Goal: Task Accomplishment & Management: Manage account settings

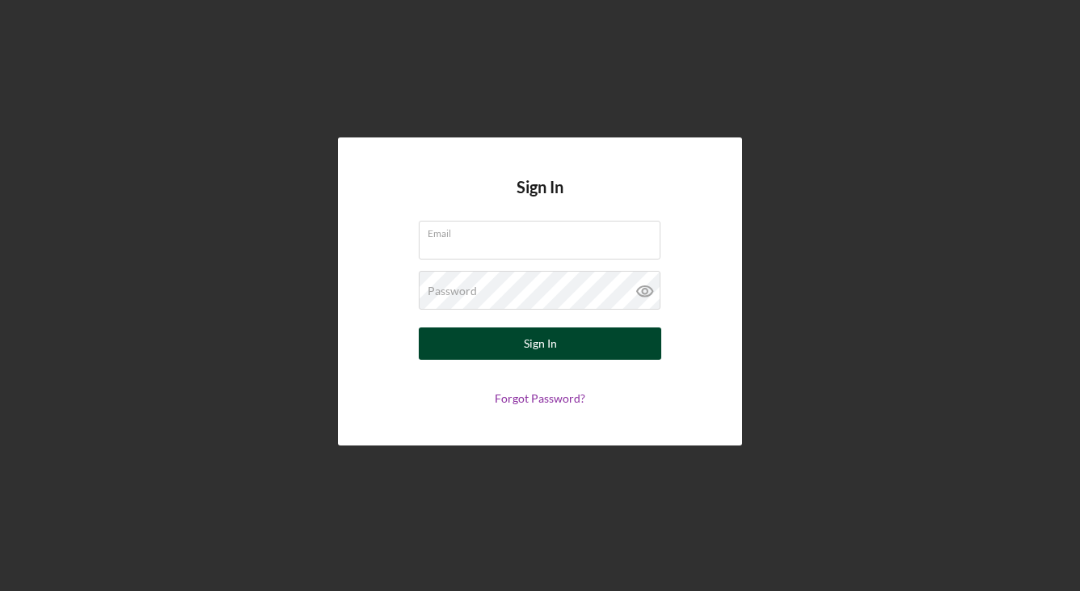
type input "[EMAIL_ADDRESS][DOMAIN_NAME]"
click at [537, 338] on div "Sign In" at bounding box center [540, 343] width 33 height 32
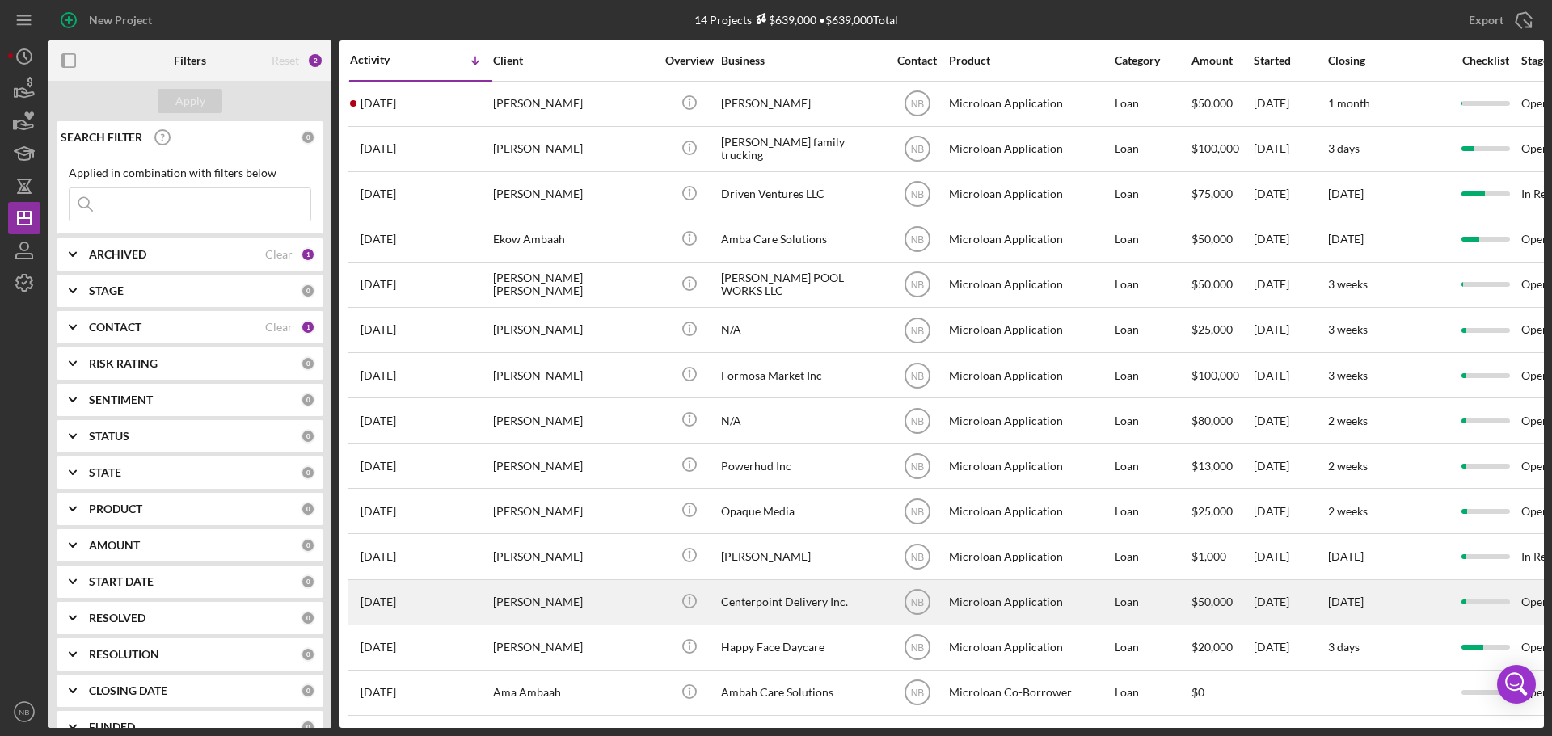
click at [805, 590] on div "Centerpoint Delivery Inc." at bounding box center [802, 602] width 162 height 43
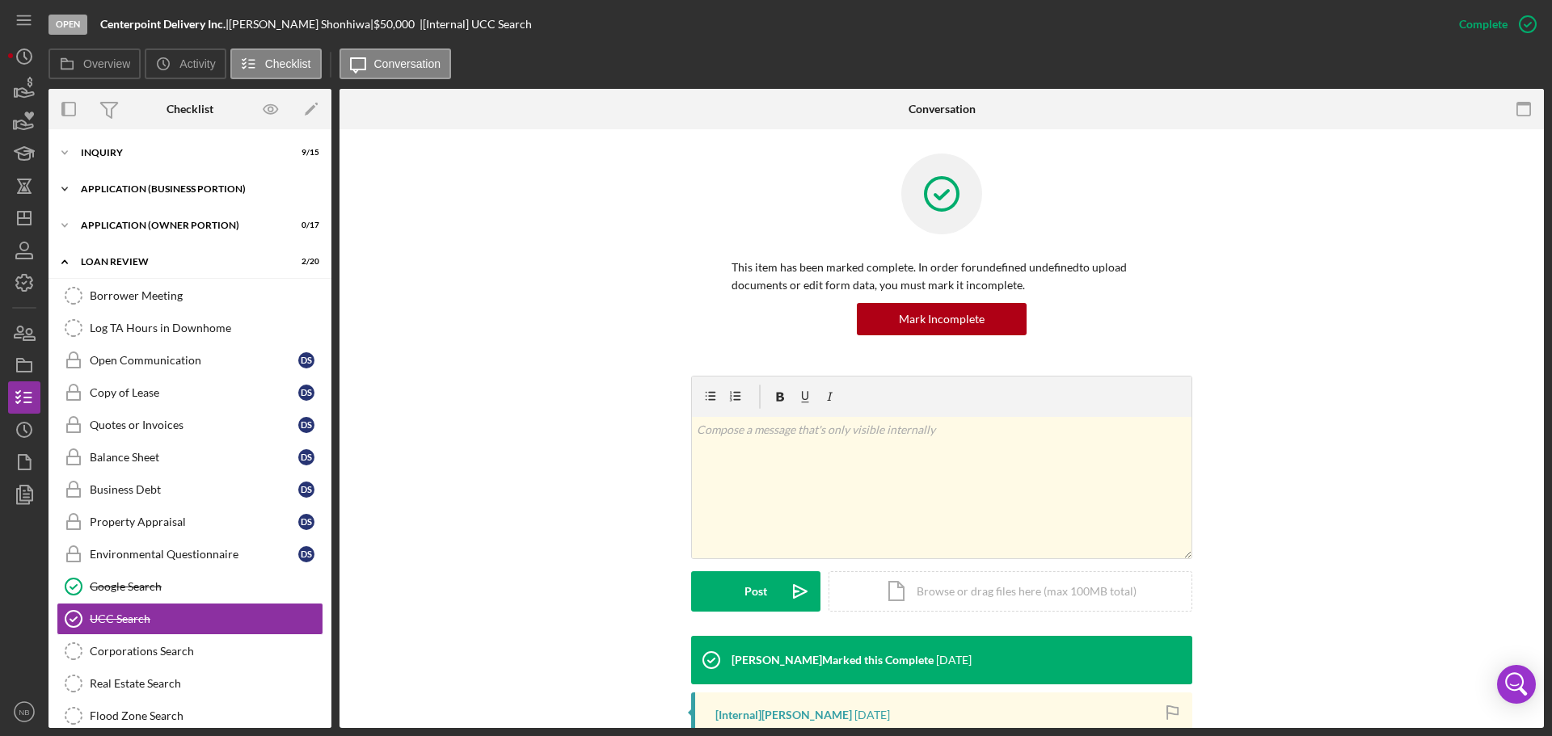
click at [157, 192] on div "APPLICATION (BUSINESS PORTION)" at bounding box center [196, 189] width 230 height 10
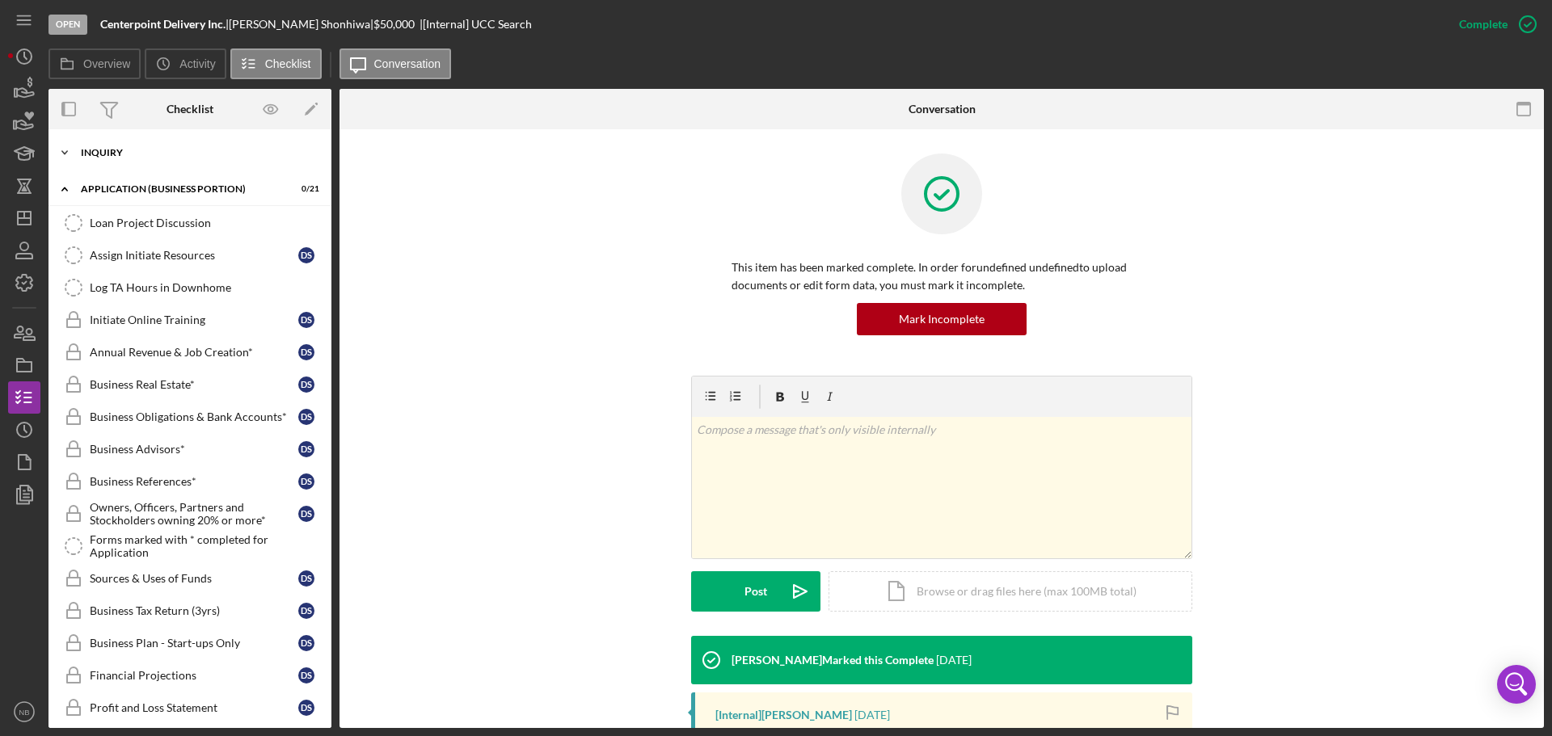
click at [89, 150] on div "INQUIRY" at bounding box center [196, 153] width 230 height 10
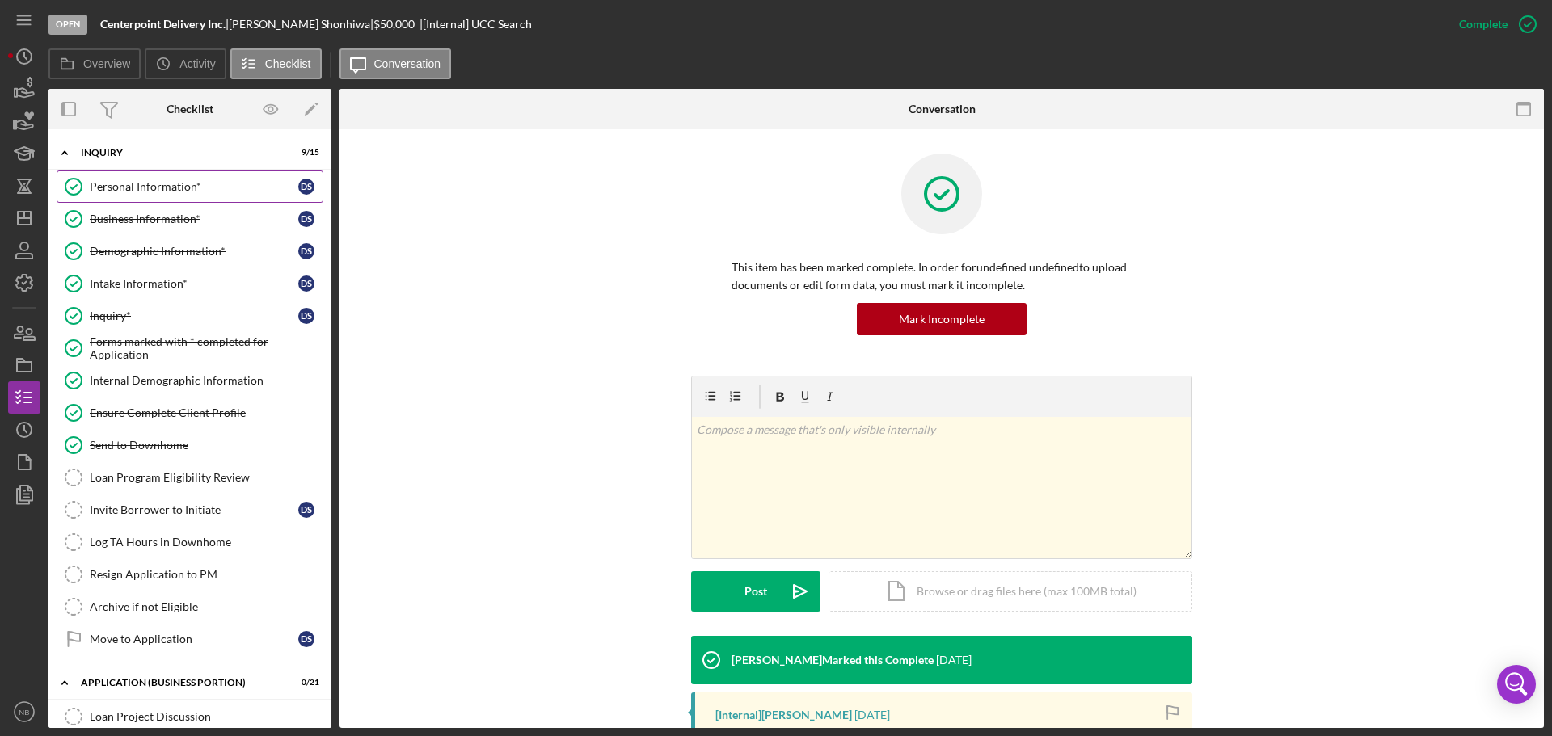
click at [115, 180] on div "Personal Information*" at bounding box center [194, 186] width 208 height 13
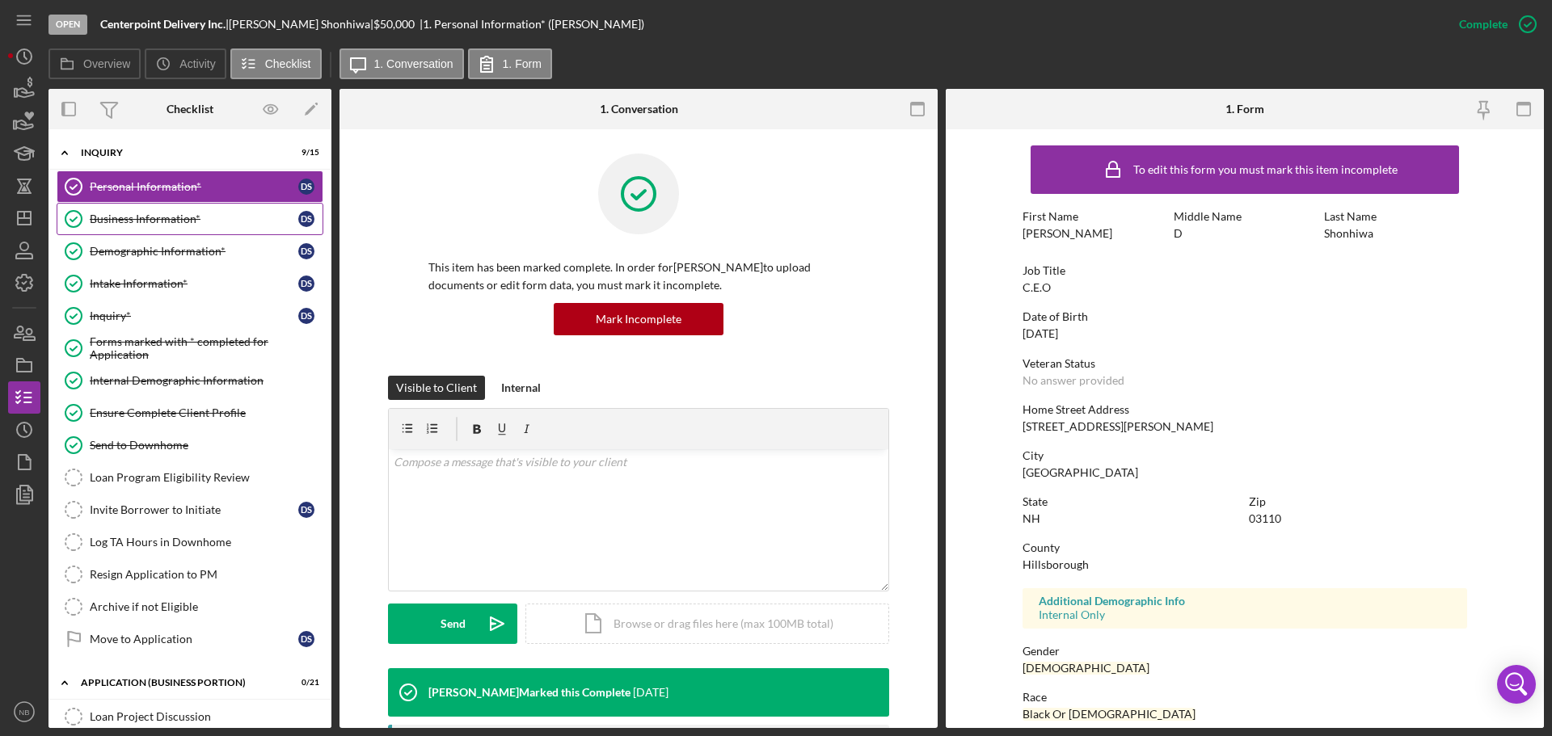
click at [141, 230] on link "Business Information* Business Information* D S" at bounding box center [190, 219] width 267 height 32
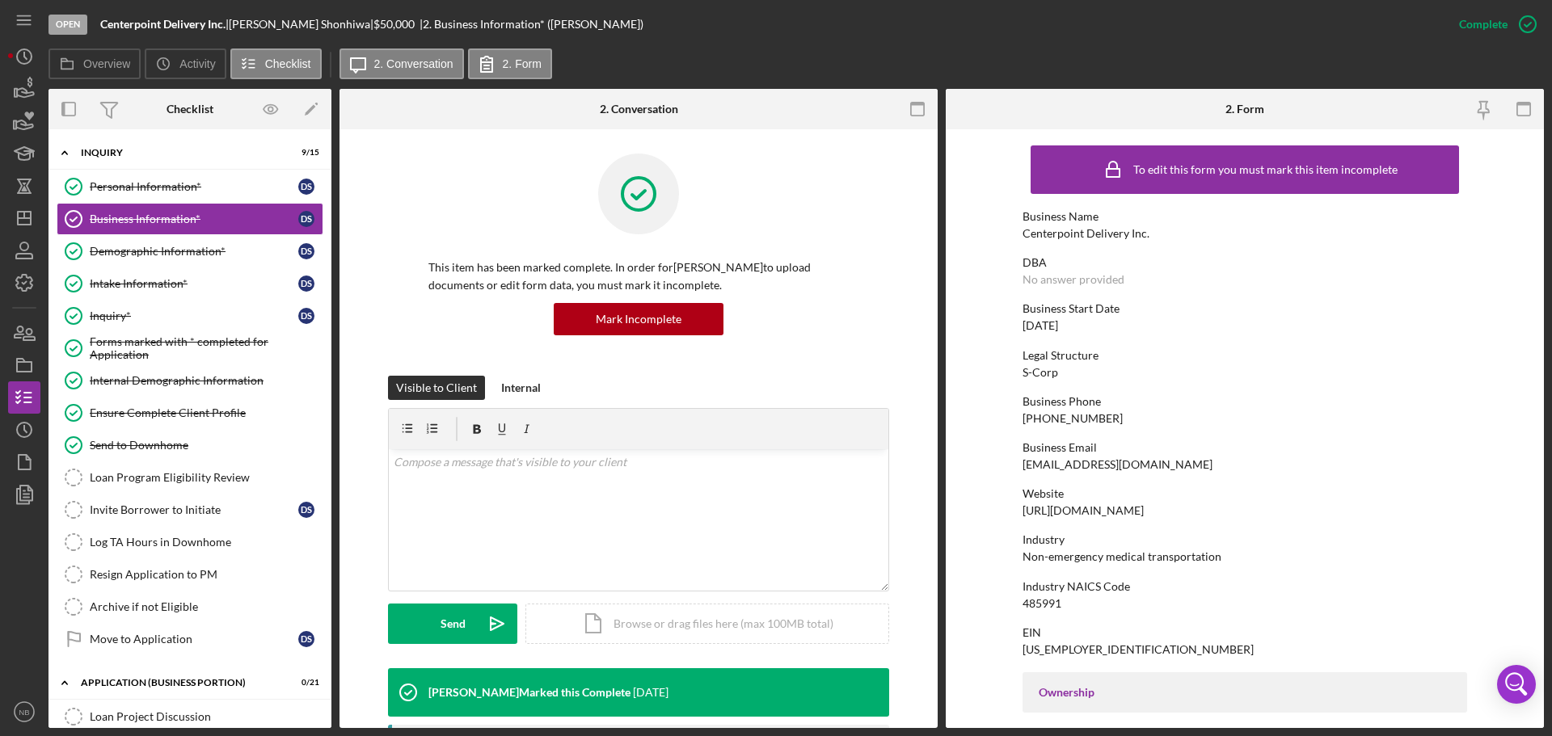
drag, startPoint x: 1216, startPoint y: 469, endPoint x: 1014, endPoint y: 465, distance: 202.1
click at [1014, 465] on form "To edit this form you must mark this item incomplete Business Name Centerpoint …" at bounding box center [1244, 428] width 598 height 599
copy div "dshonhiwa@transitionshomehealth.net"
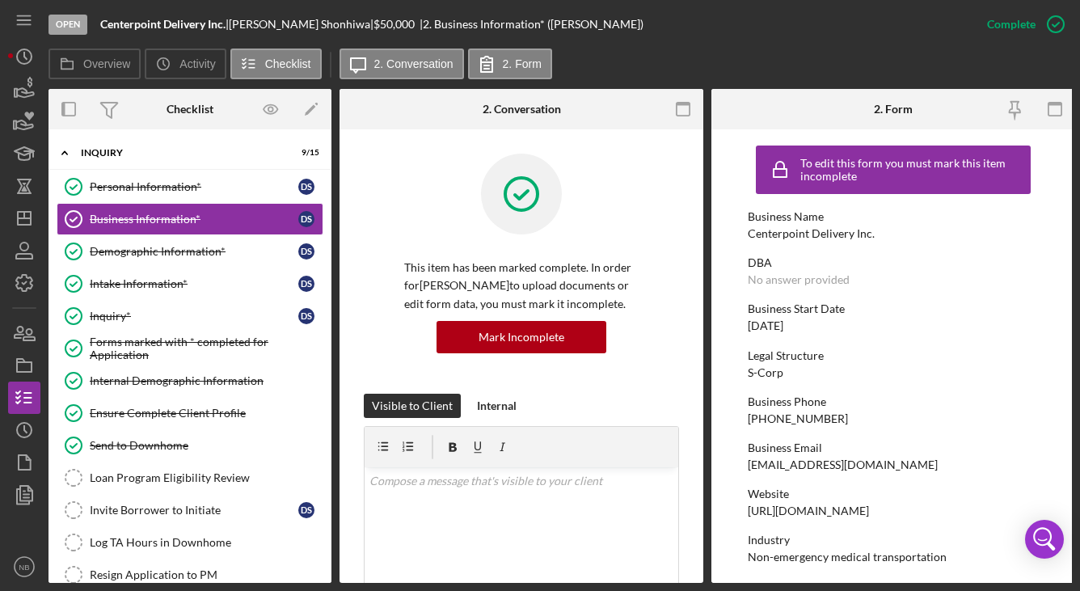
click at [705, 539] on div "Overview Internal Workflow Stage Open Icon/Dropdown Arrow Archive (can unarchiv…" at bounding box center [559, 336] width 1023 height 494
click at [23, 221] on icon "Icon/Dashboard" at bounding box center [24, 218] width 40 height 40
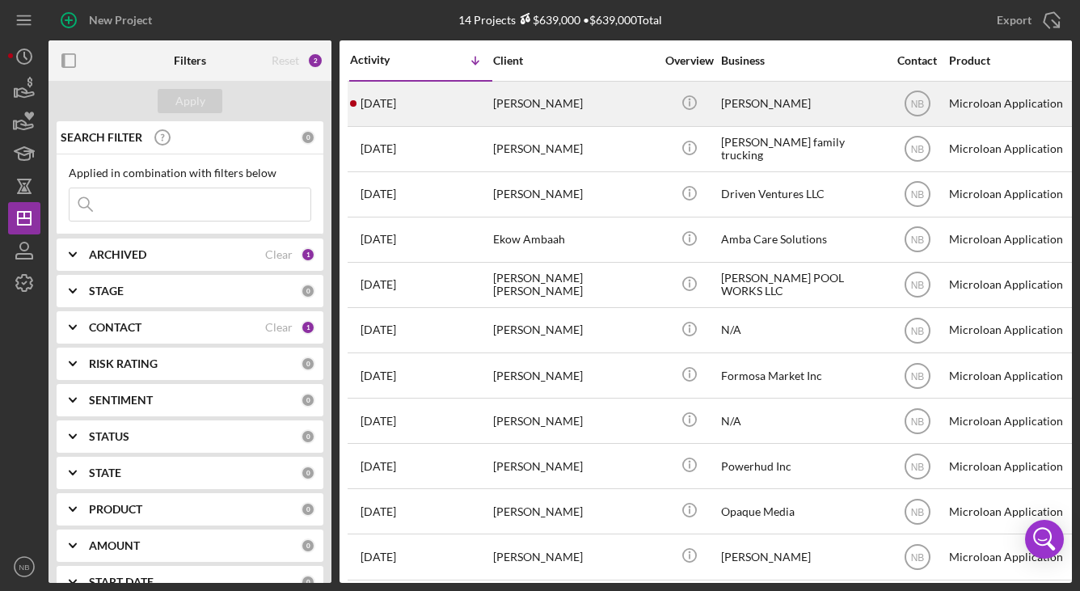
click at [518, 109] on div "Kaitlyn Gazzotti" at bounding box center [574, 103] width 162 height 43
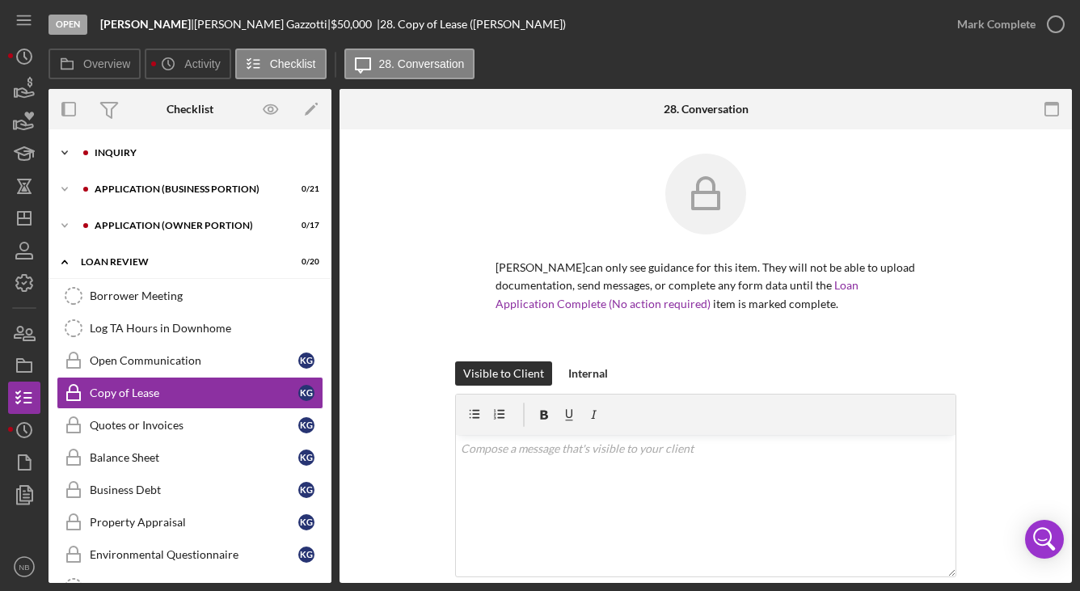
click at [142, 162] on div "Icon/Expander INQUIRY 1 / 14" at bounding box center [189, 153] width 283 height 32
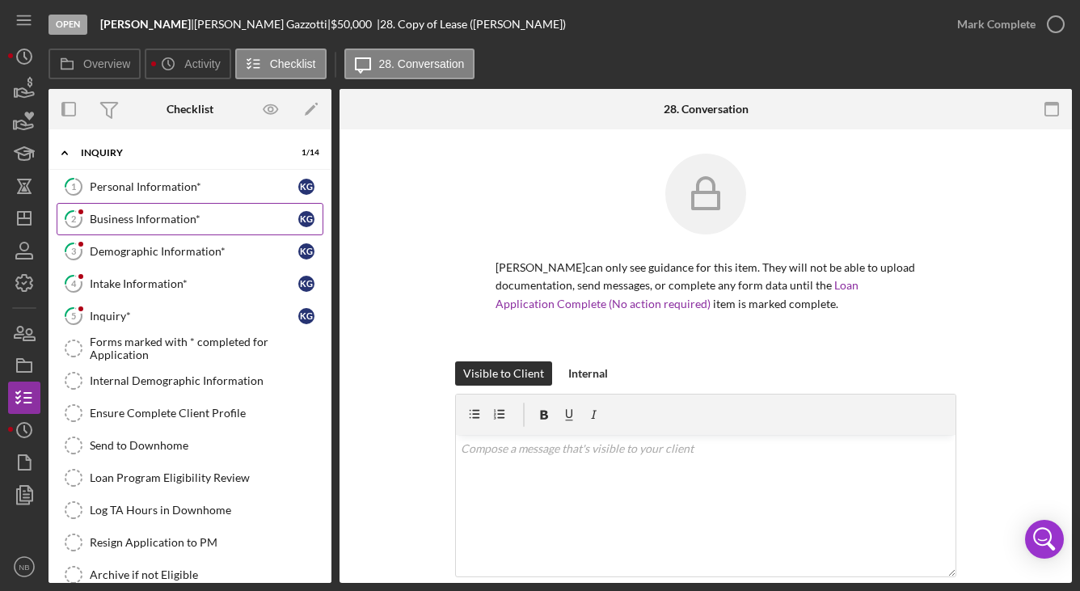
click at [143, 215] on div "Business Information*" at bounding box center [194, 219] width 208 height 13
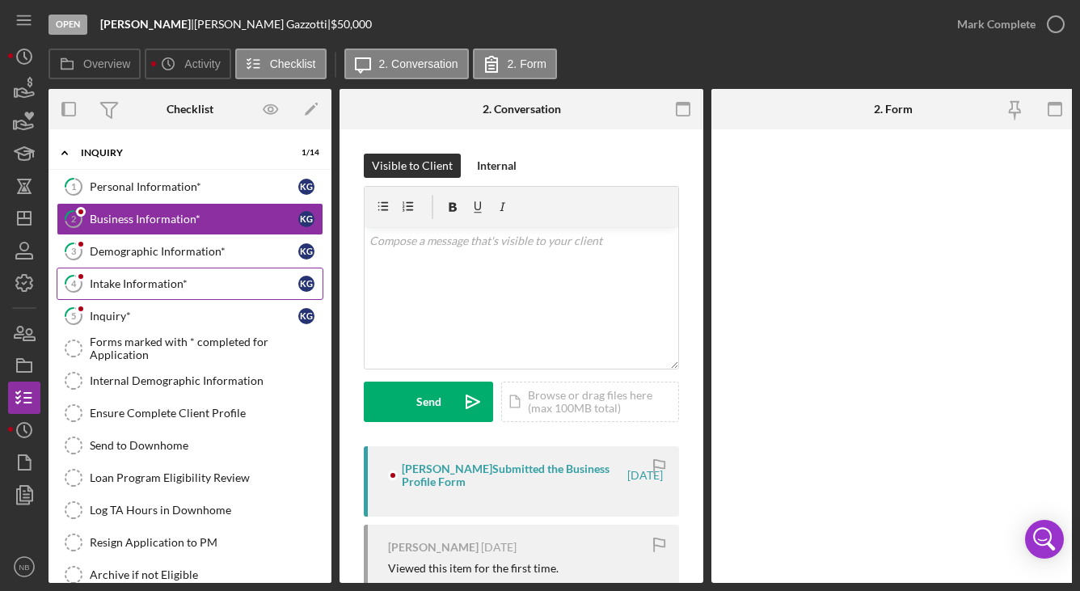
click at [153, 271] on link "4 Intake Information* K G" at bounding box center [190, 283] width 267 height 32
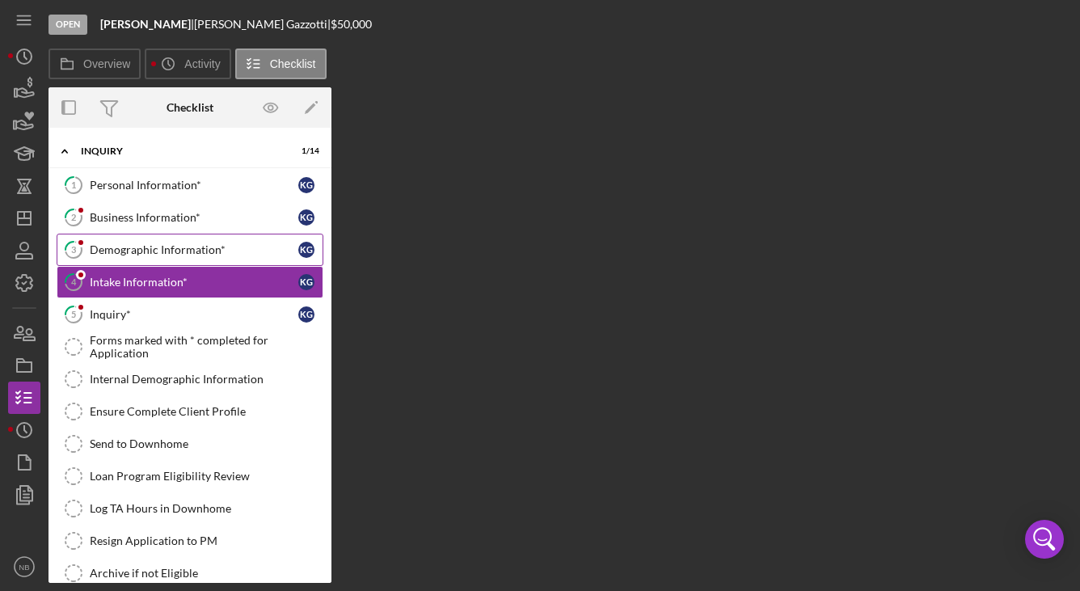
click at [150, 256] on div "Demographic Information*" at bounding box center [194, 249] width 208 height 13
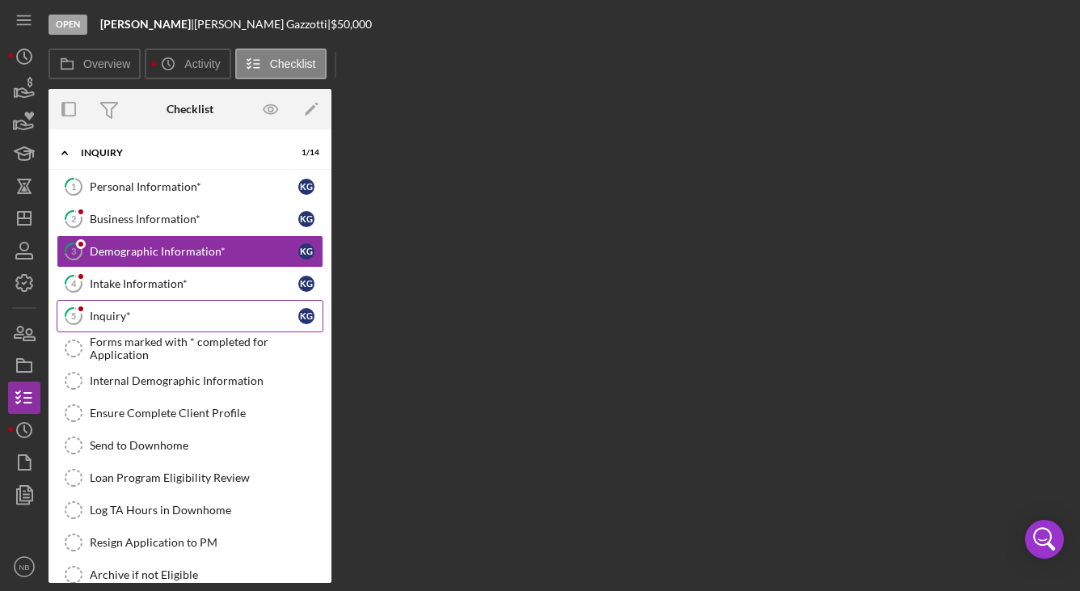
click at [138, 310] on div "Inquiry*" at bounding box center [194, 316] width 208 height 13
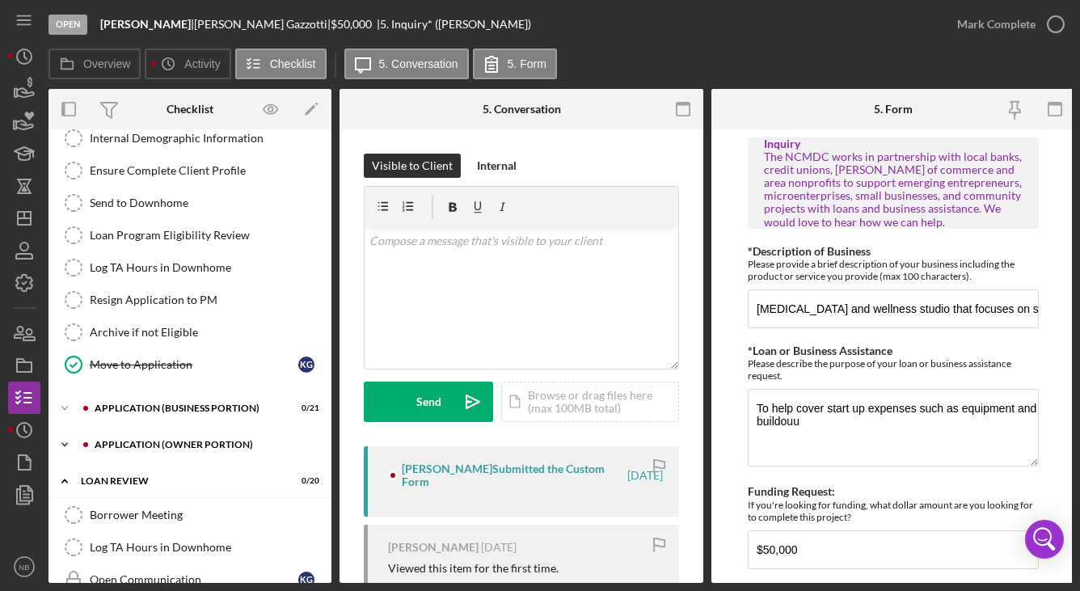
scroll to position [323, 0]
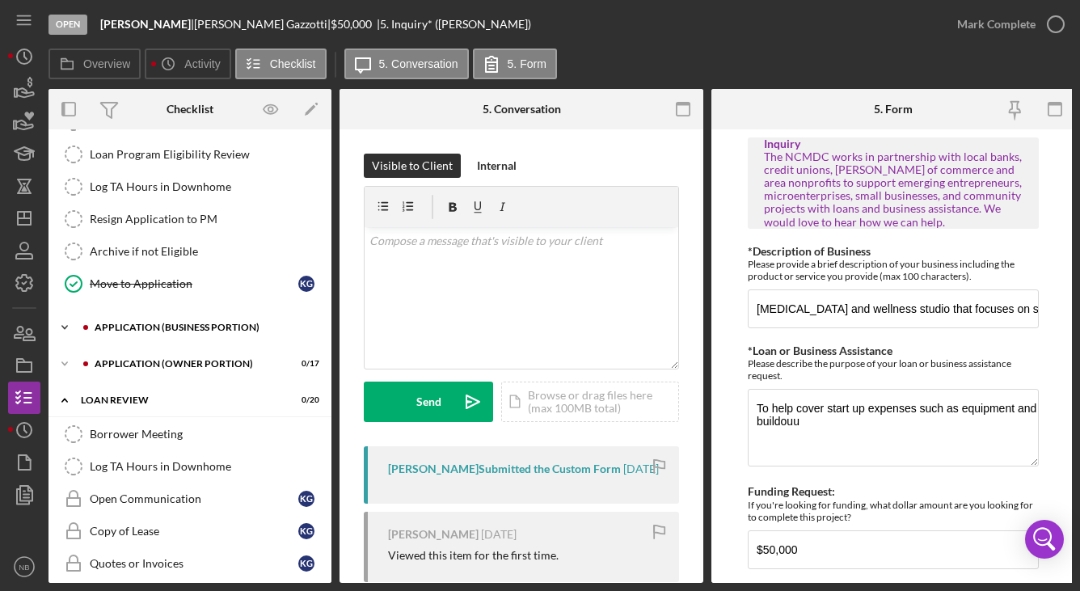
click at [165, 340] on div "Icon/Expander APPLICATION (BUSINESS PORTION) 0 / 21" at bounding box center [189, 327] width 283 height 32
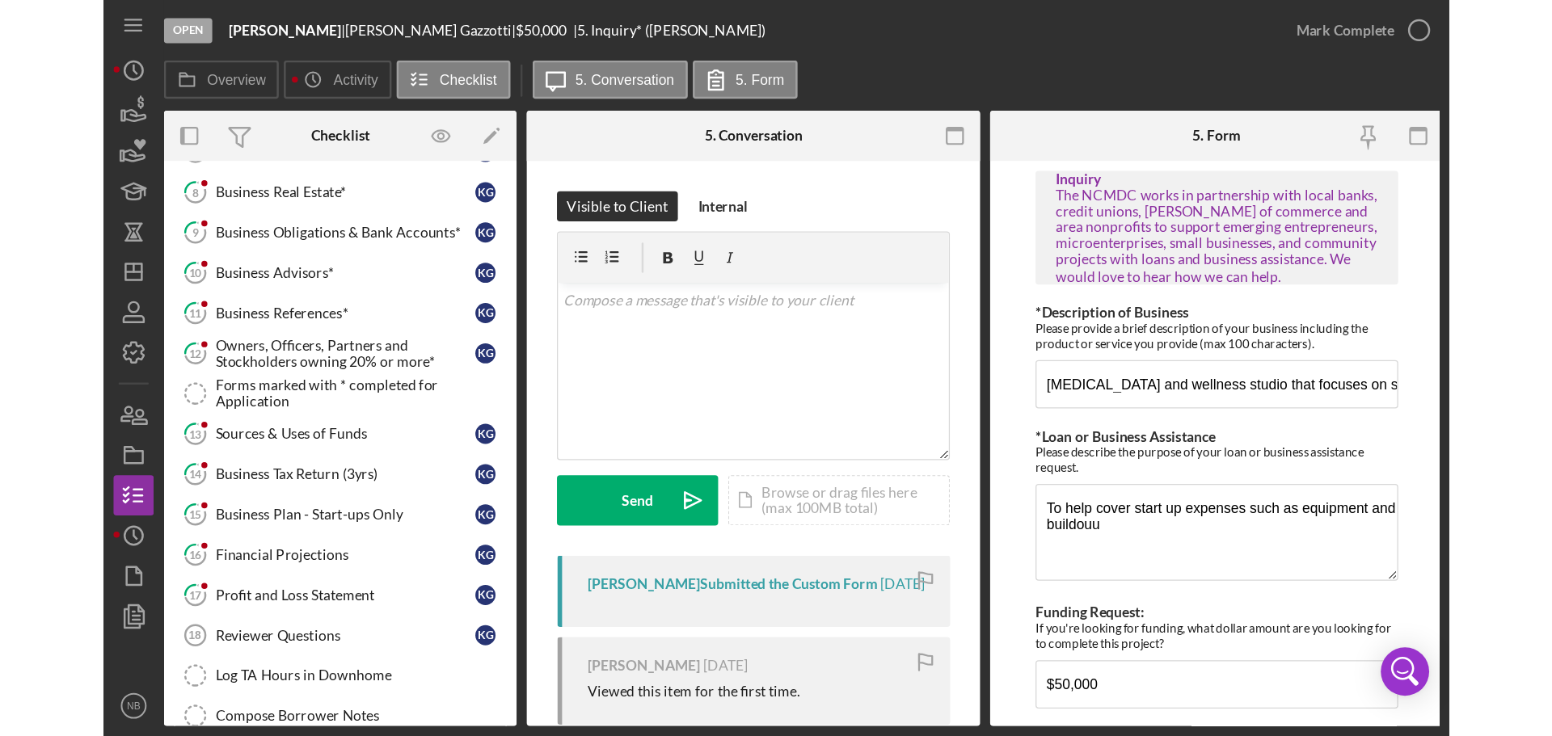
scroll to position [727, 0]
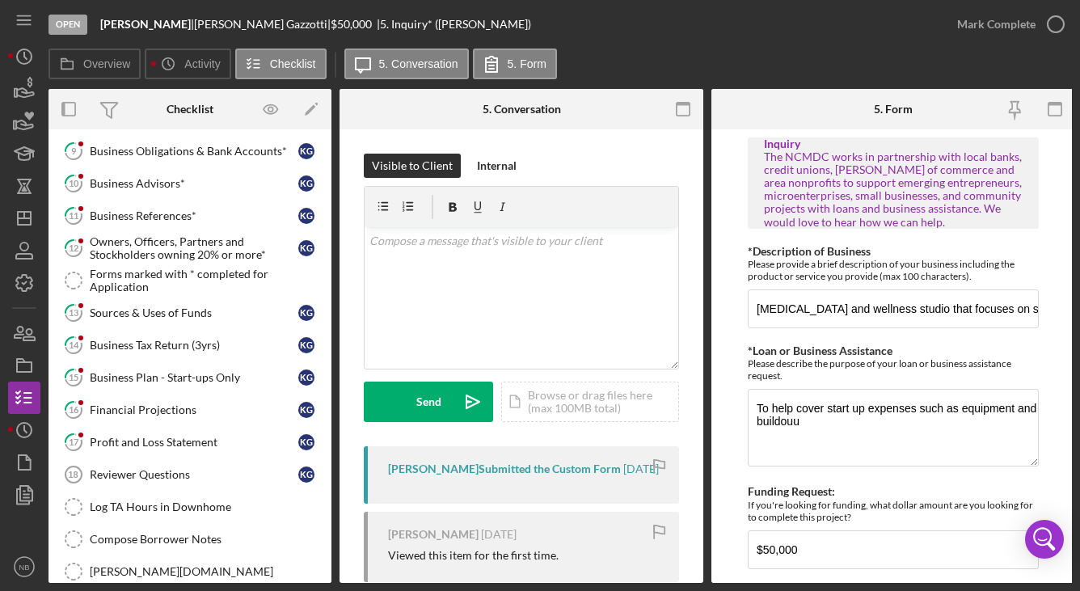
click at [680, 564] on div "Visible to Client Internal v Color teal Color pink Remove color Add row above A…" at bounding box center [521, 456] width 364 height 655
click at [27, 212] on polygon "button" at bounding box center [24, 218] width 13 height 13
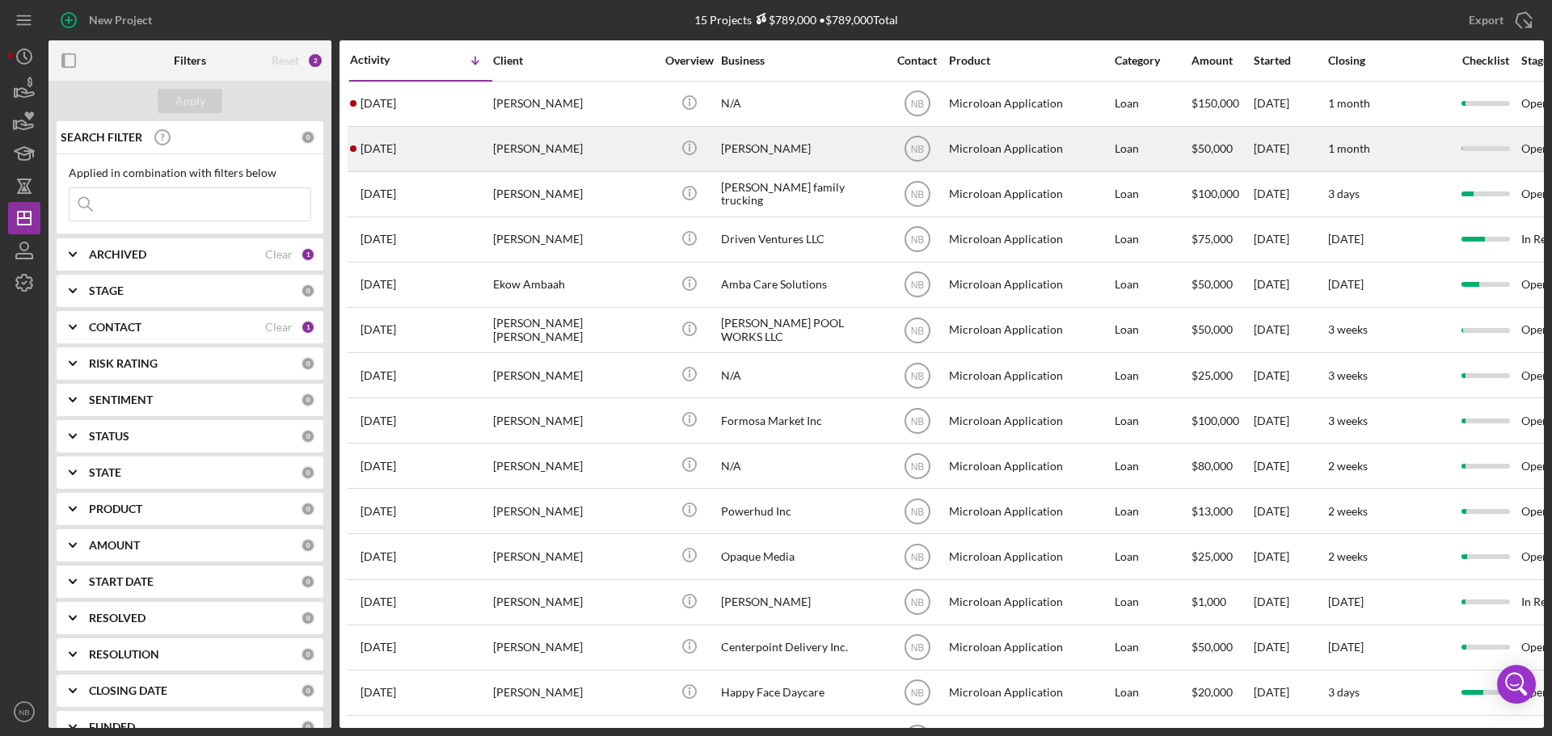
click at [648, 137] on div "Kaitlyn Gazzotti" at bounding box center [574, 149] width 162 height 43
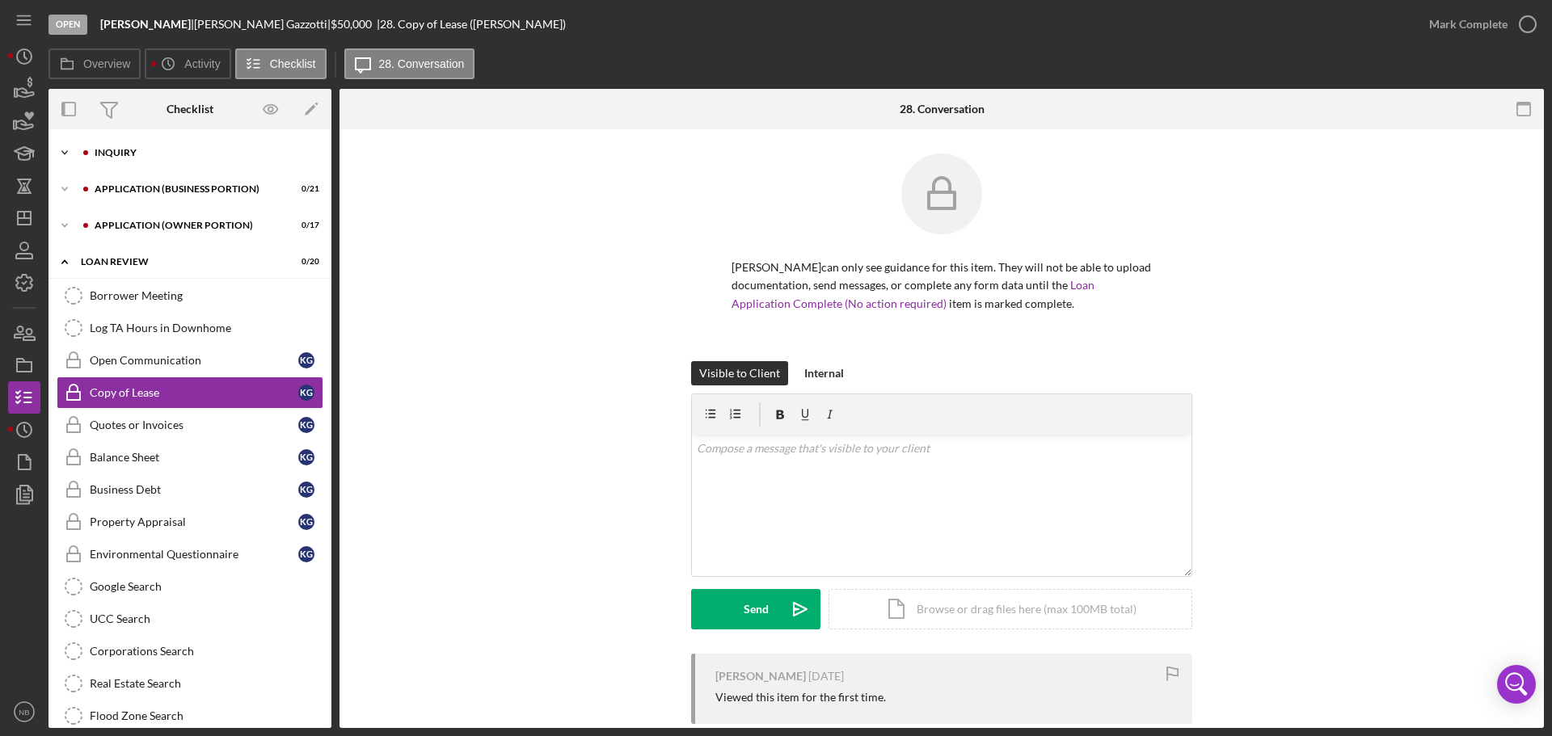
click at [140, 145] on div "Icon/Expander INQUIRY 1 / 14" at bounding box center [189, 153] width 283 height 32
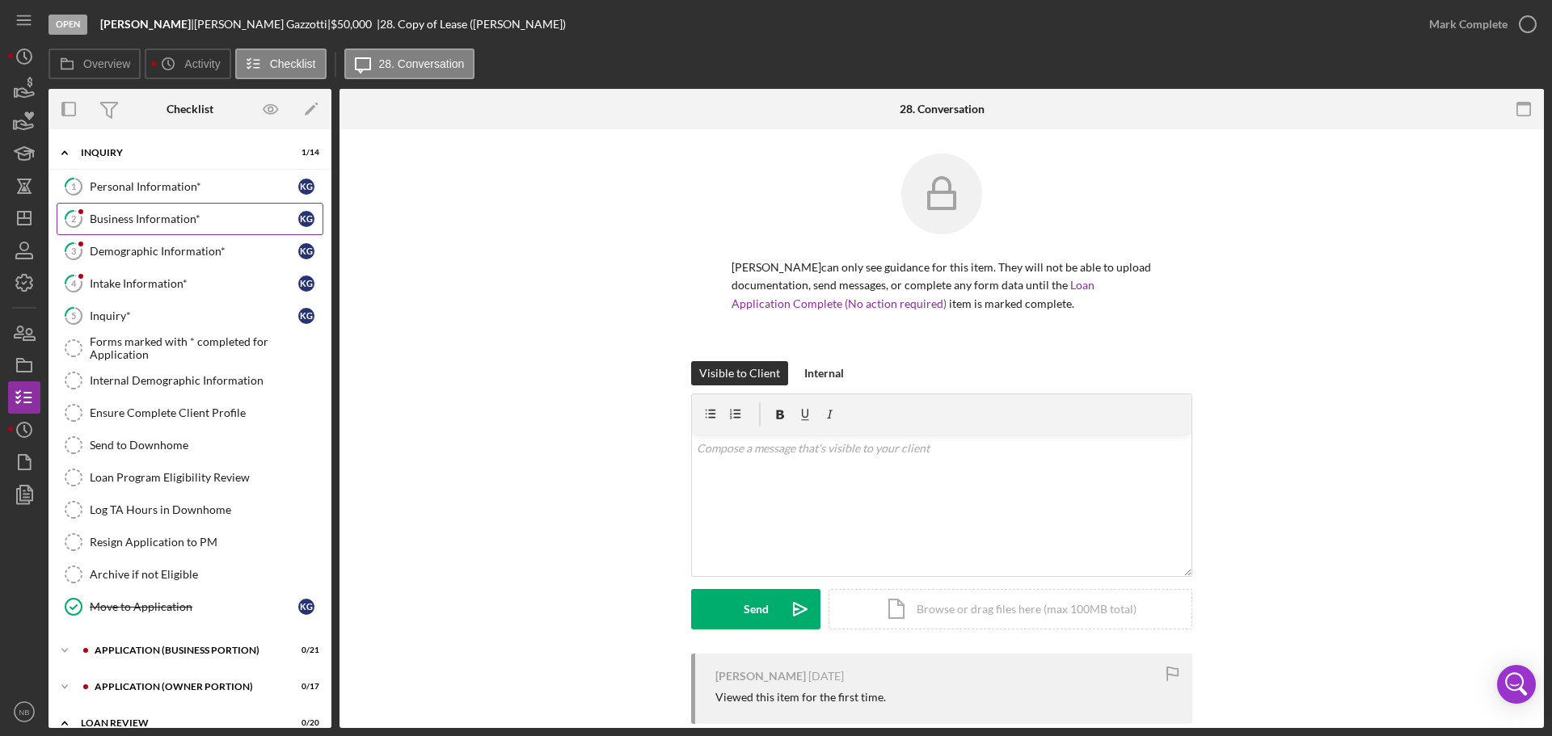
click at [173, 214] on div "Business Information*" at bounding box center [194, 219] width 208 height 13
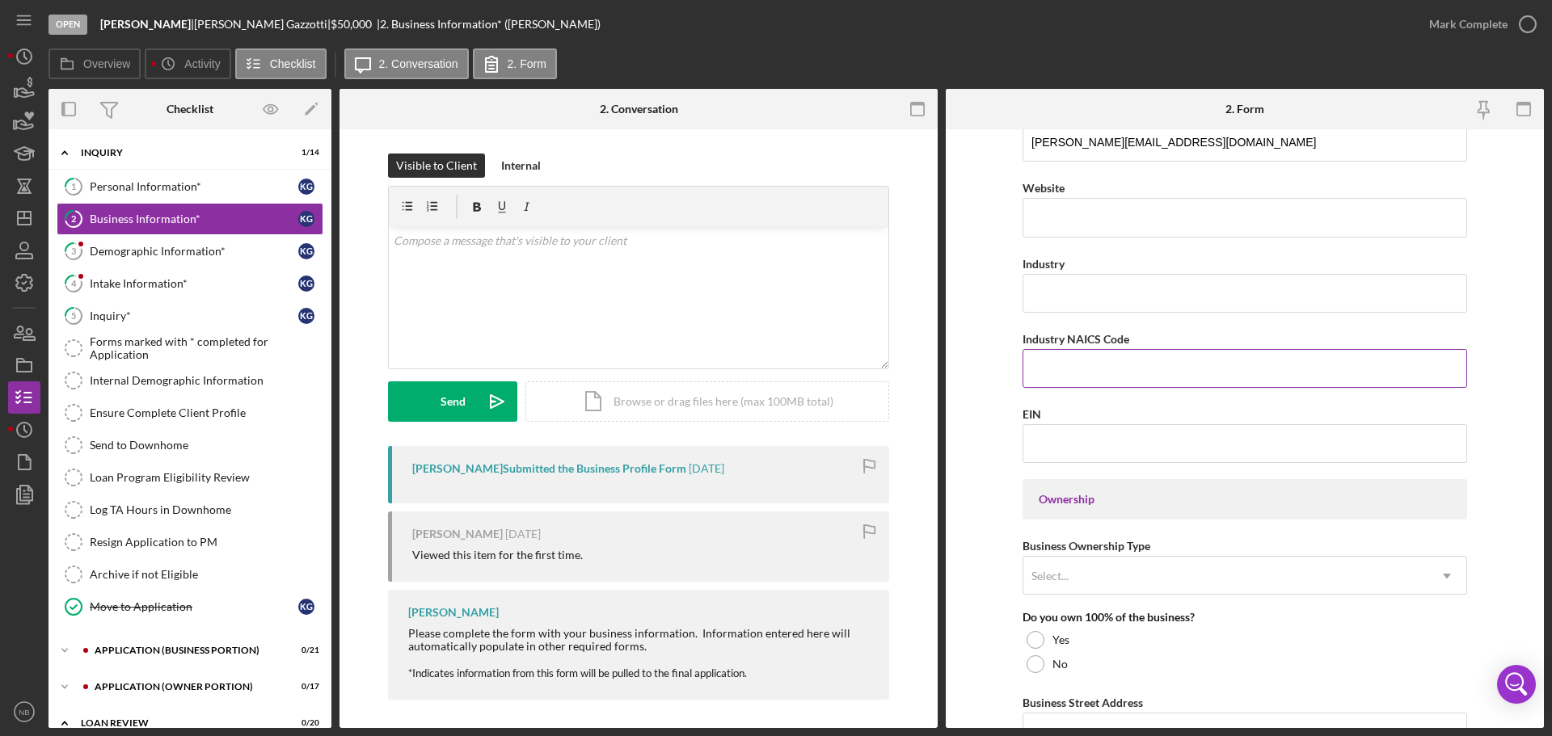
scroll to position [646, 0]
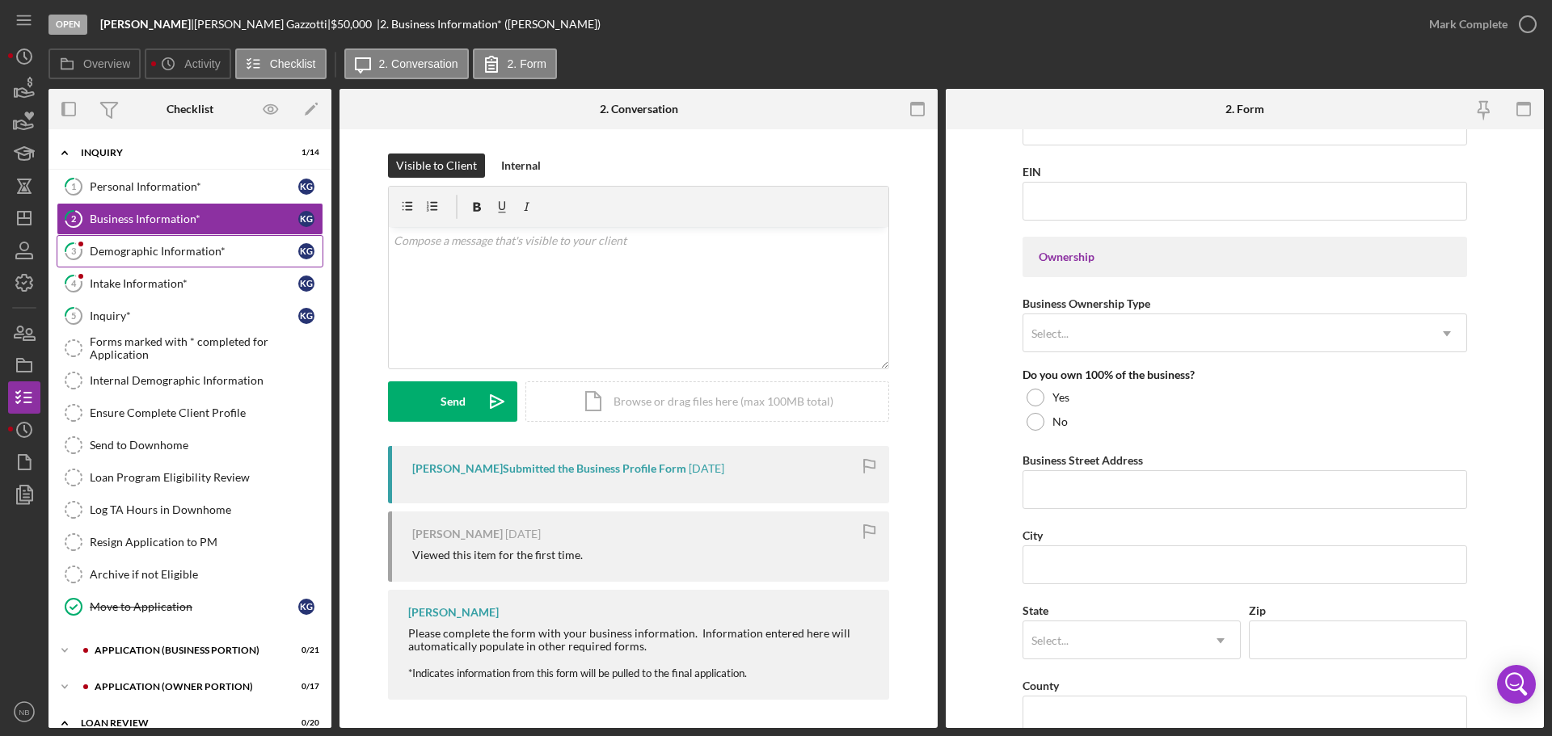
click at [152, 246] on div "Demographic Information*" at bounding box center [194, 251] width 208 height 13
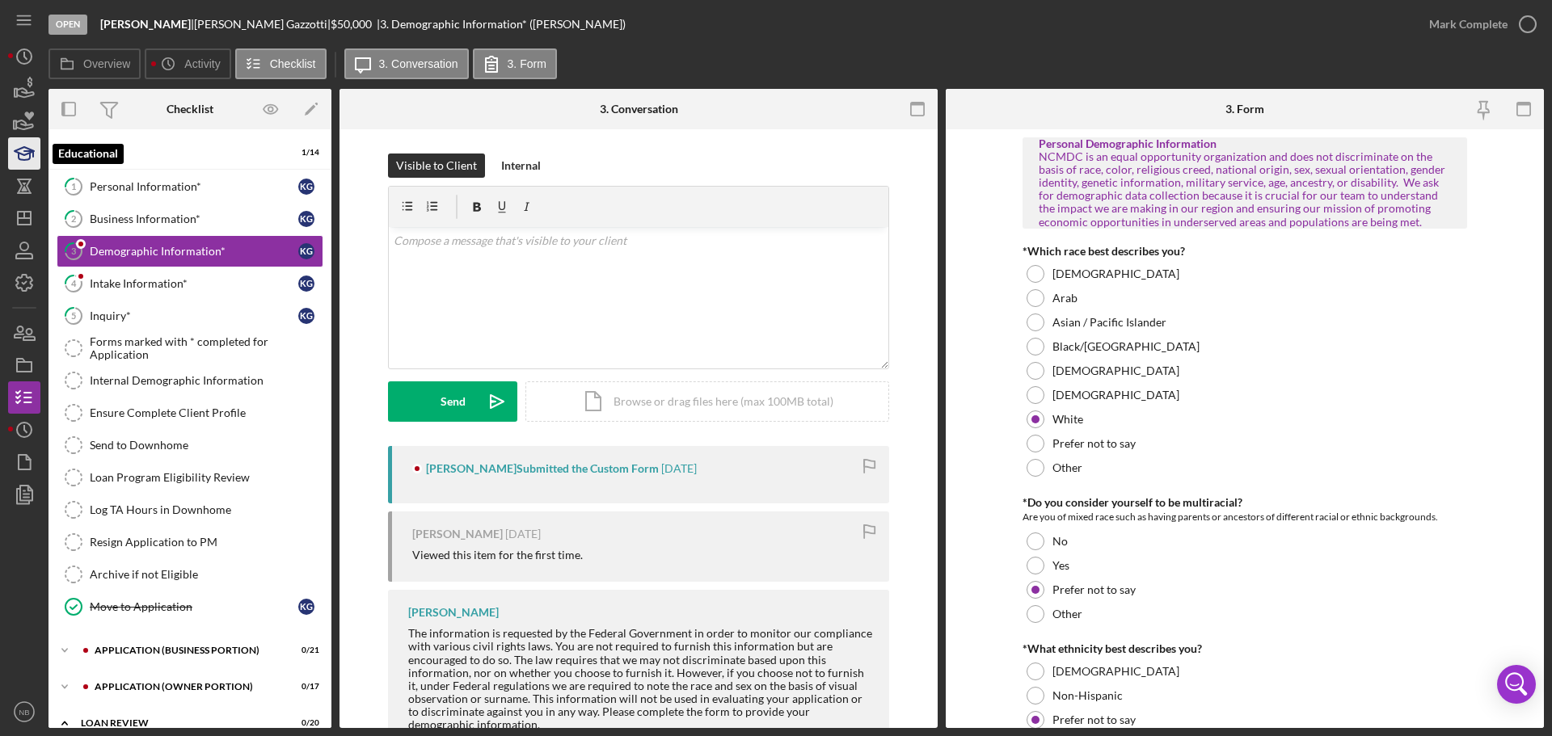
click at [24, 164] on icon "button" at bounding box center [24, 153] width 40 height 40
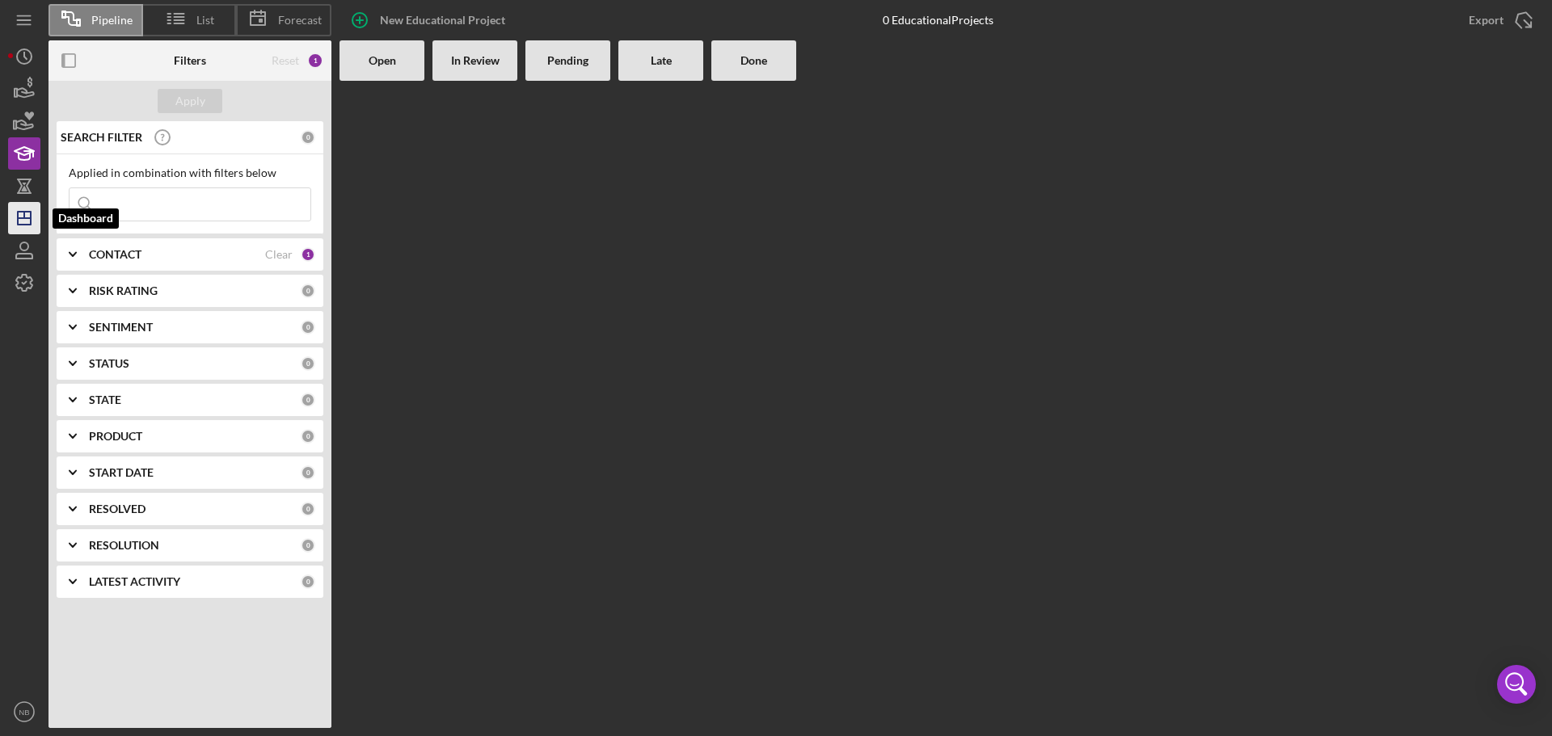
click at [24, 218] on line "button" at bounding box center [24, 215] width 0 height 6
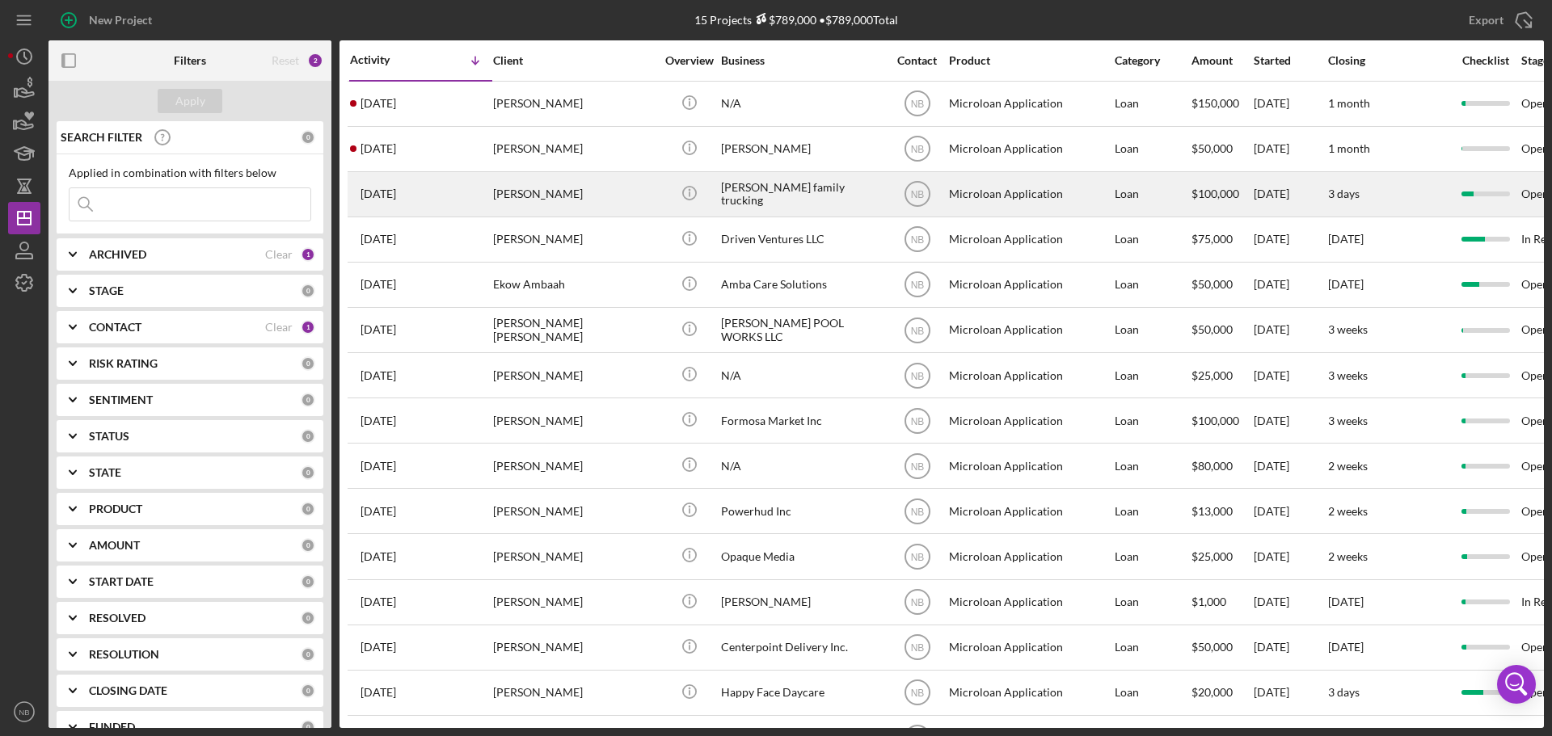
click at [800, 199] on div "Milner family trucking" at bounding box center [802, 194] width 162 height 43
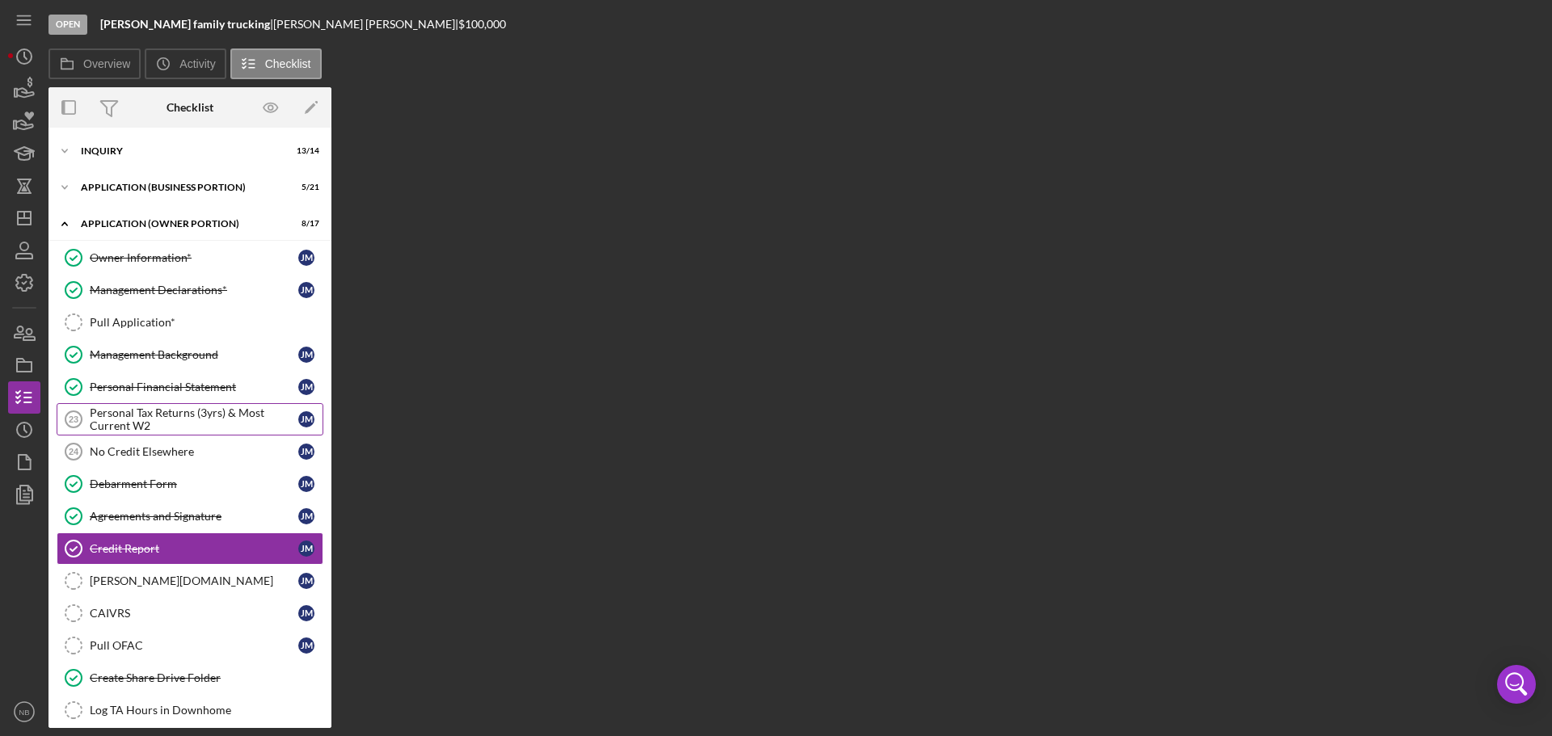
scroll to position [121, 0]
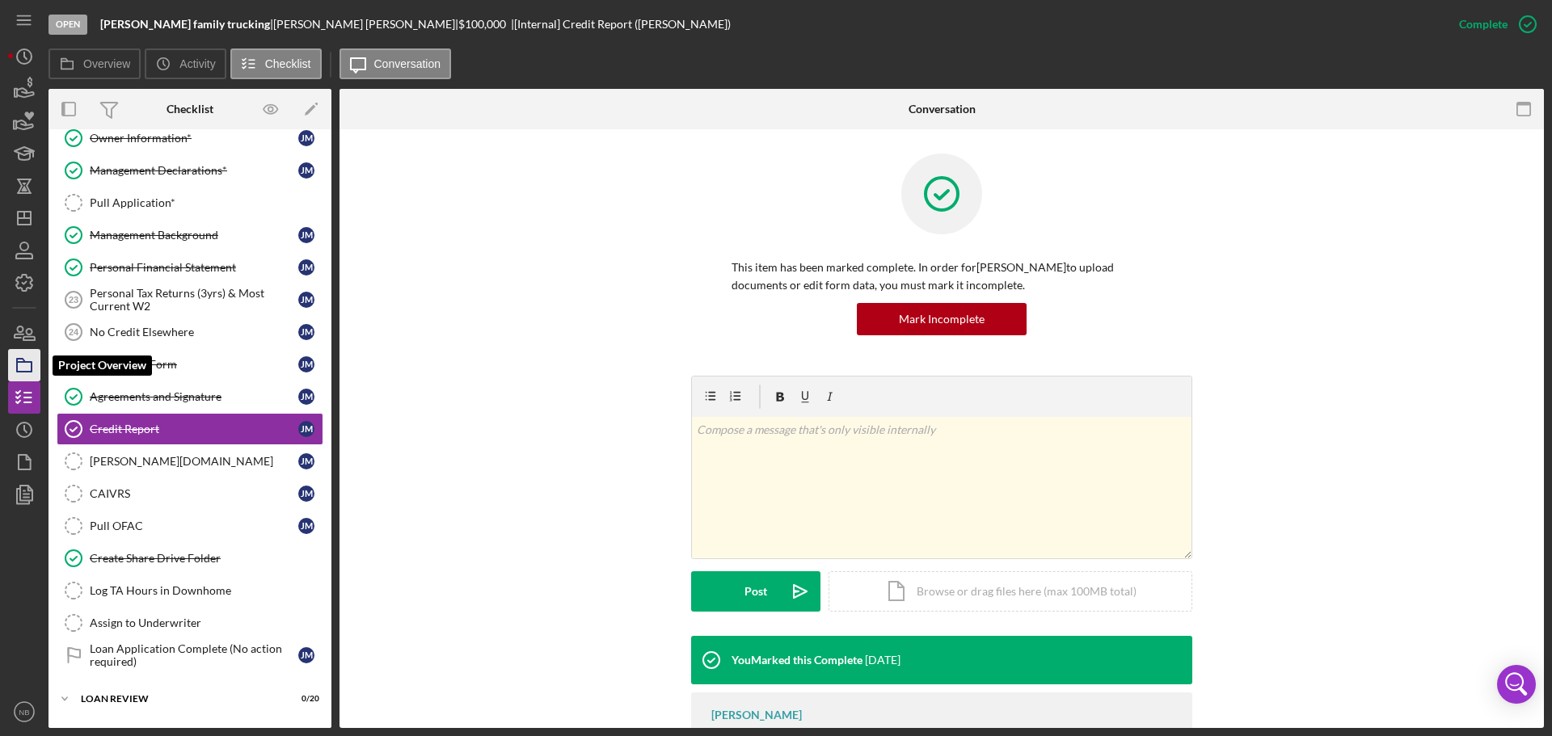
click at [36, 356] on icon "button" at bounding box center [24, 365] width 40 height 40
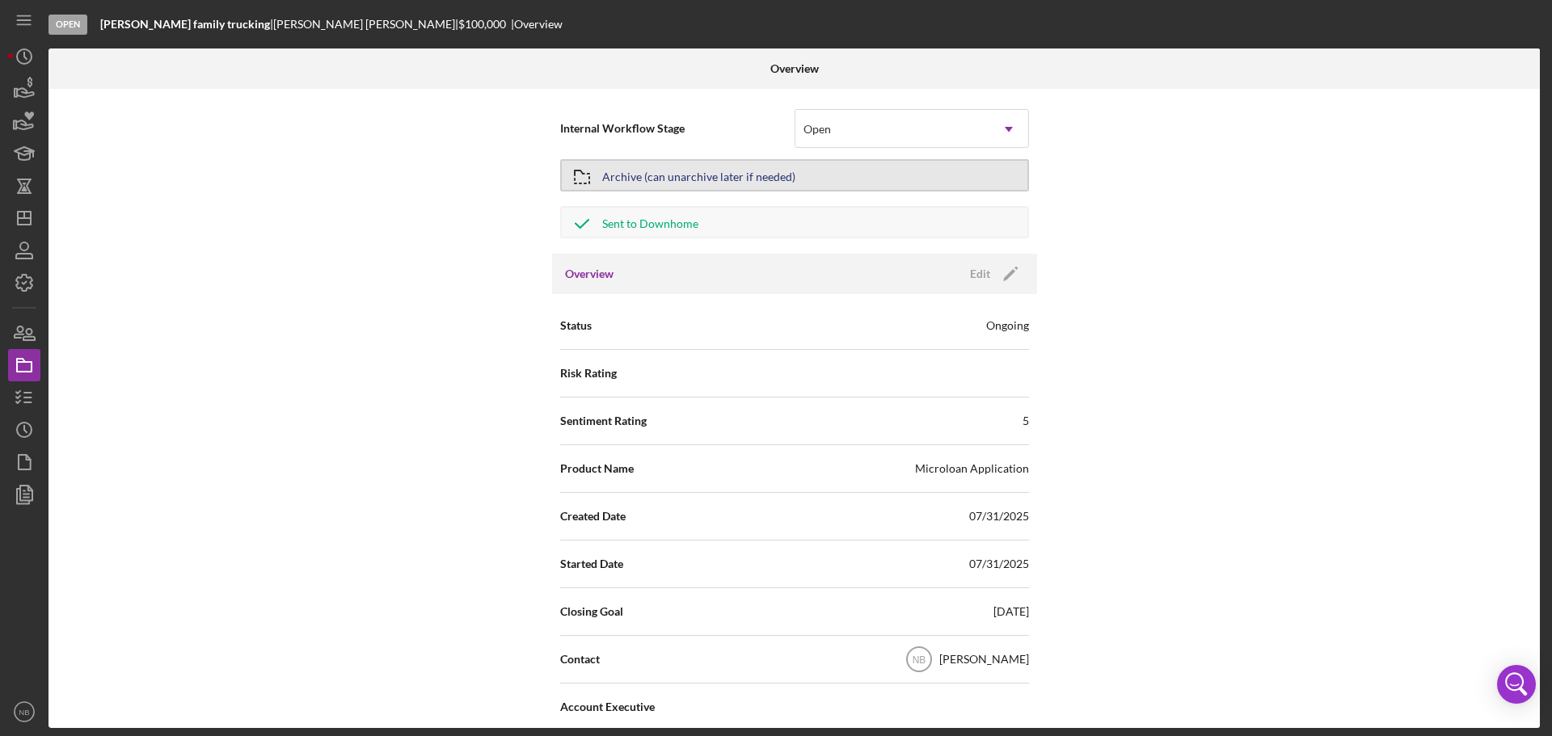
click at [630, 180] on div "Archive (can unarchive later if needed)" at bounding box center [698, 175] width 193 height 29
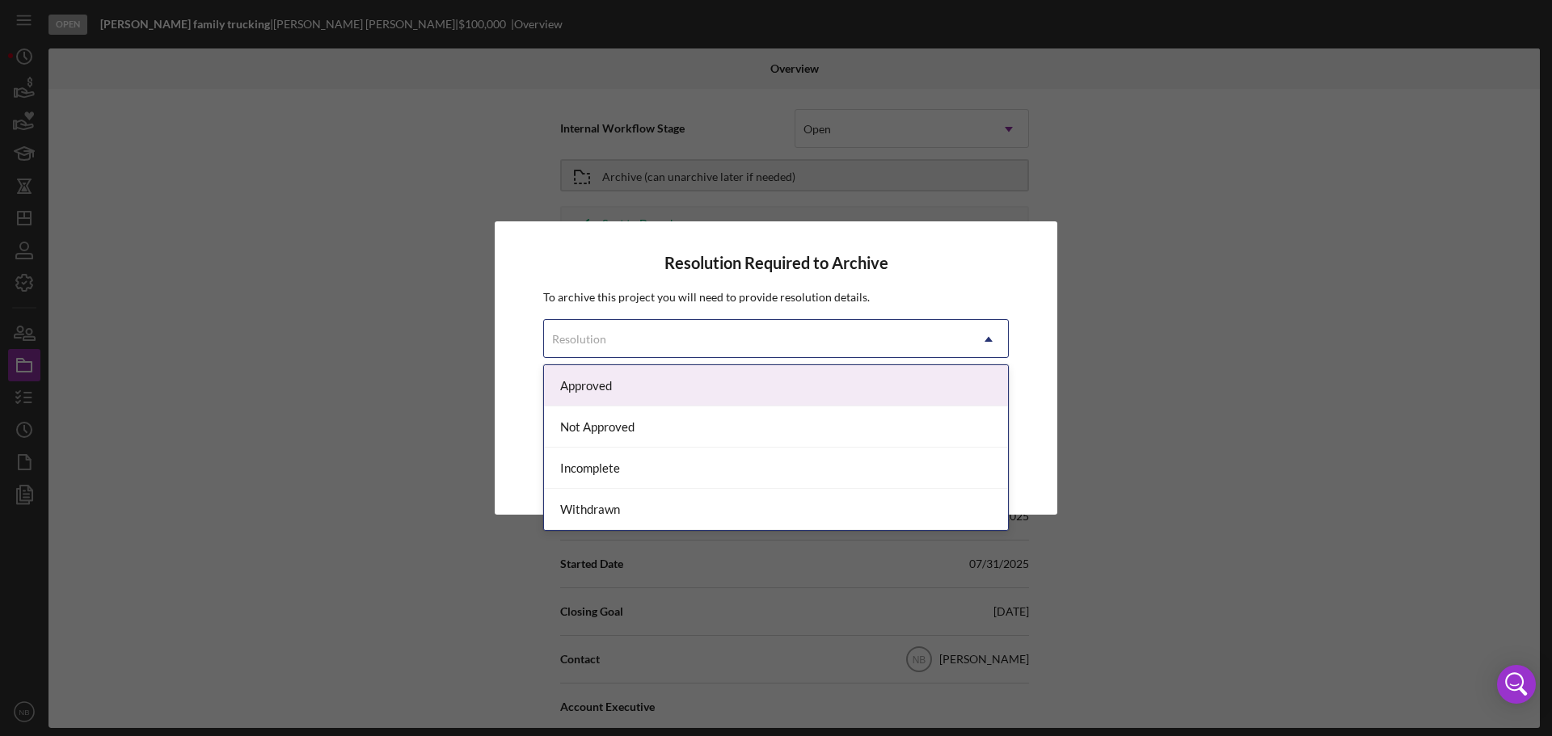
click at [855, 330] on div "Resolution" at bounding box center [756, 339] width 425 height 37
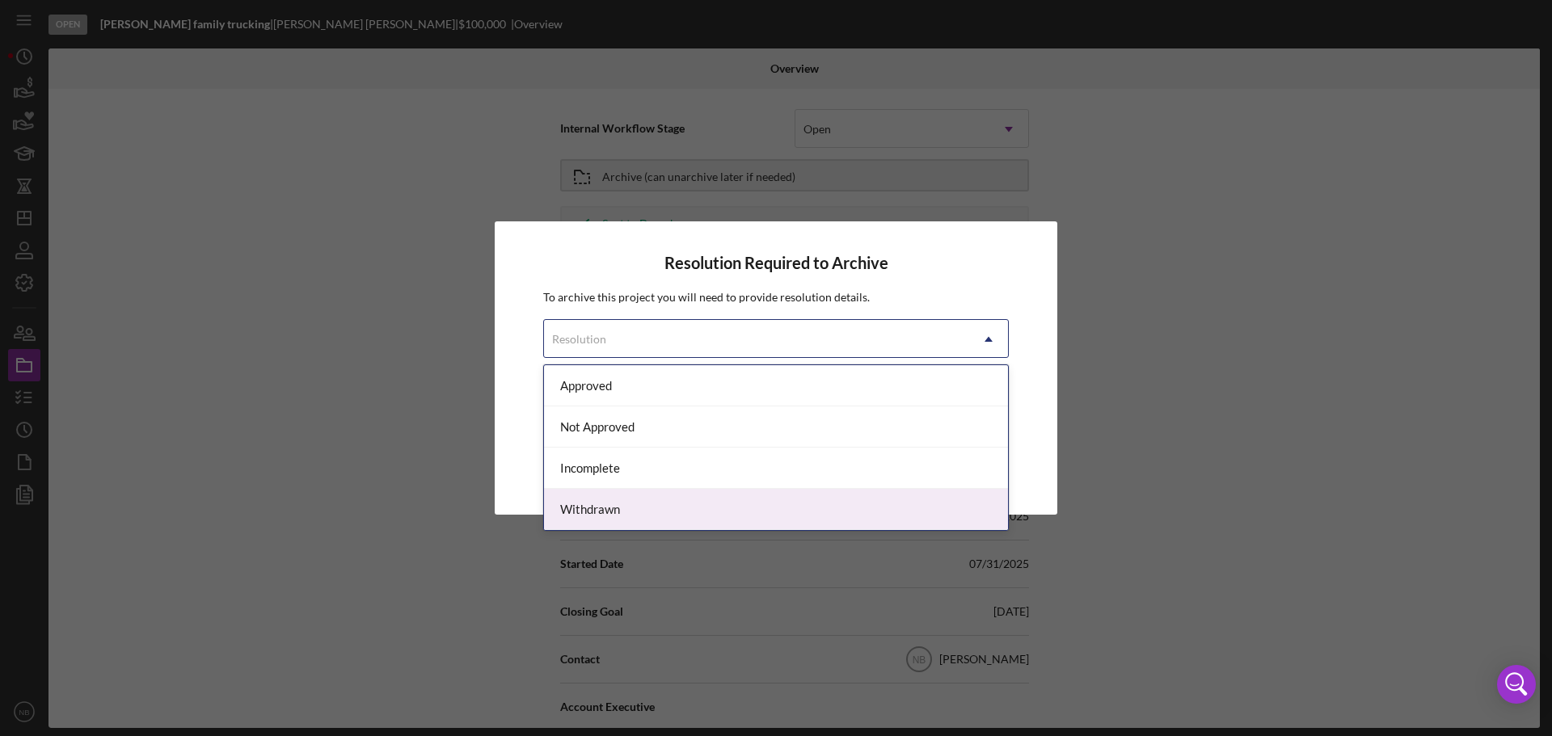
click at [762, 501] on div "Withdrawn" at bounding box center [776, 509] width 464 height 41
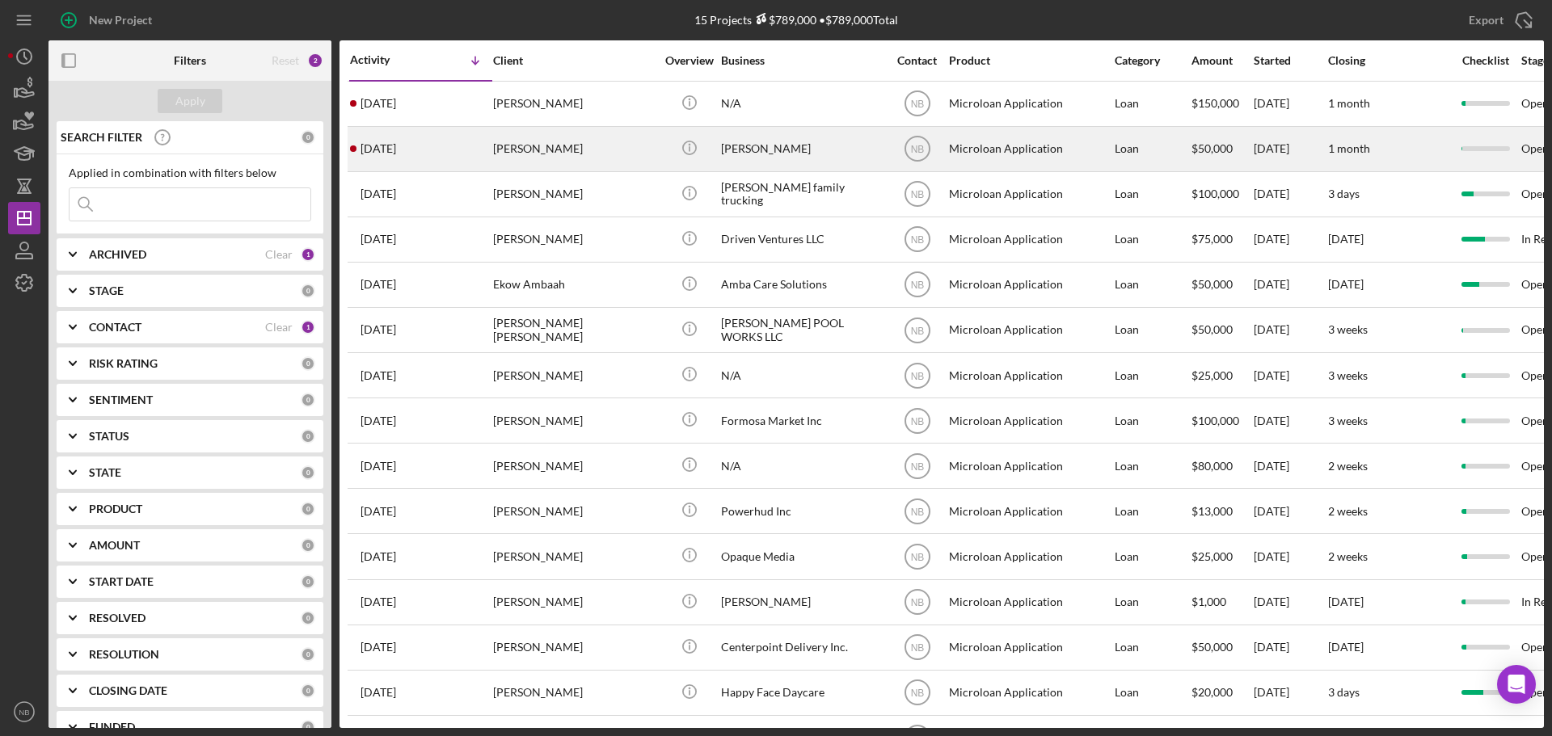
click at [556, 151] on div "[PERSON_NAME]" at bounding box center [574, 149] width 162 height 43
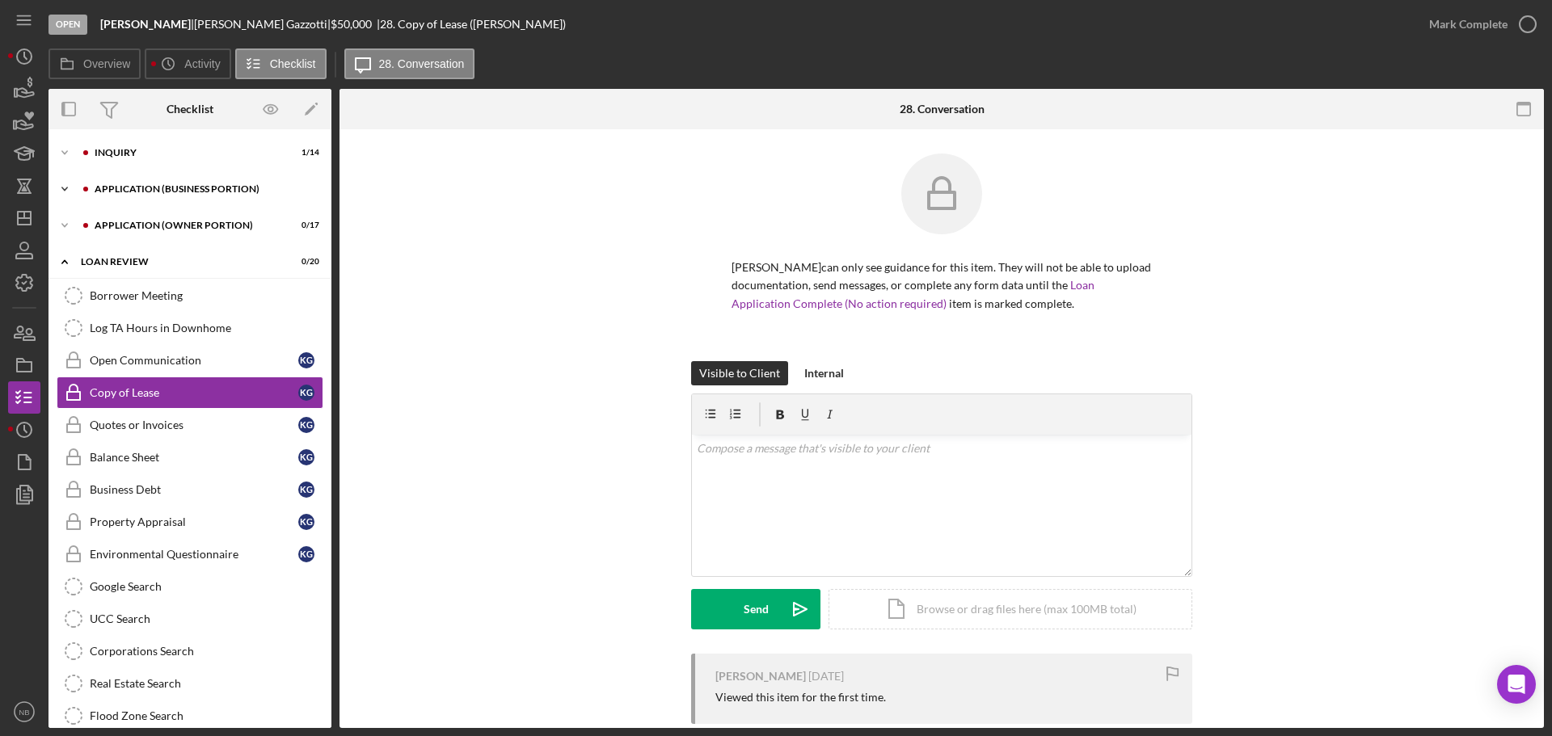
click at [154, 192] on div "APPLICATION (BUSINESS PORTION)" at bounding box center [203, 189] width 217 height 10
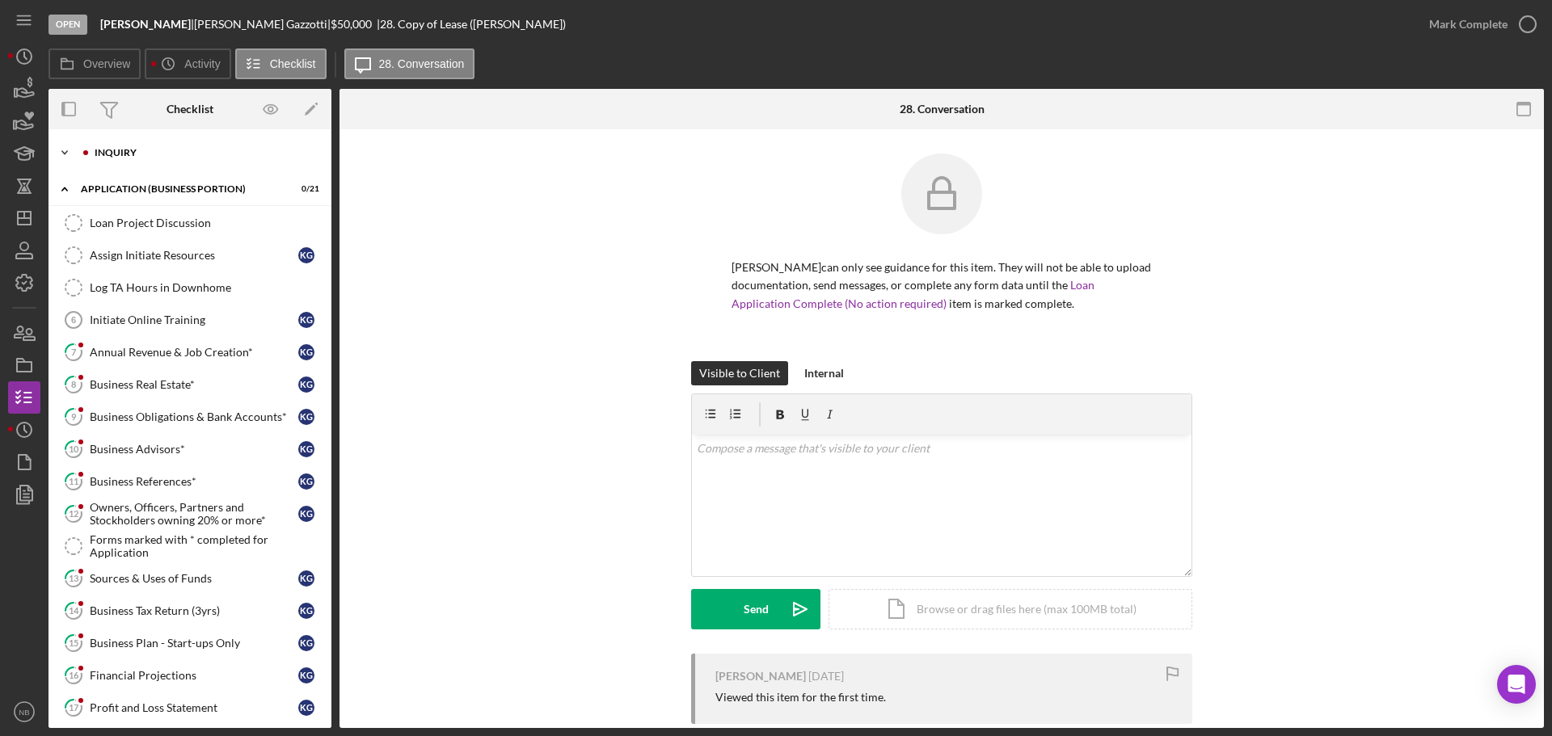
click at [142, 155] on div "INQUIRY" at bounding box center [203, 153] width 217 height 10
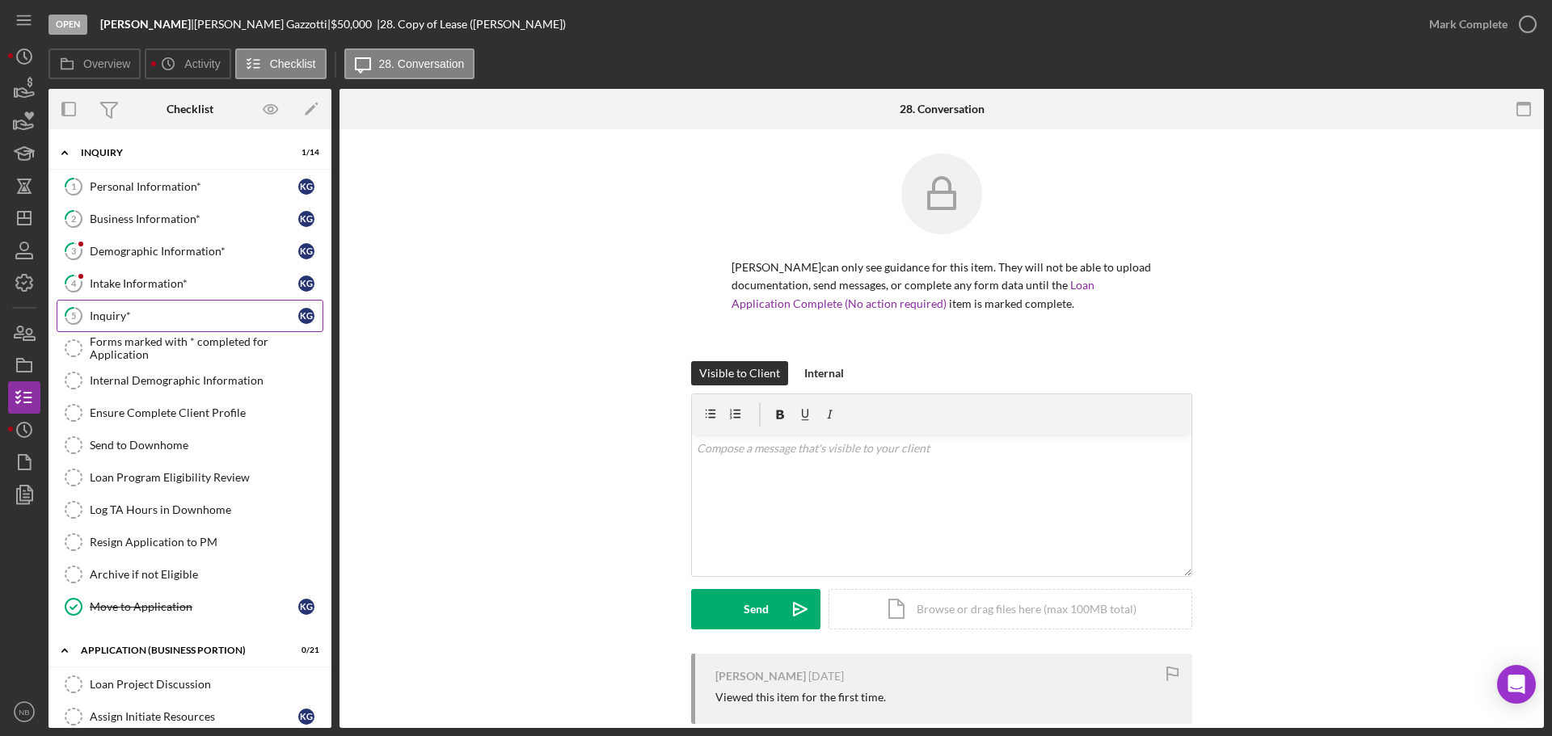
click at [126, 311] on div "Inquiry*" at bounding box center [194, 316] width 208 height 13
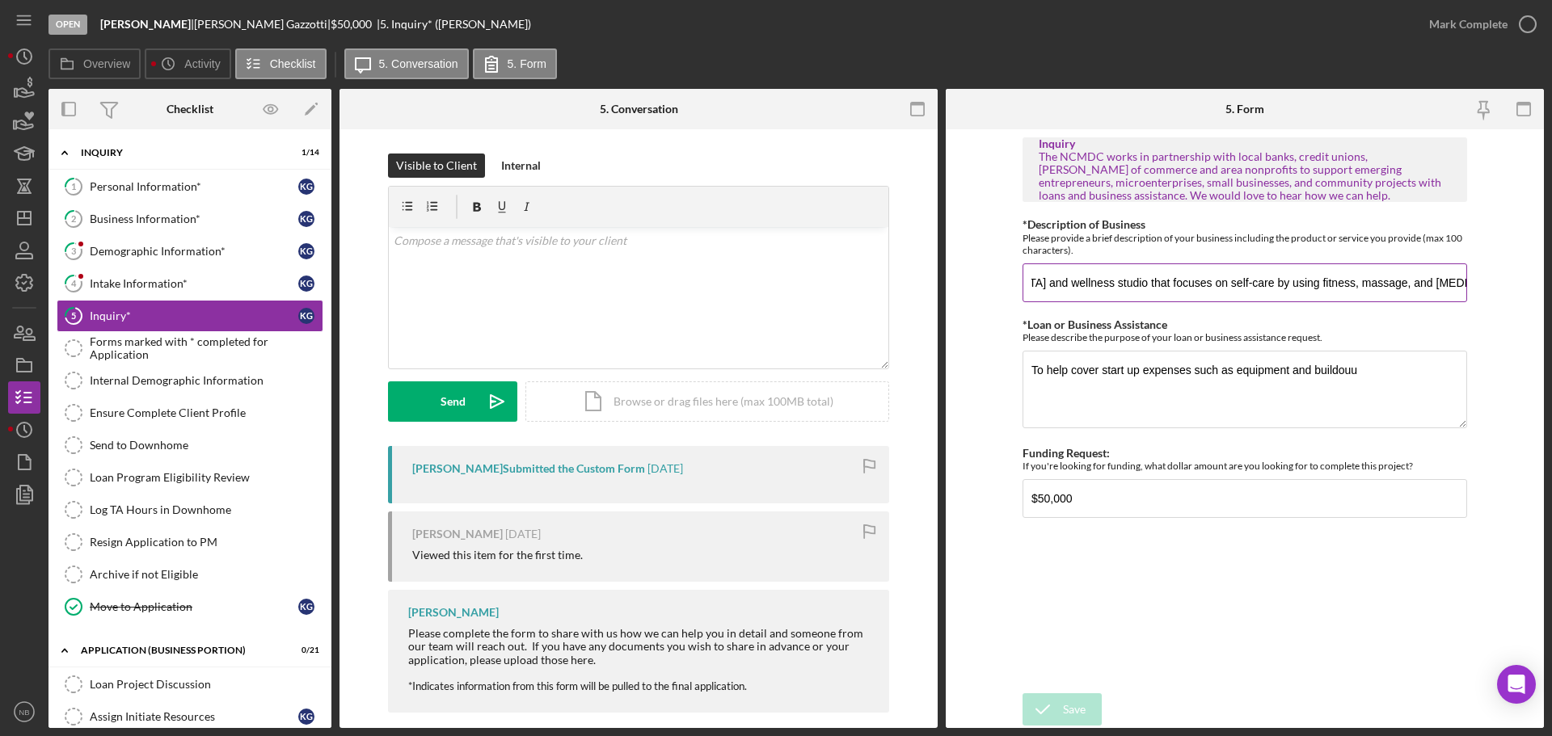
scroll to position [0, 108]
drag, startPoint x: 1067, startPoint y: 280, endPoint x: 1491, endPoint y: 284, distance: 424.3
click at [1489, 283] on form "Inquiry The NCMDC works in partnership with local banks, credit unions, chamber…" at bounding box center [1244, 428] width 598 height 599
click at [1480, 234] on form "Inquiry The NCMDC works in partnership with local banks, credit unions, chamber…" at bounding box center [1244, 428] width 598 height 599
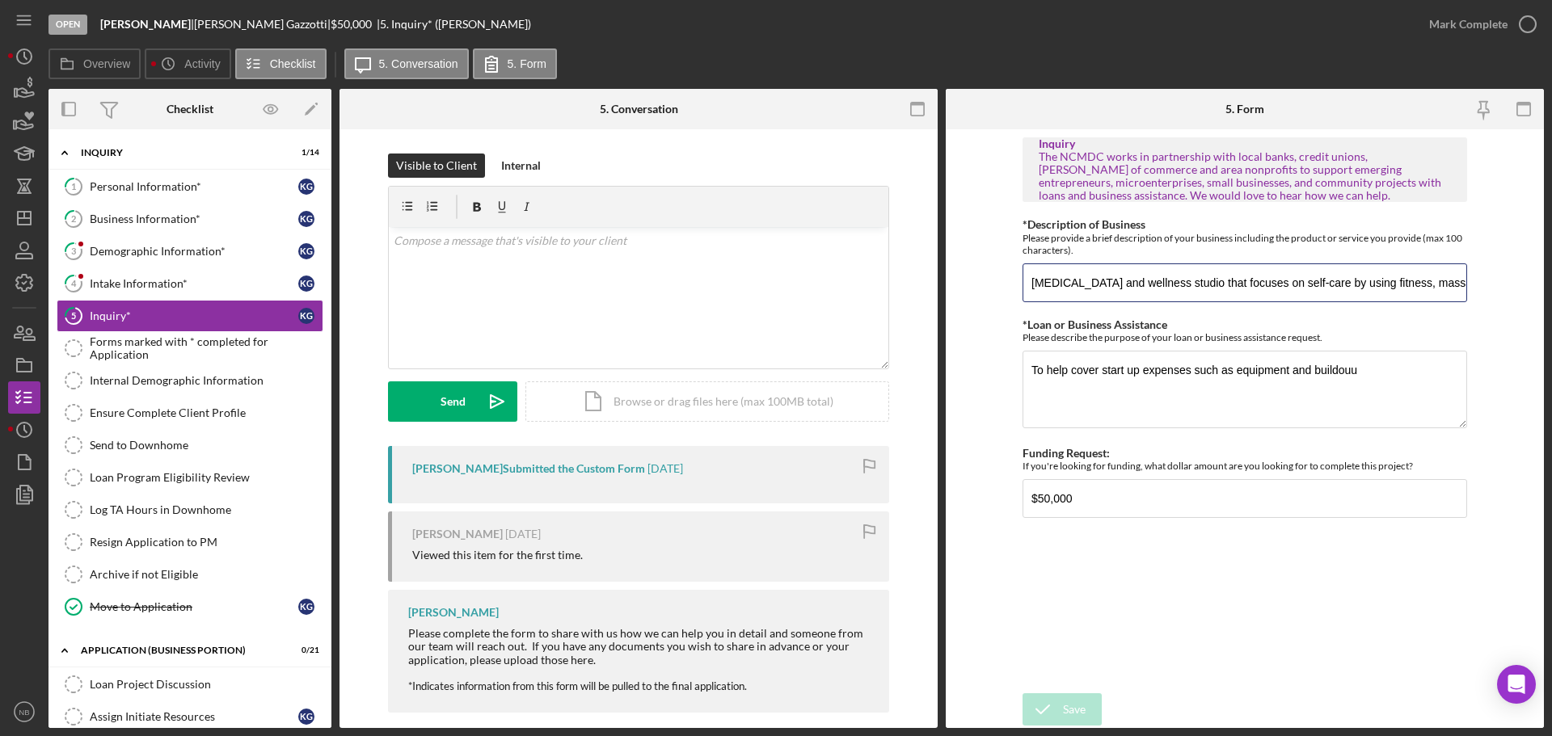
scroll to position [0, 108]
drag, startPoint x: 1394, startPoint y: 284, endPoint x: 1480, endPoint y: 288, distance: 85.7
click at [1480, 288] on form "Inquiry The NCMDC works in partnership with local banks, credit unions, chamber…" at bounding box center [1244, 428] width 598 height 599
click at [1497, 261] on form "Inquiry The NCMDC works in partnership with local banks, credit unions, chamber…" at bounding box center [1244, 428] width 598 height 599
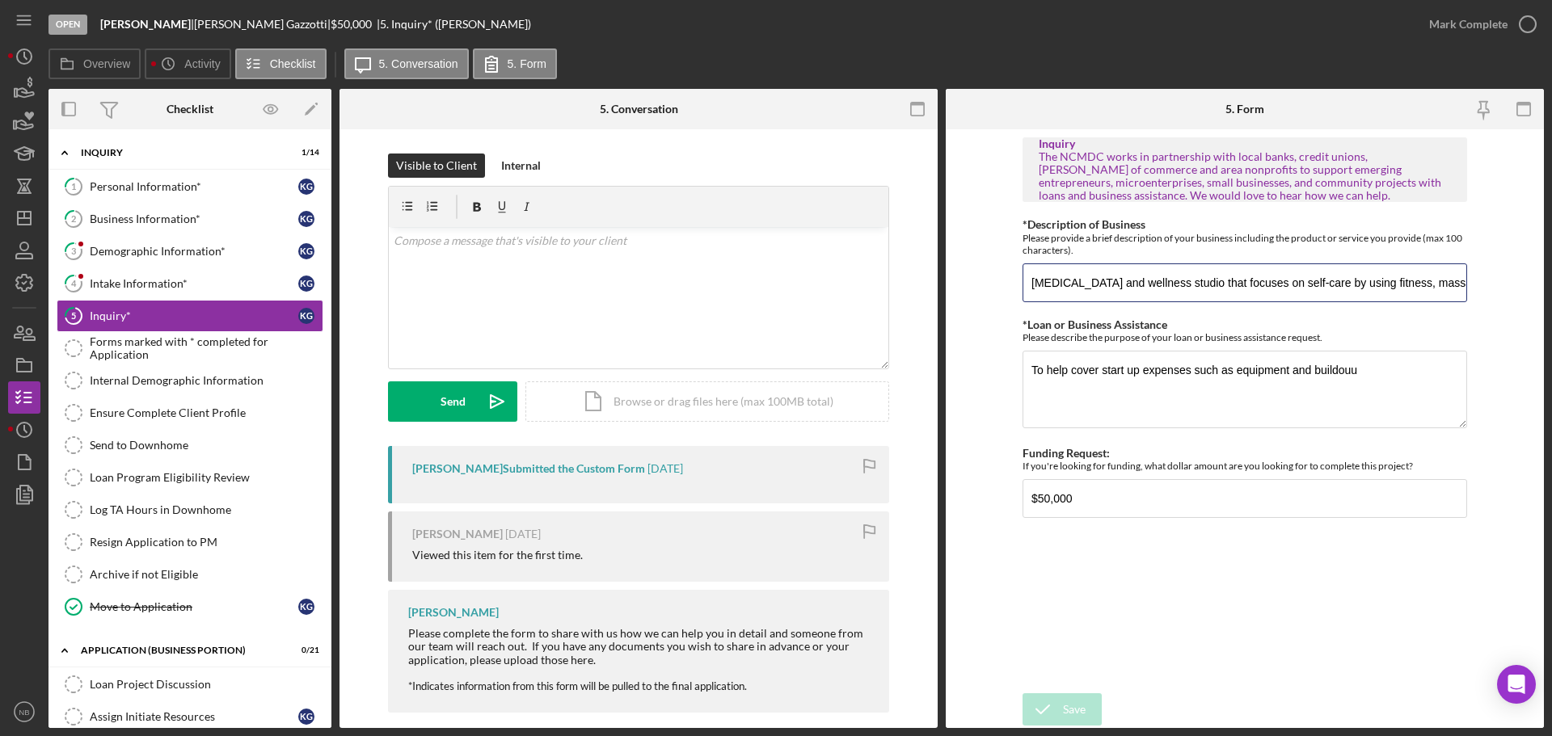
scroll to position [0, 108]
drag, startPoint x: 1410, startPoint y: 288, endPoint x: 1556, endPoint y: 296, distance: 146.4
click at [1551, 296] on html "Open Kaitlyn Gazzotti | Kaitlyn Gazzotti | $50,000 $50,000 | 5. Inquiry* (Kaitl…" at bounding box center [776, 368] width 1552 height 736
click at [1460, 351] on textarea "To help cover start up expenses such as equipment and buildouu" at bounding box center [1244, 390] width 444 height 78
drag, startPoint x: 1254, startPoint y: 267, endPoint x: 1607, endPoint y: 317, distance: 356.7
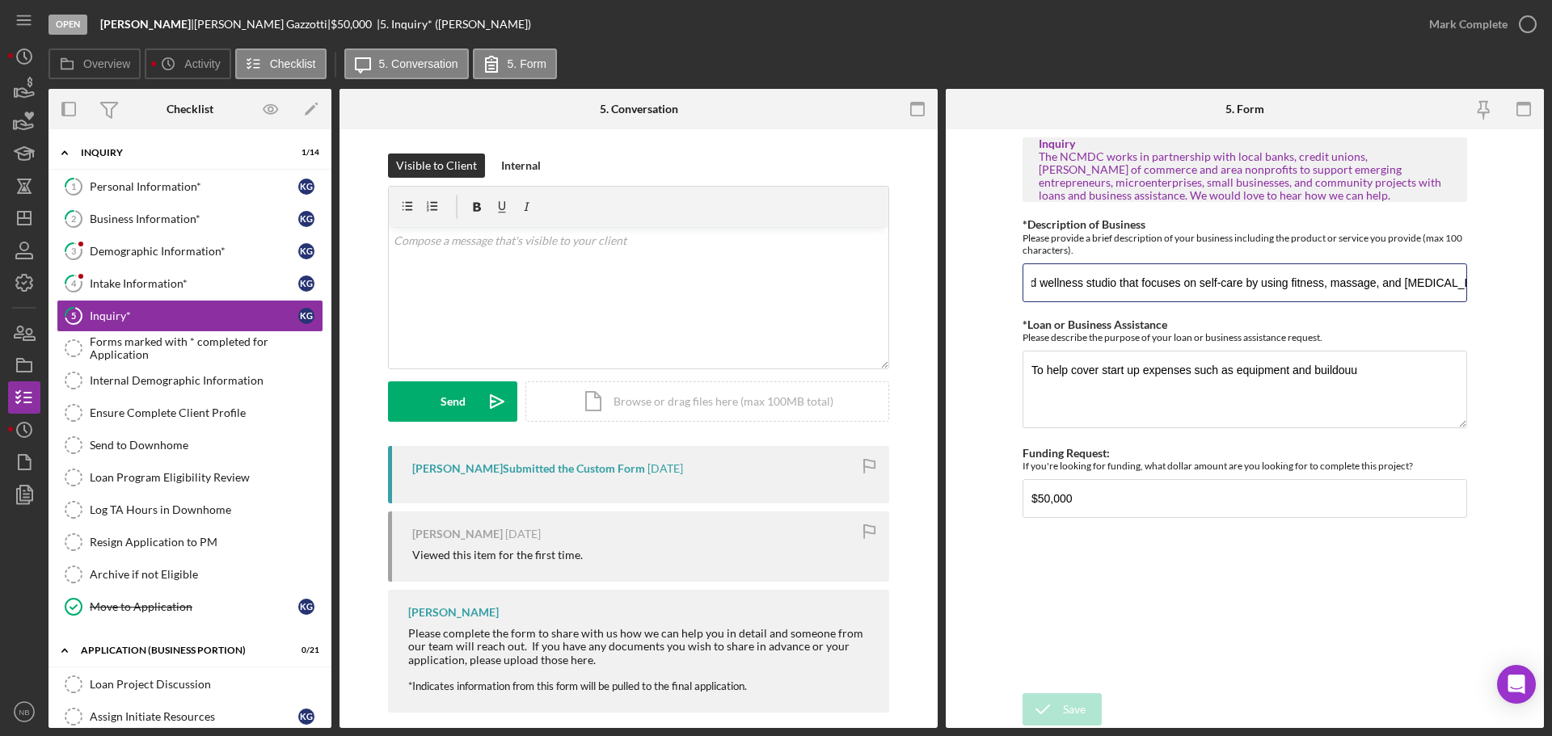
click at [1551, 317] on html "Open Kaitlyn Gazzotti | Kaitlyn Gazzotti | $50,000 $50,000 | 5. Inquiry* (Kaitl…" at bounding box center [776, 368] width 1552 height 736
click at [1531, 273] on form "Inquiry The NCMDC works in partnership with local banks, credit unions, chamber…" at bounding box center [1244, 428] width 598 height 599
drag, startPoint x: 1105, startPoint y: 377, endPoint x: 1219, endPoint y: 377, distance: 113.9
click at [1219, 377] on textarea "To help cover start up expenses such as equipment and buildouu" at bounding box center [1244, 390] width 444 height 78
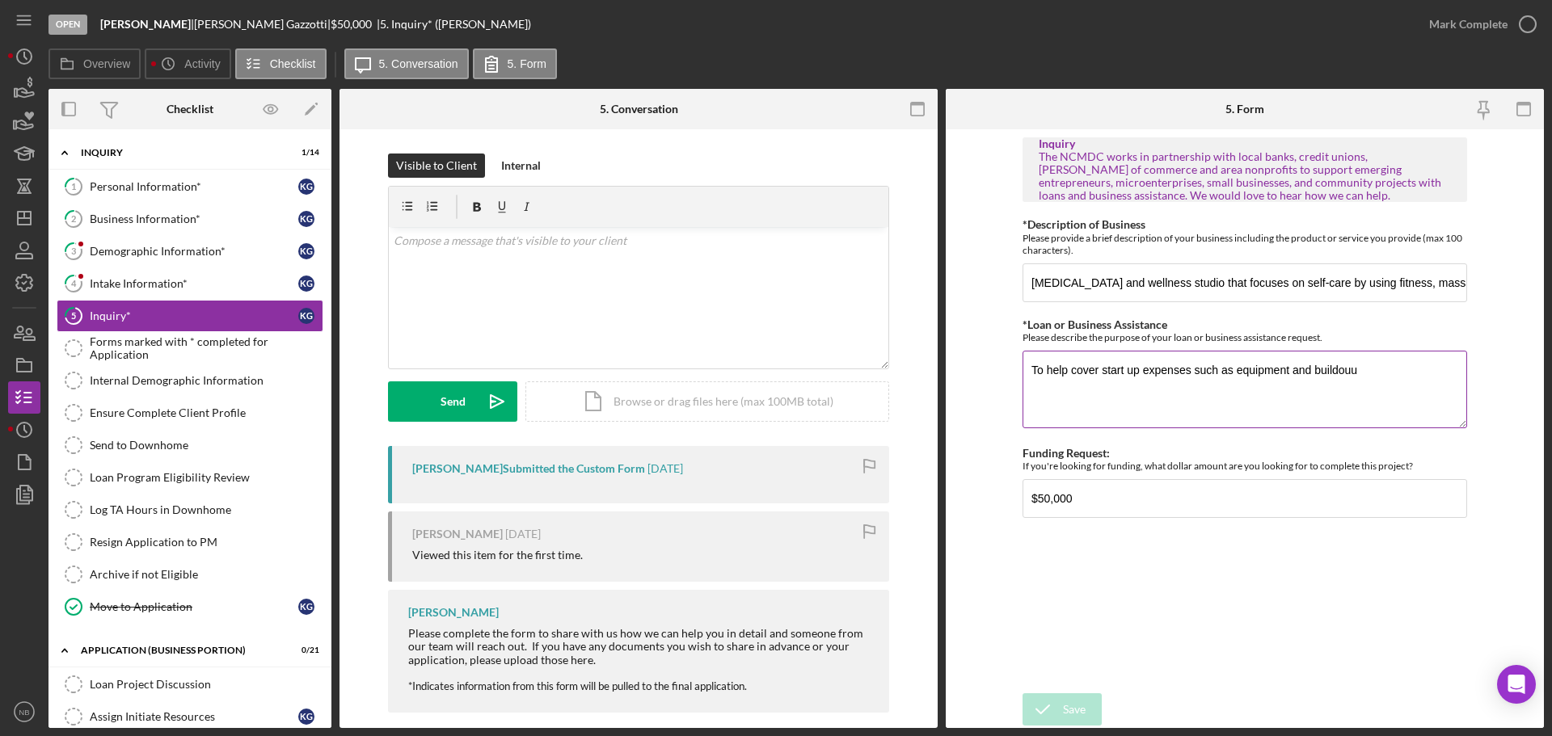
drag, startPoint x: 1408, startPoint y: 373, endPoint x: 1312, endPoint y: 369, distance: 96.3
click at [1312, 369] on textarea "To help cover start up expenses such as equipment and buildouu" at bounding box center [1244, 390] width 444 height 78
click at [1404, 396] on textarea "To help cover start up expenses such as equipment and buildouu" at bounding box center [1244, 390] width 444 height 78
click at [124, 236] on link "3 Demographic Information* K G" at bounding box center [190, 251] width 267 height 32
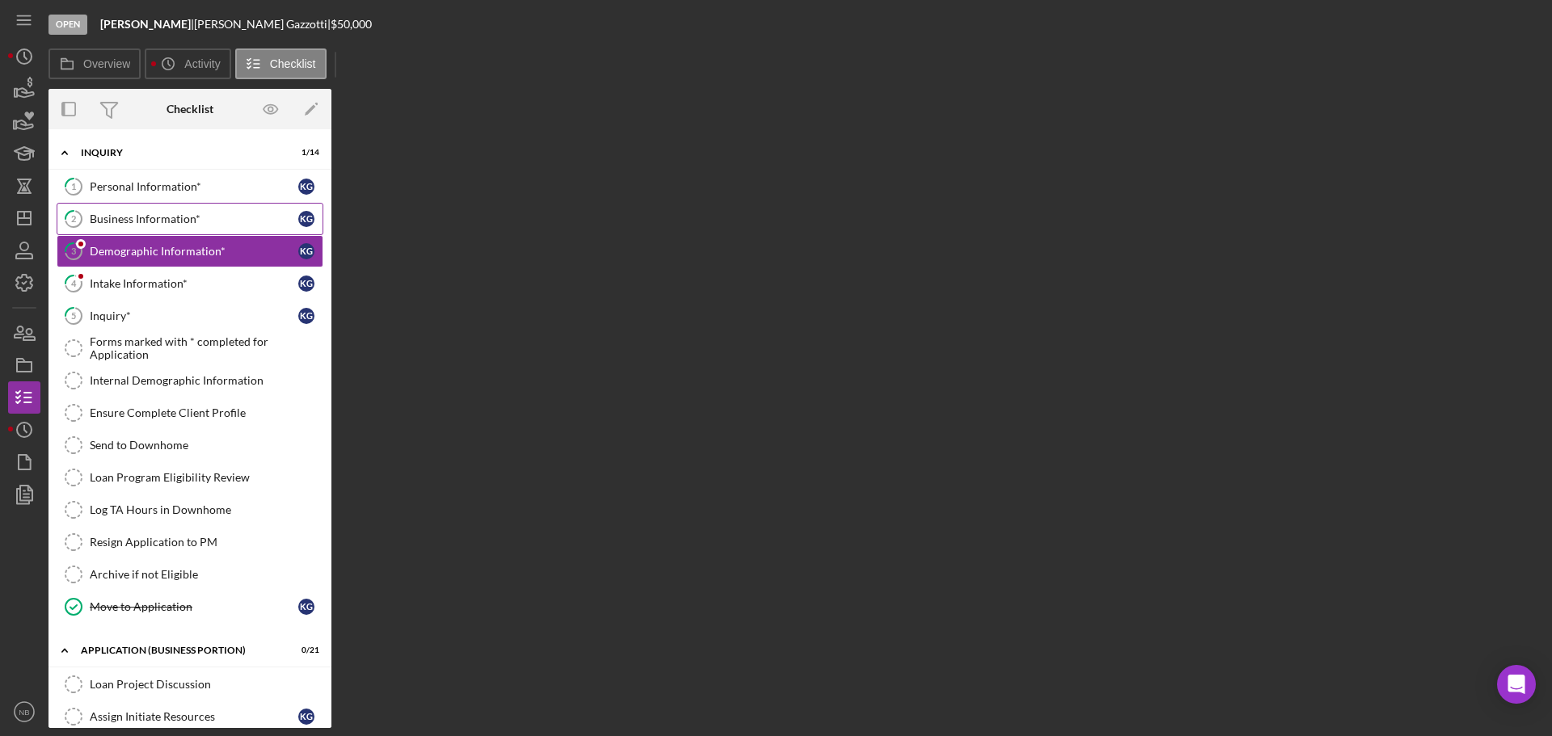
click at [125, 227] on link "2 Business Information* K G" at bounding box center [190, 219] width 267 height 32
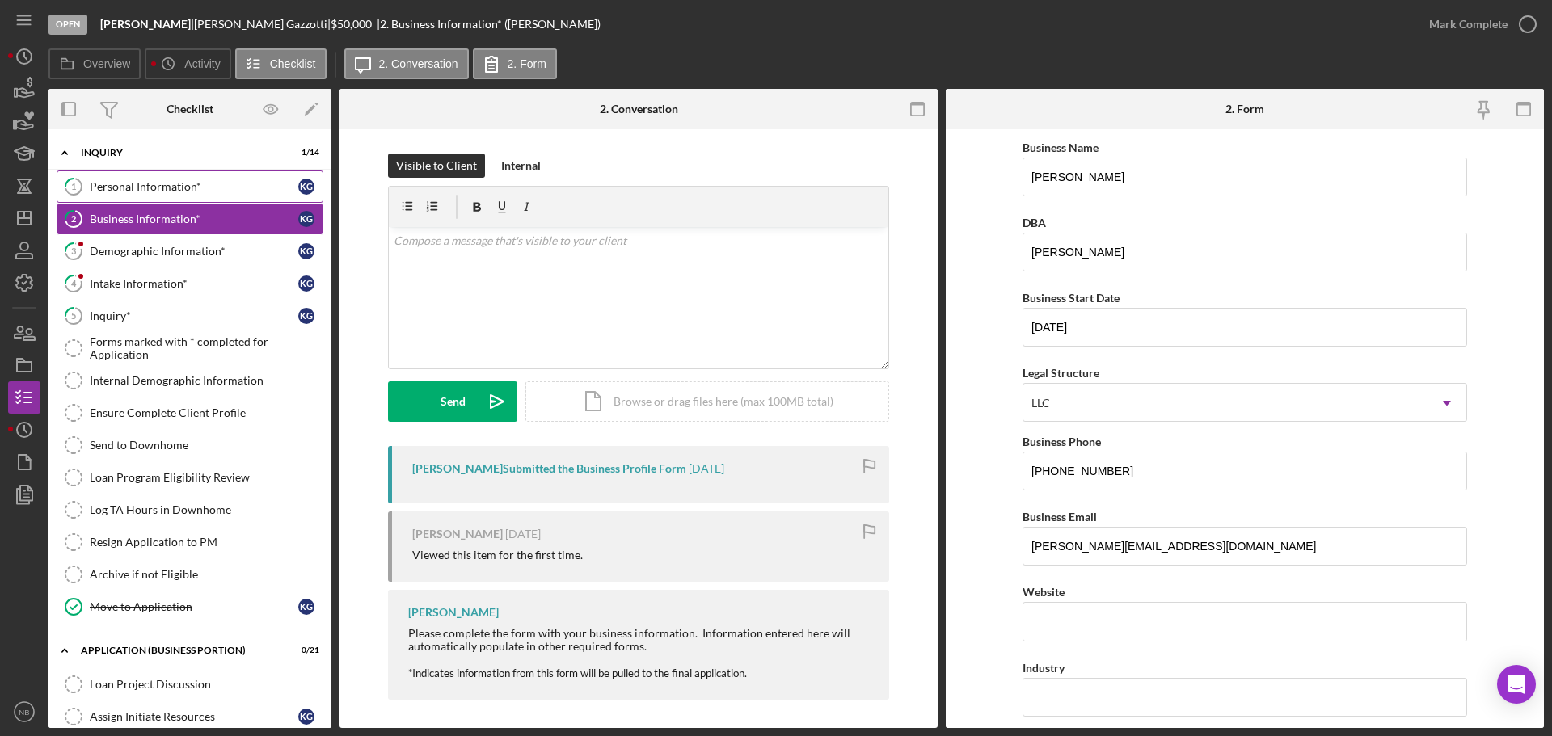
drag, startPoint x: 196, startPoint y: 171, endPoint x: 206, endPoint y: 200, distance: 30.9
click at [196, 172] on link "1 Personal Information* K G" at bounding box center [190, 187] width 267 height 32
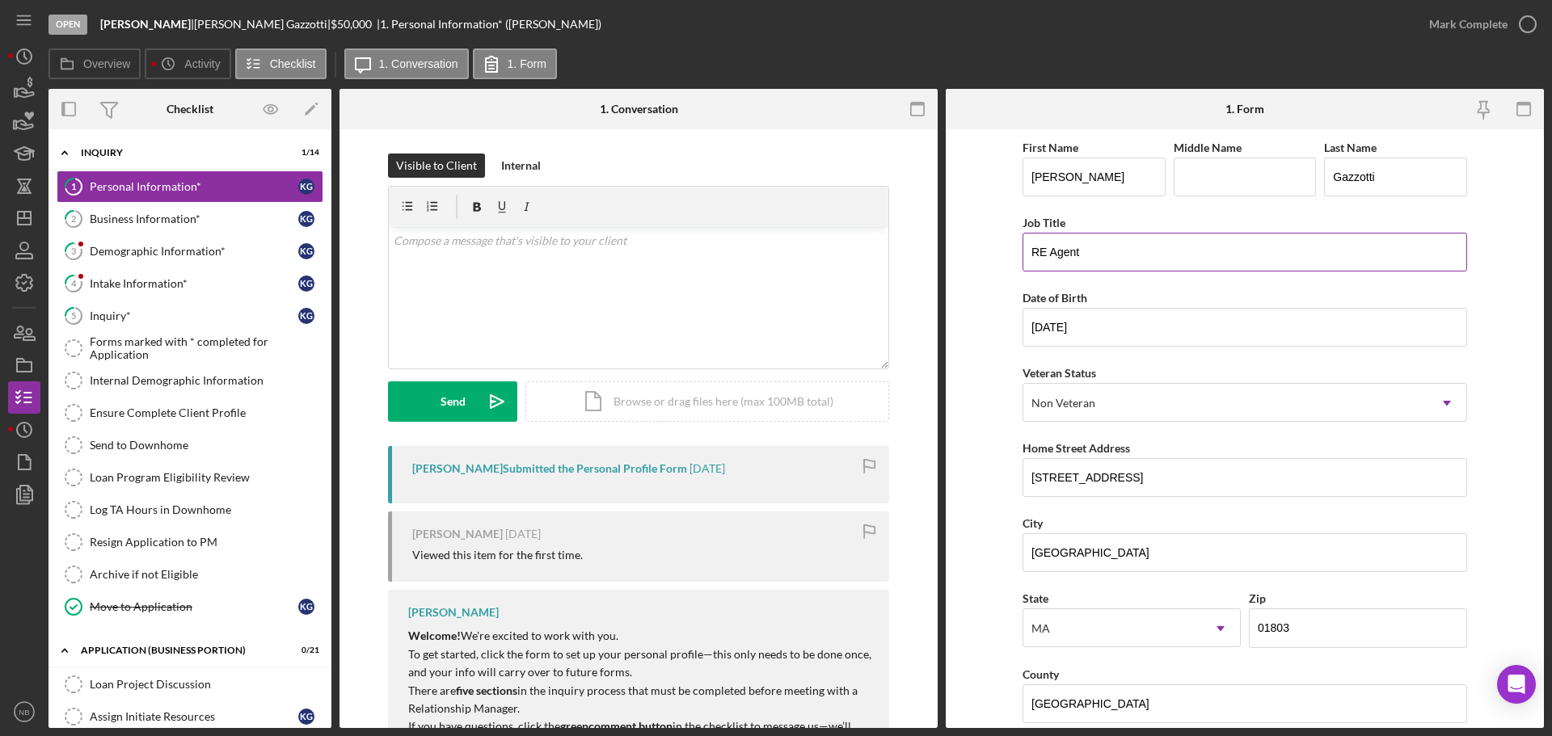
click at [1089, 256] on input "RE Agent" at bounding box center [1244, 252] width 444 height 39
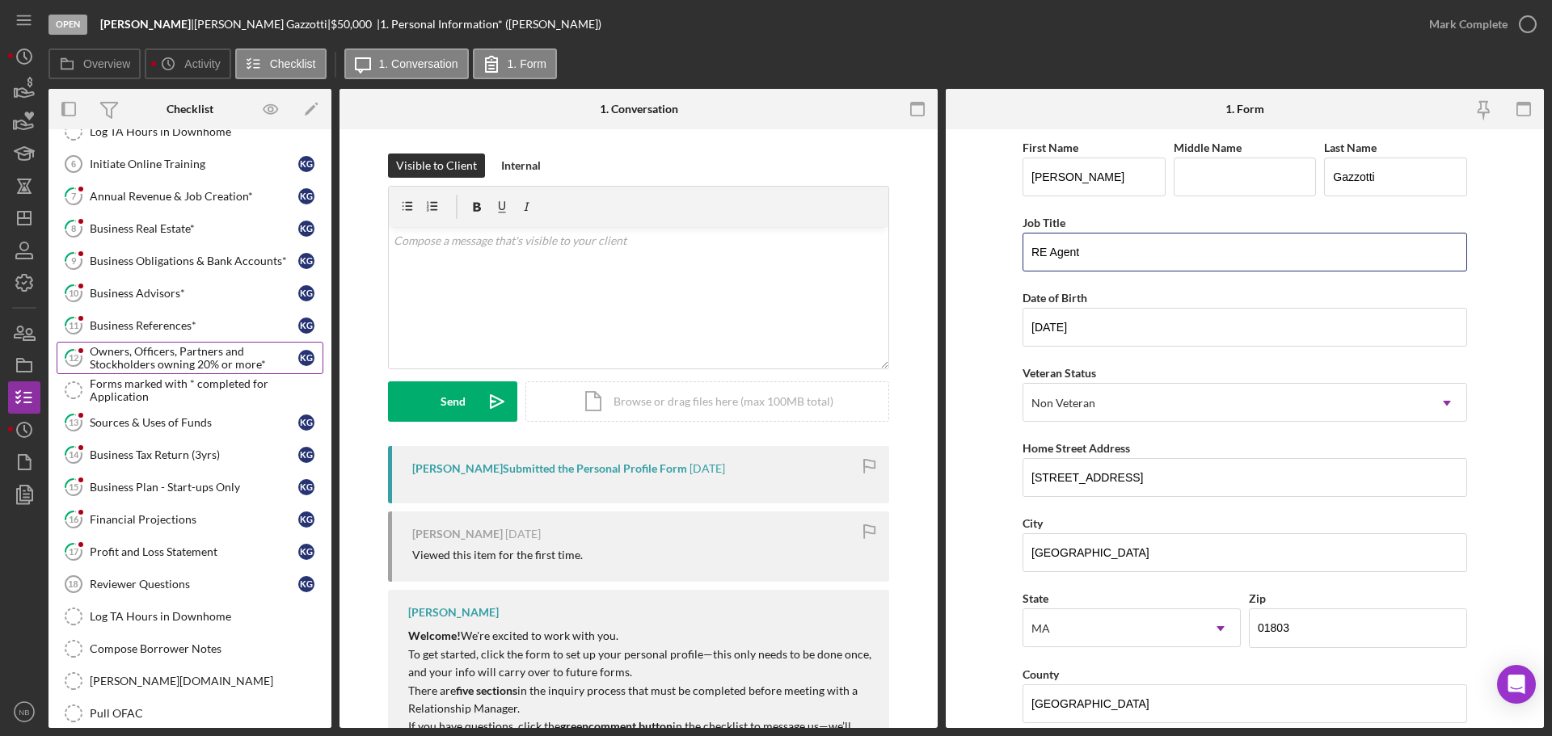
scroll to position [727, 0]
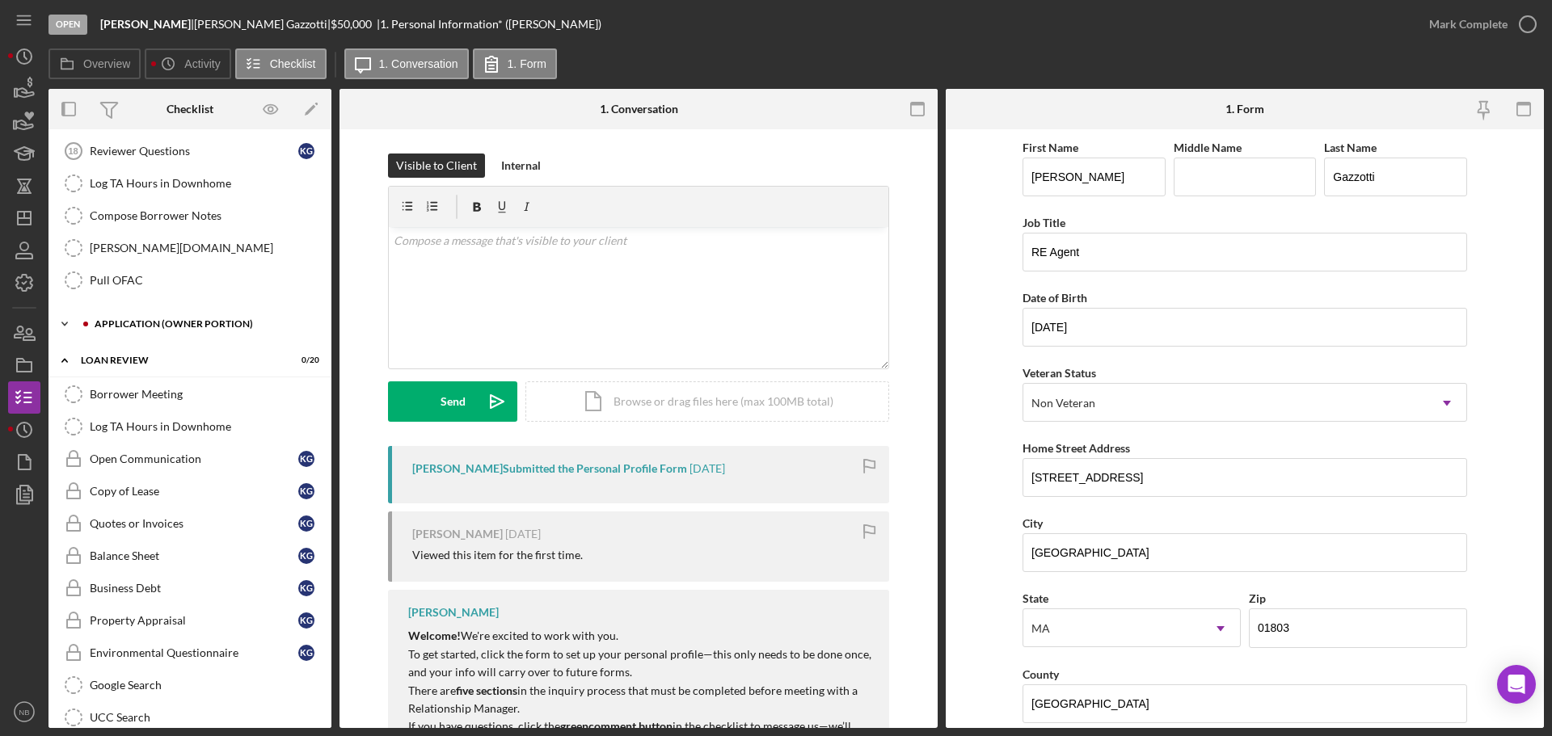
click at [175, 314] on div "Icon/Expander INQUIRY 1 / 14 1 Personal Information* K G 2 Business Information…" at bounding box center [189, 114] width 283 height 2055
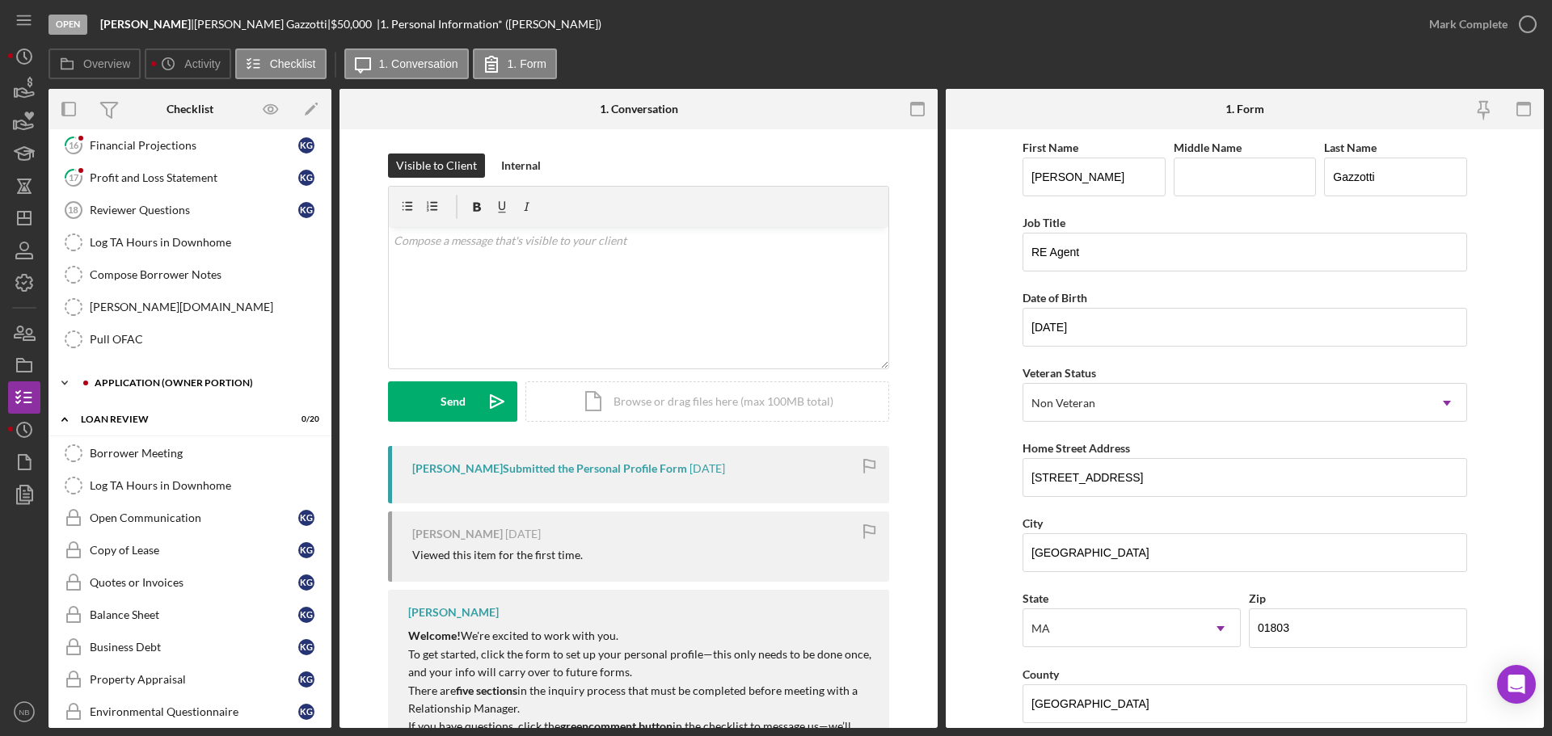
scroll to position [970, 0]
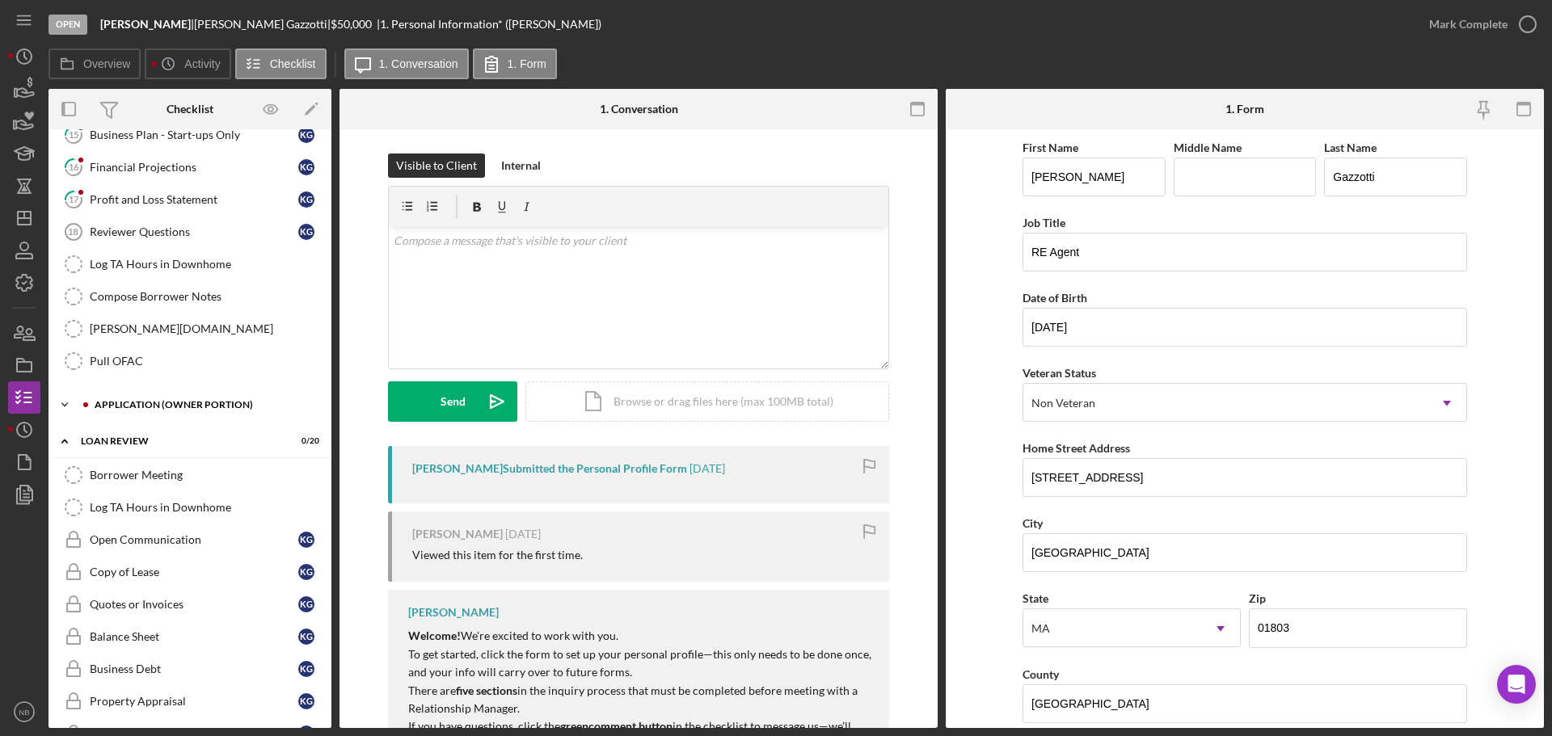
click at [170, 403] on div "APPLICATION (OWNER PORTION)" at bounding box center [203, 405] width 217 height 10
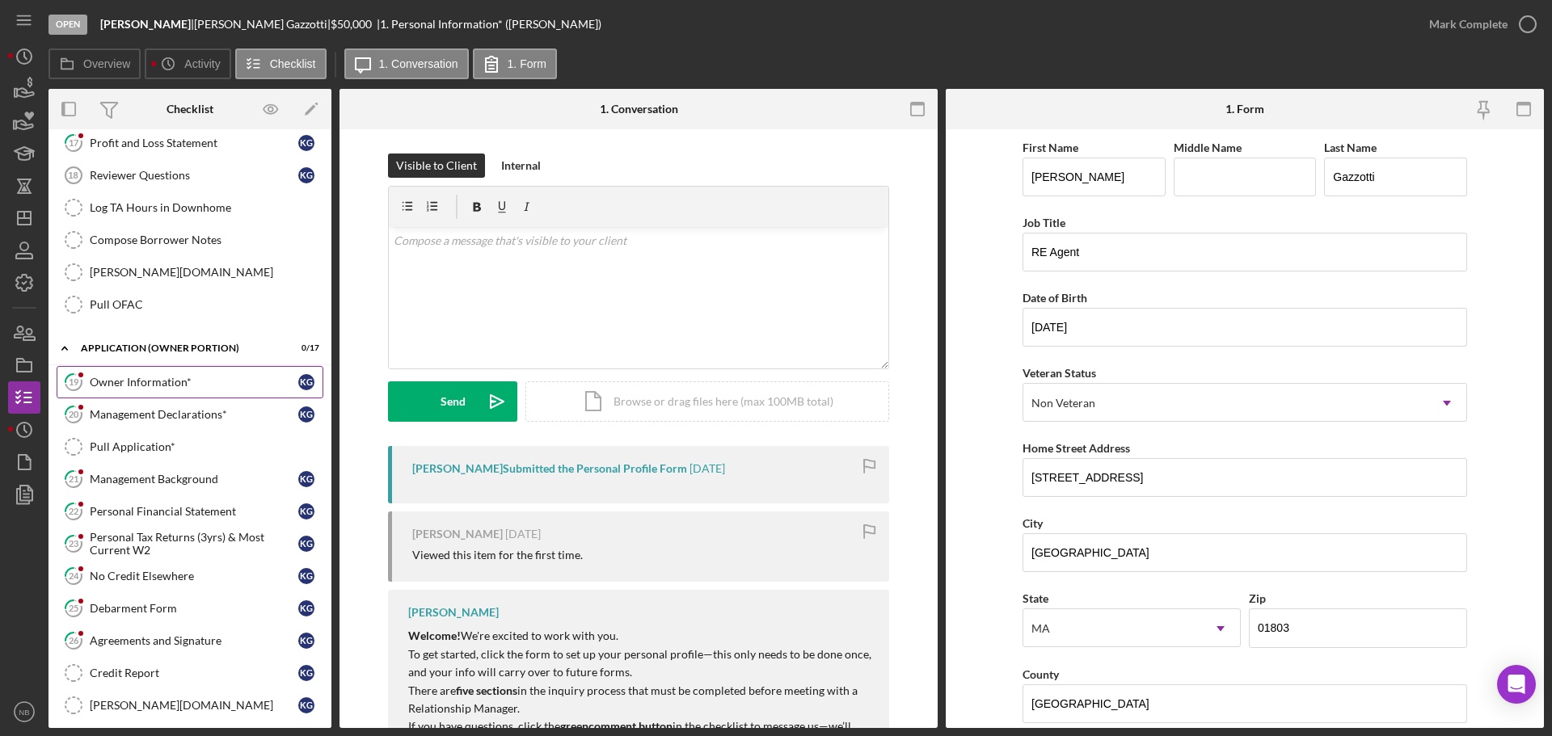
scroll to position [1131, 0]
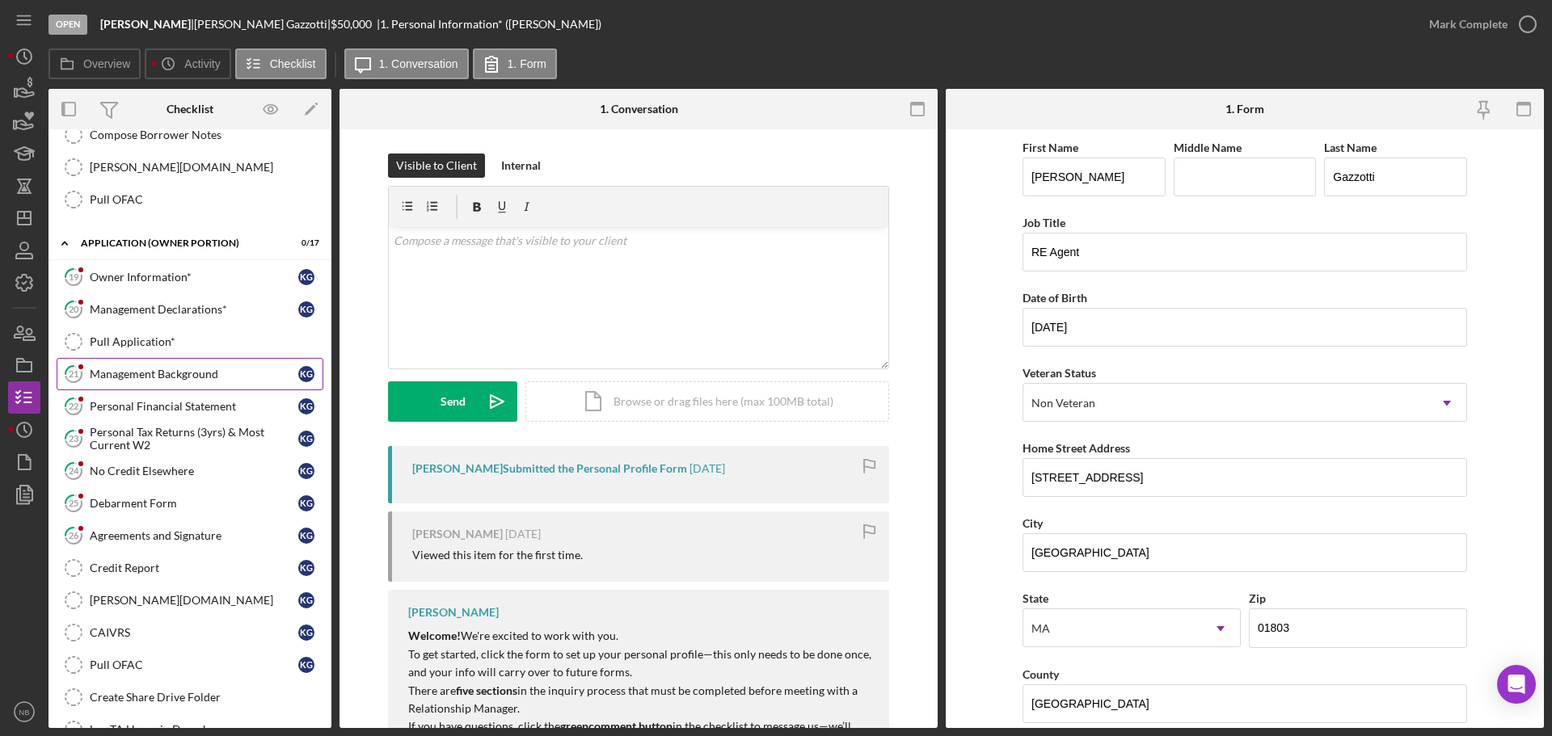
click at [159, 377] on div "Management Background" at bounding box center [194, 374] width 208 height 13
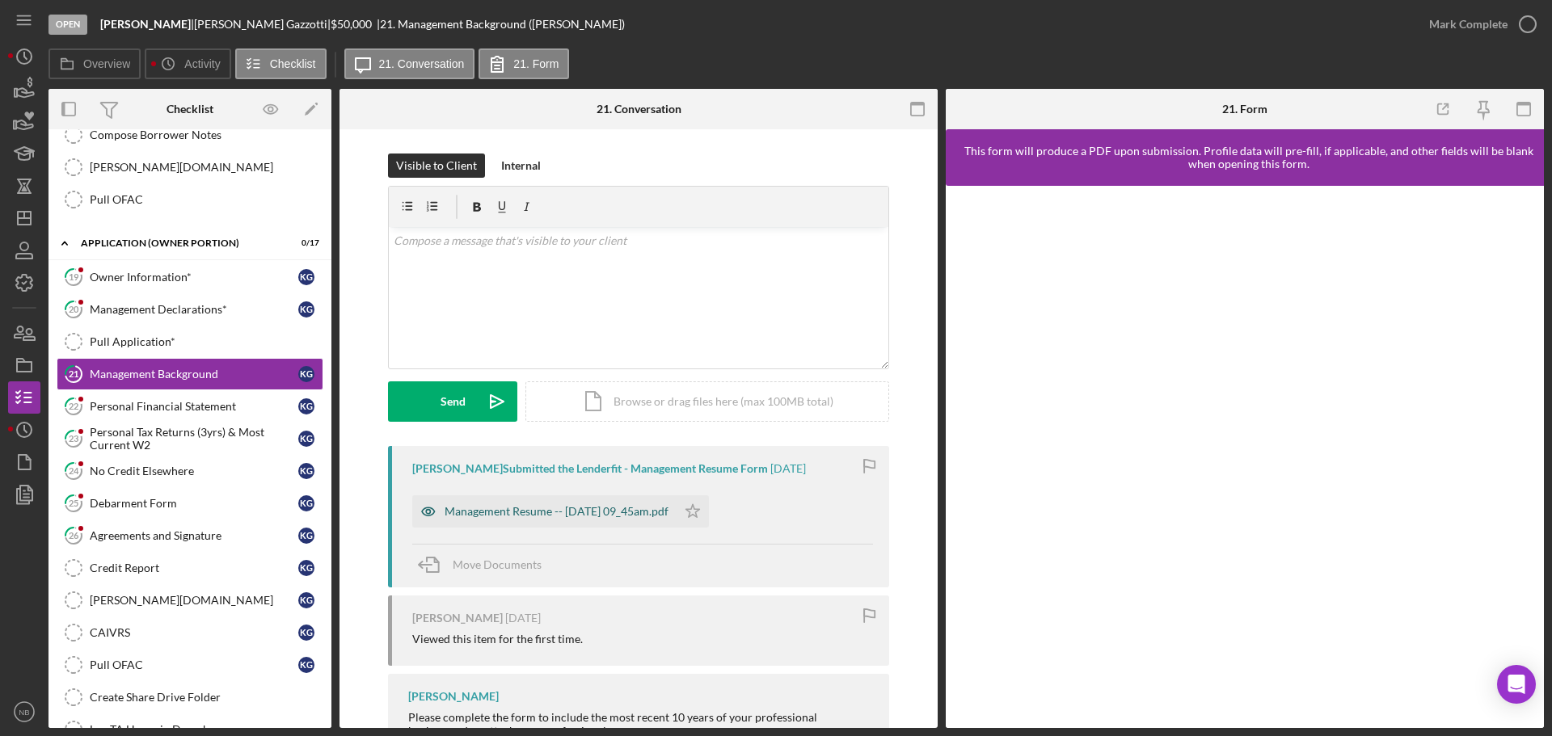
click at [495, 511] on div "Management Resume -- 2025-09-06 09_45am.pdf" at bounding box center [556, 511] width 224 height 13
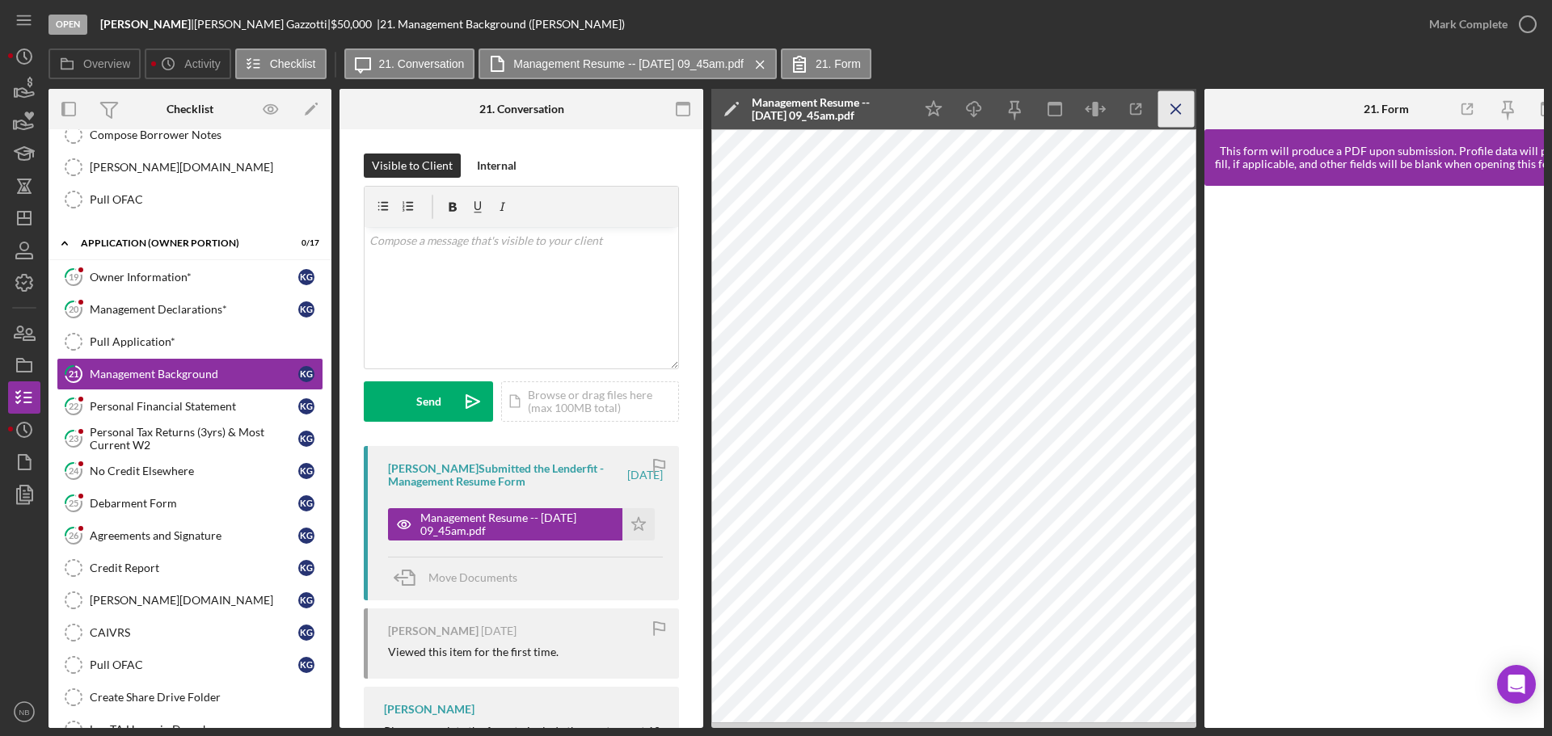
click at [1181, 108] on icon "Icon/Menu Close" at bounding box center [1176, 109] width 36 height 36
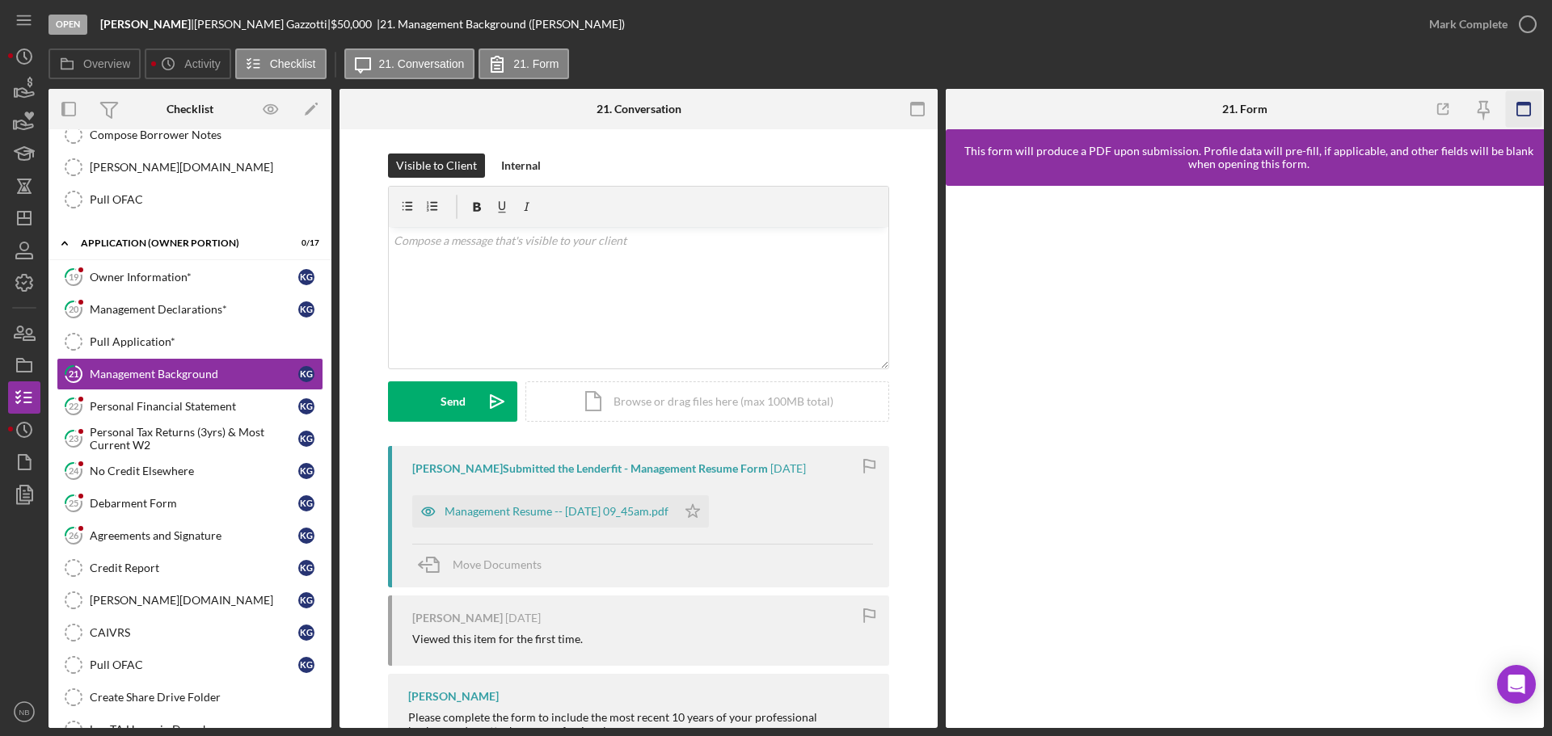
click at [1530, 107] on rect "button" at bounding box center [1523, 109] width 13 height 13
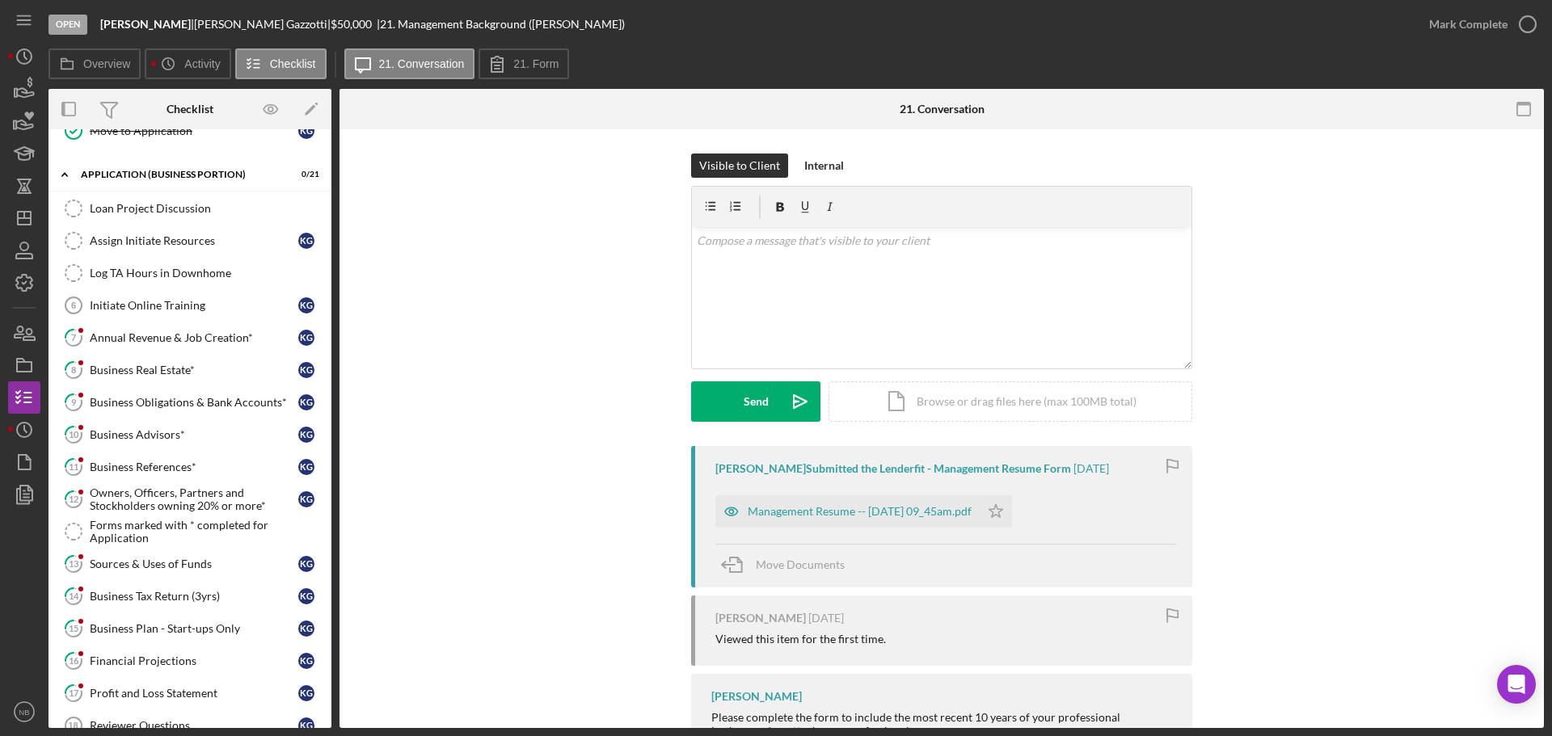
scroll to position [566, 0]
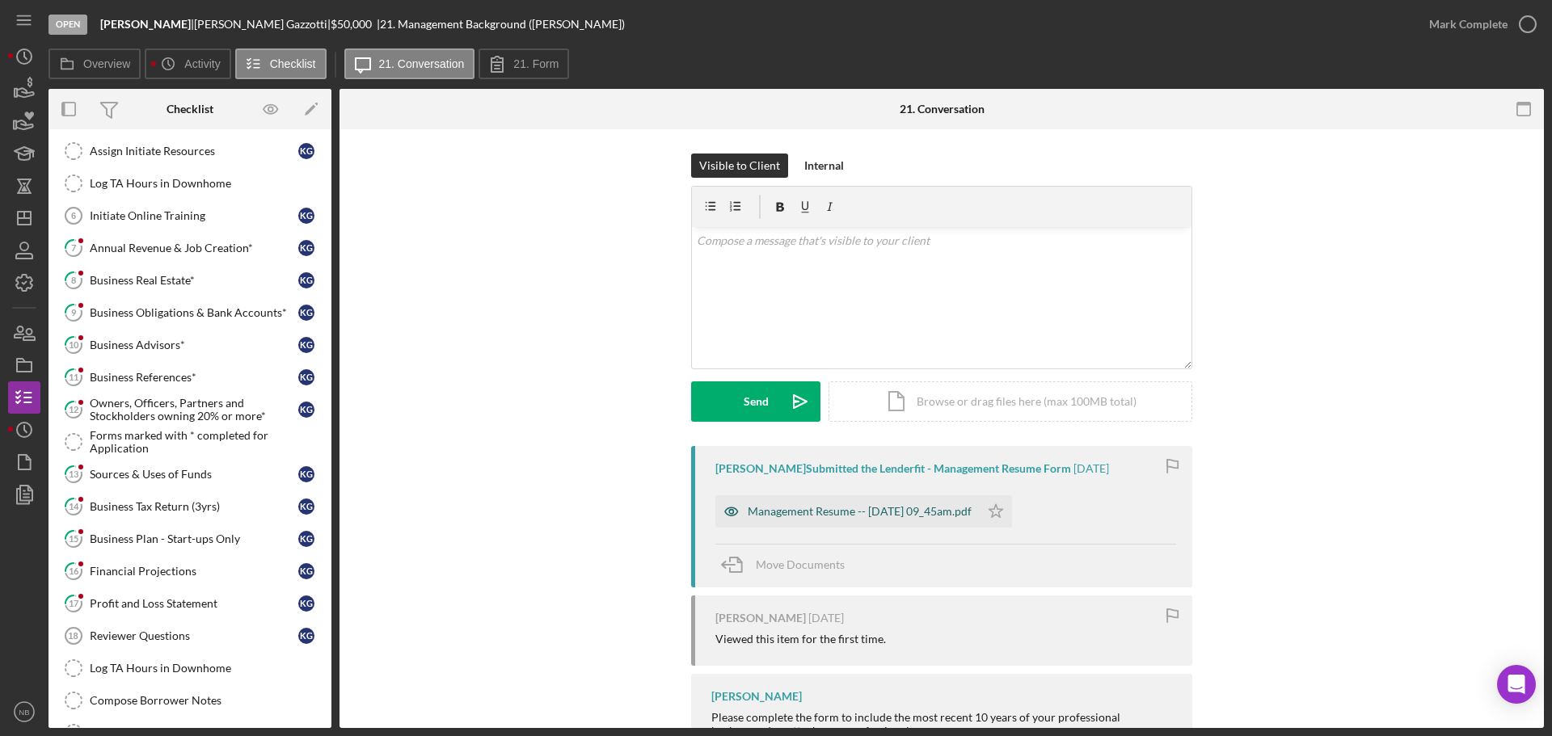
click at [830, 512] on div "Management Resume -- 2025-09-06 09_45am.pdf" at bounding box center [860, 511] width 224 height 13
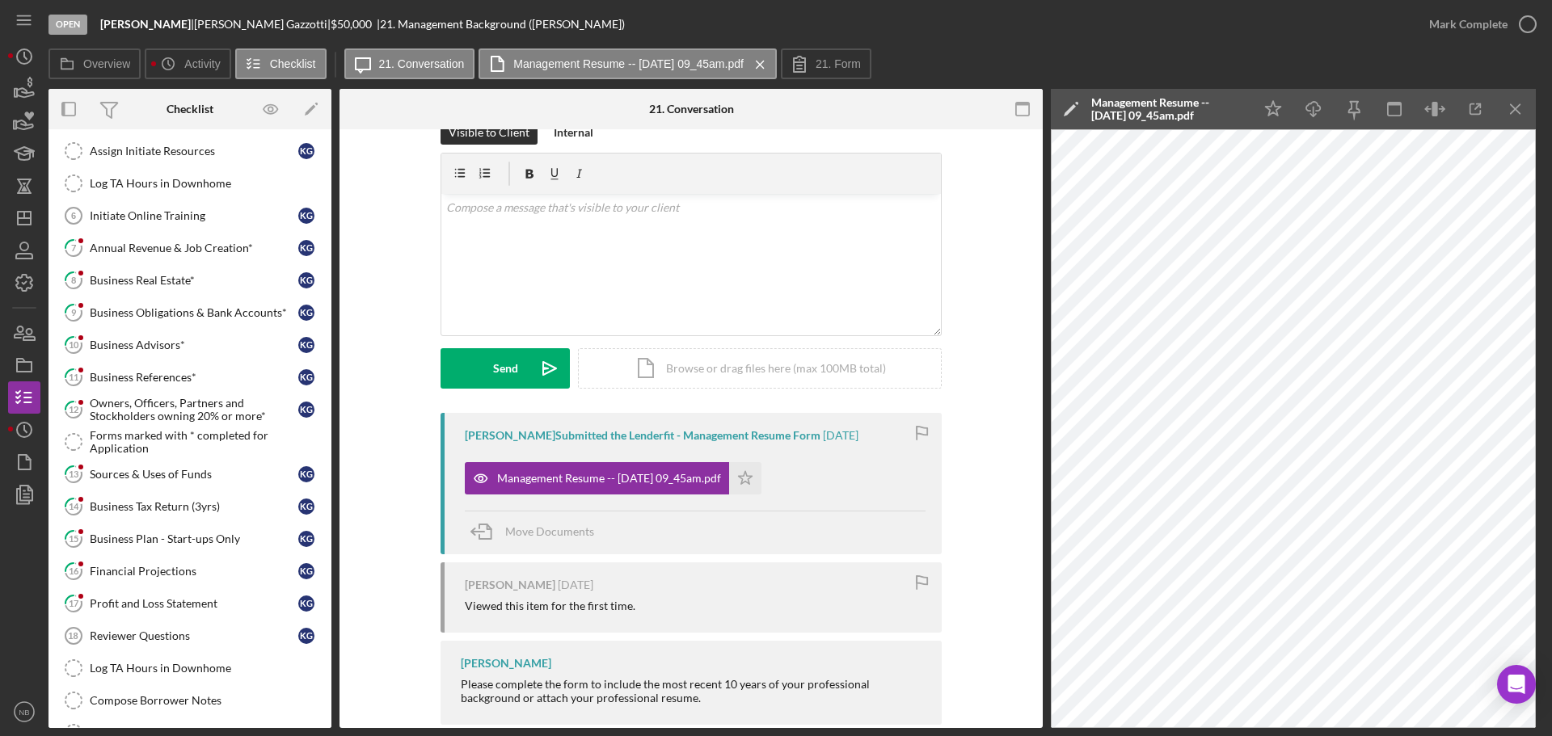
scroll to position [62, 0]
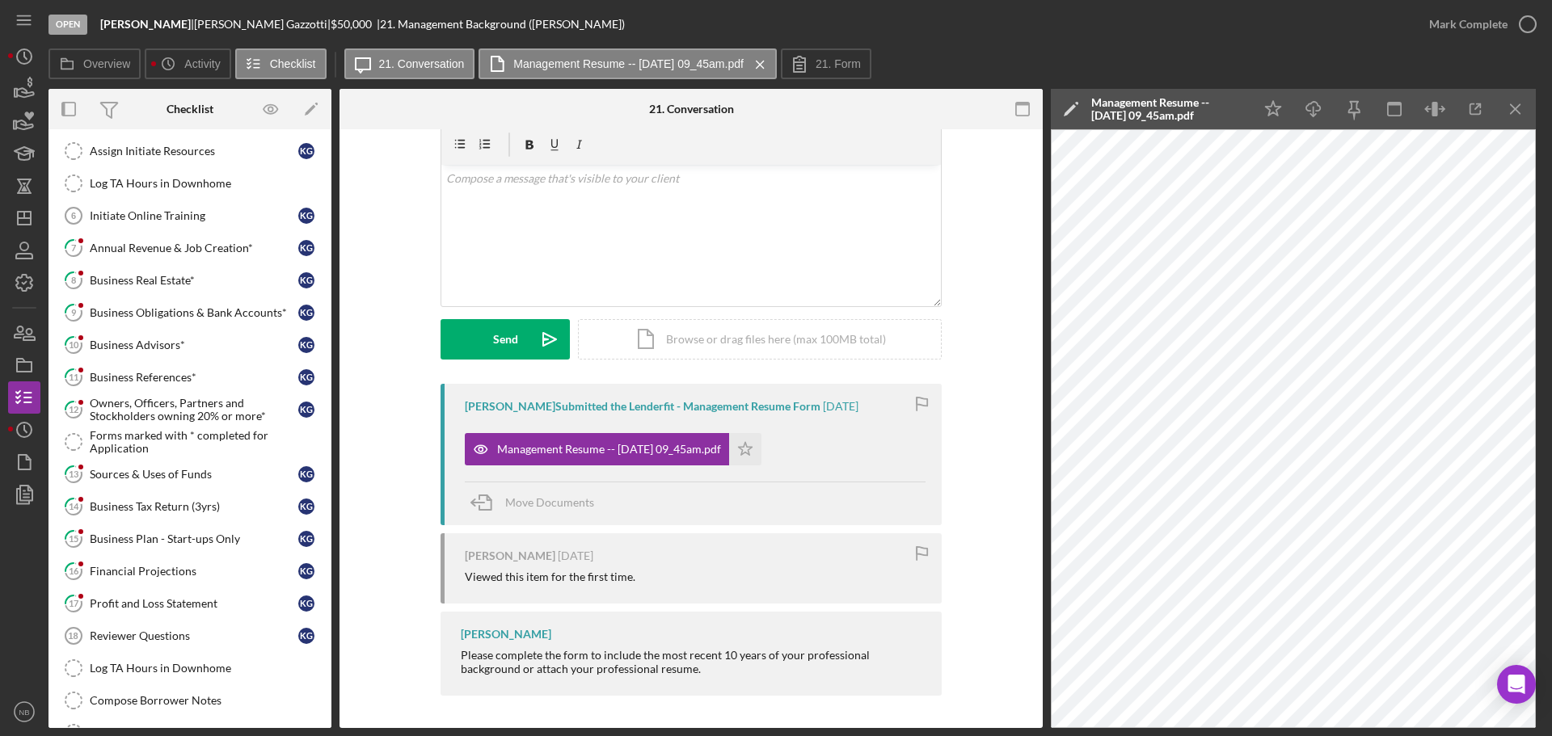
click at [395, 680] on div "Kaitlyn Gazzotti Submitted the Lenderfit - Management Resume Form 5 days ago Ma…" at bounding box center [691, 544] width 655 height 320
click at [20, 223] on icon "Icon/Dashboard" at bounding box center [24, 218] width 40 height 40
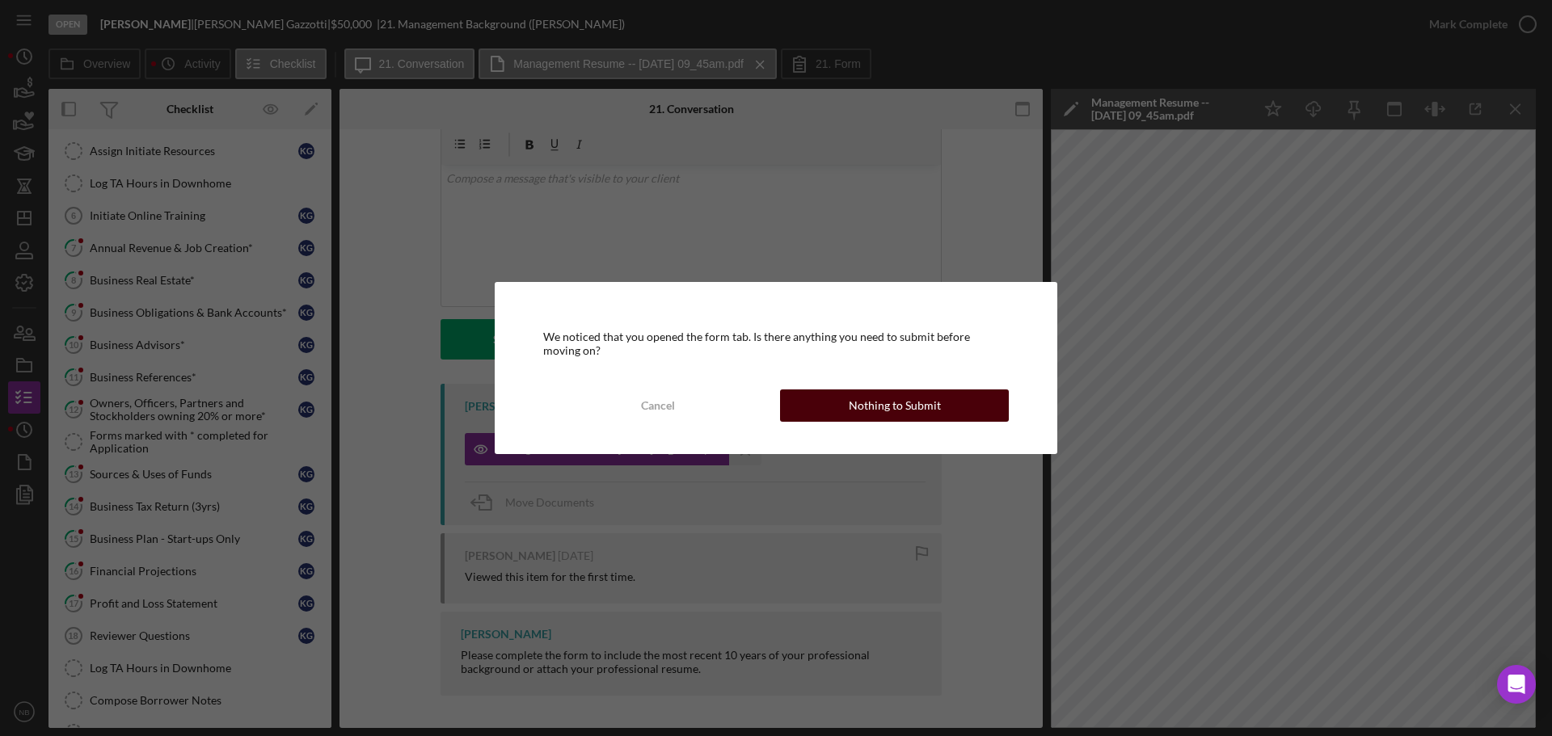
click at [870, 406] on div "Nothing to Submit" at bounding box center [895, 406] width 92 height 32
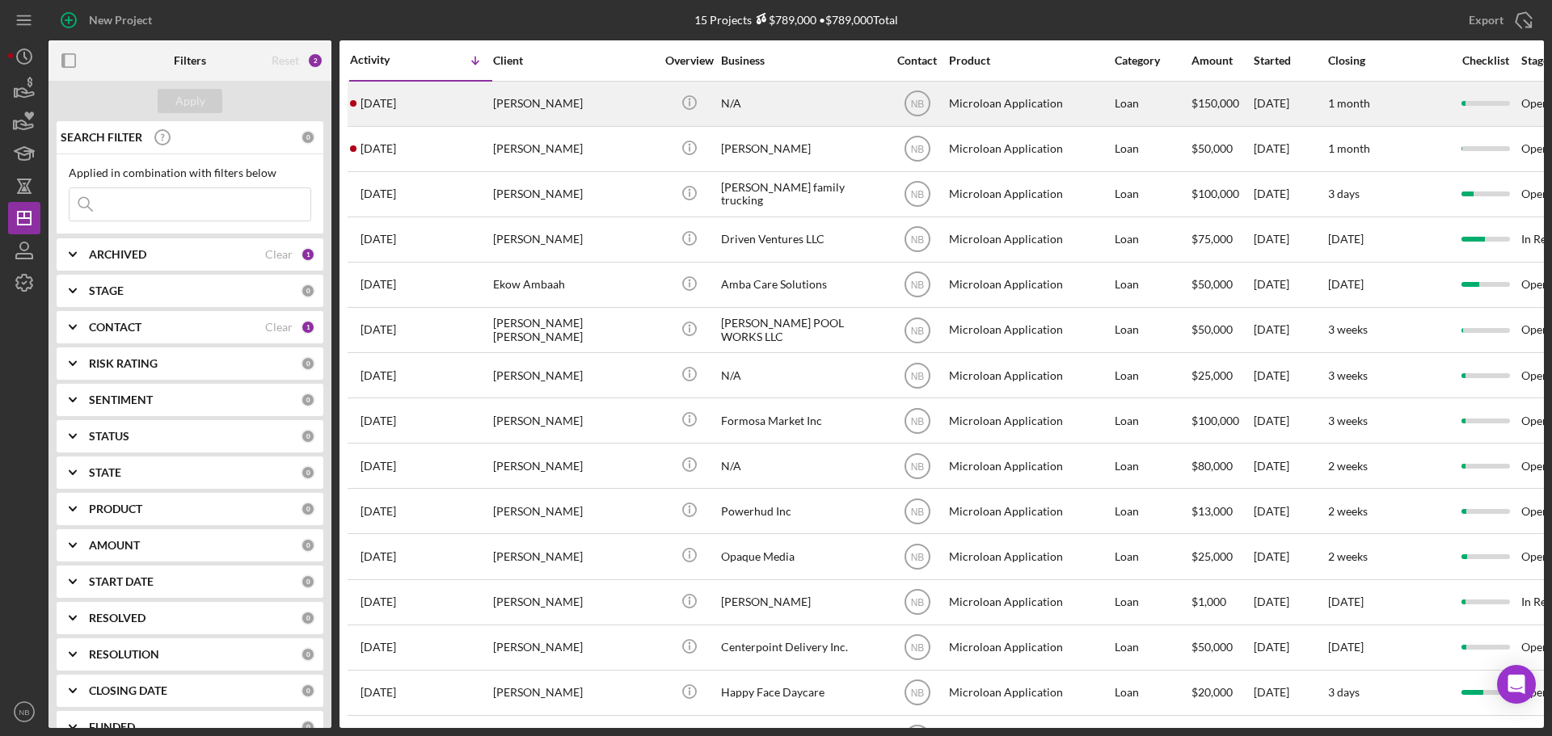
click at [624, 112] on div "Celines Gonzalez" at bounding box center [574, 103] width 162 height 43
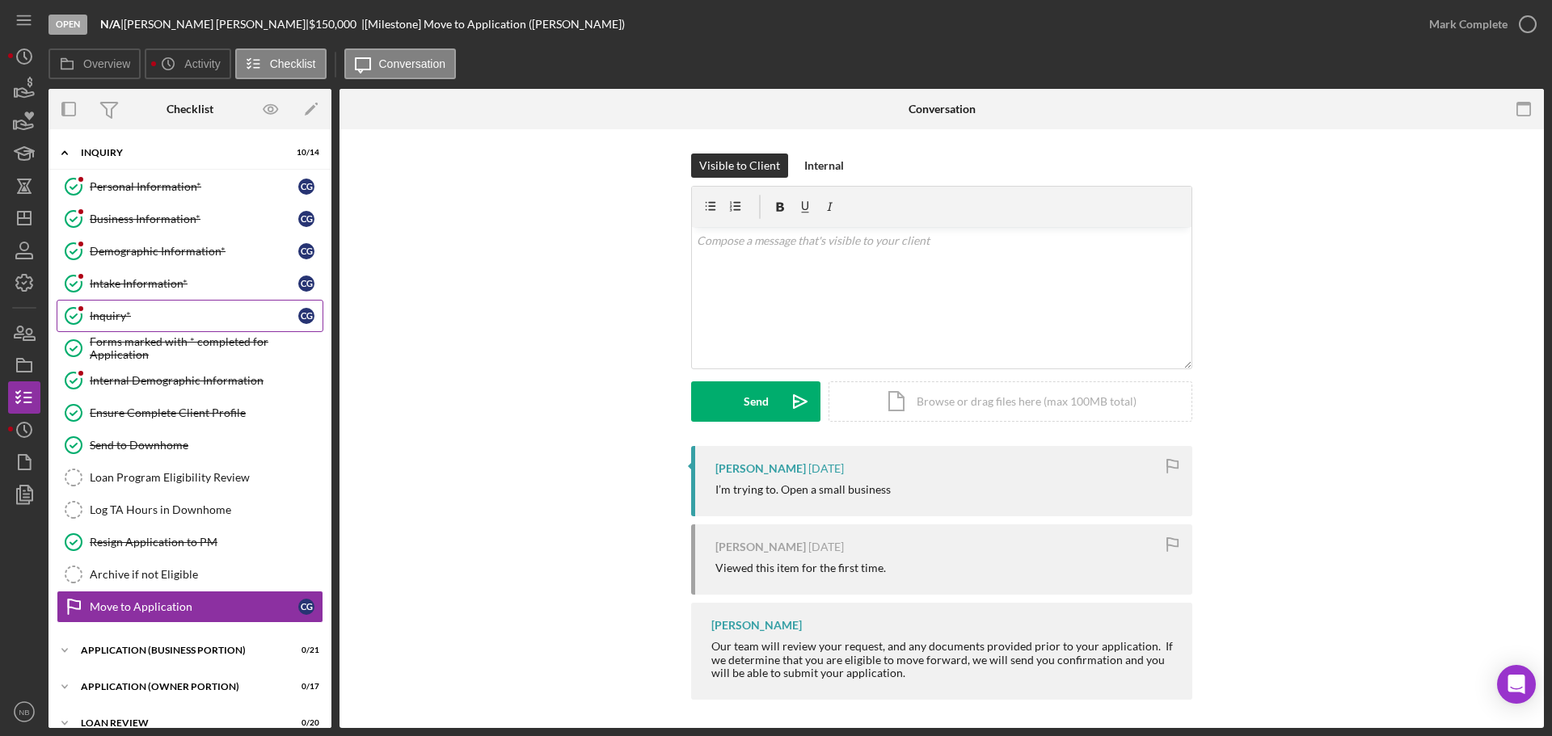
click at [144, 326] on link "Inquiry* Inquiry* C G" at bounding box center [190, 316] width 267 height 32
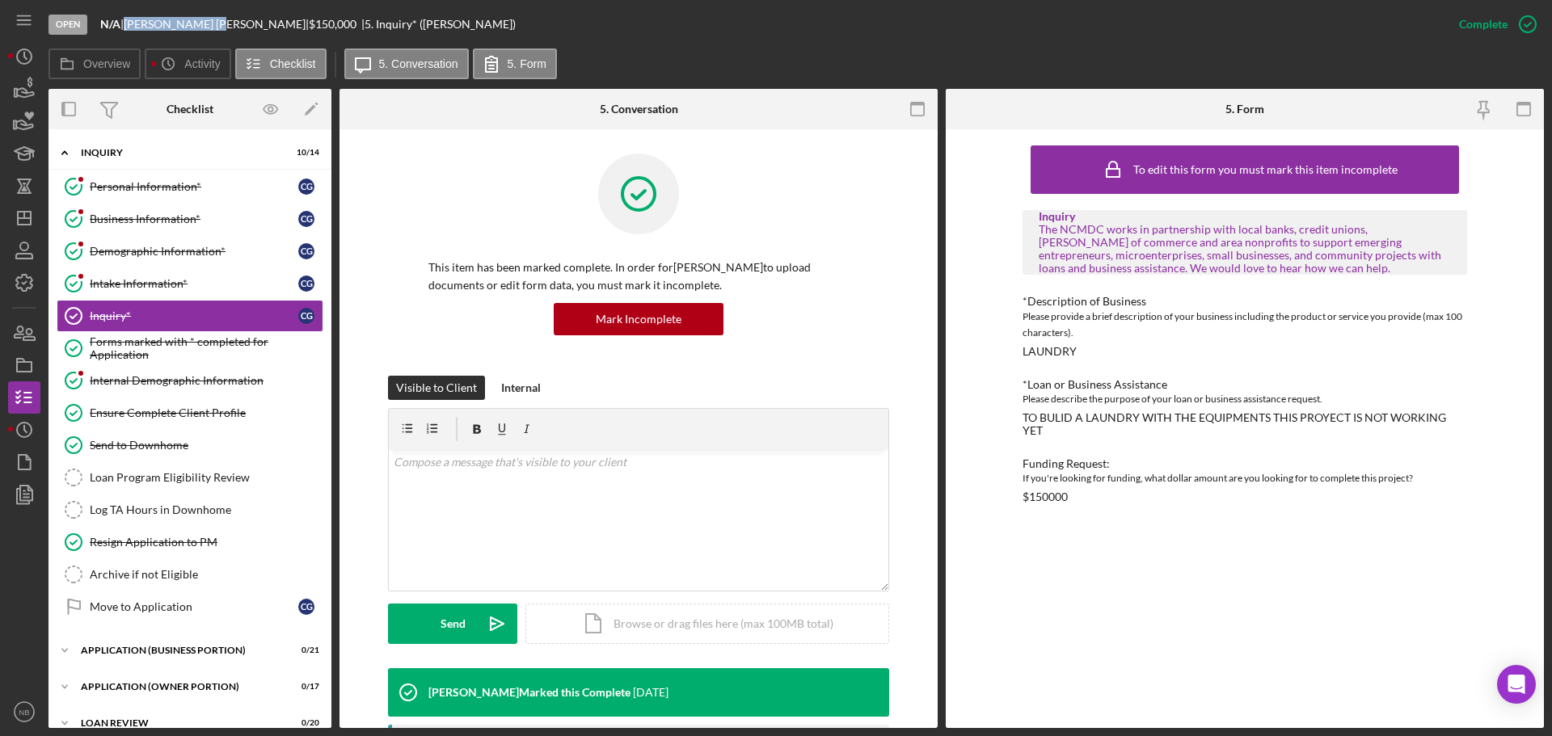
drag, startPoint x: 133, startPoint y: 23, endPoint x: 187, endPoint y: 32, distance: 54.2
click at [187, 32] on div "Open N/A | Celines Gonzalez | $150,000 $150,000 | 5. Inquiry* (Celines G.)" at bounding box center [745, 24] width 1394 height 48
drag, startPoint x: 439, startPoint y: 27, endPoint x: 356, endPoint y: 27, distance: 82.4
click at [356, 27] on div "Open N/A | Celines Gonzalez | $150,000 $150,000 | 5. Inquiry* (Celines G.)" at bounding box center [745, 24] width 1394 height 48
click at [227, 26] on div "Celines Gonzalez |" at bounding box center [216, 24] width 185 height 13
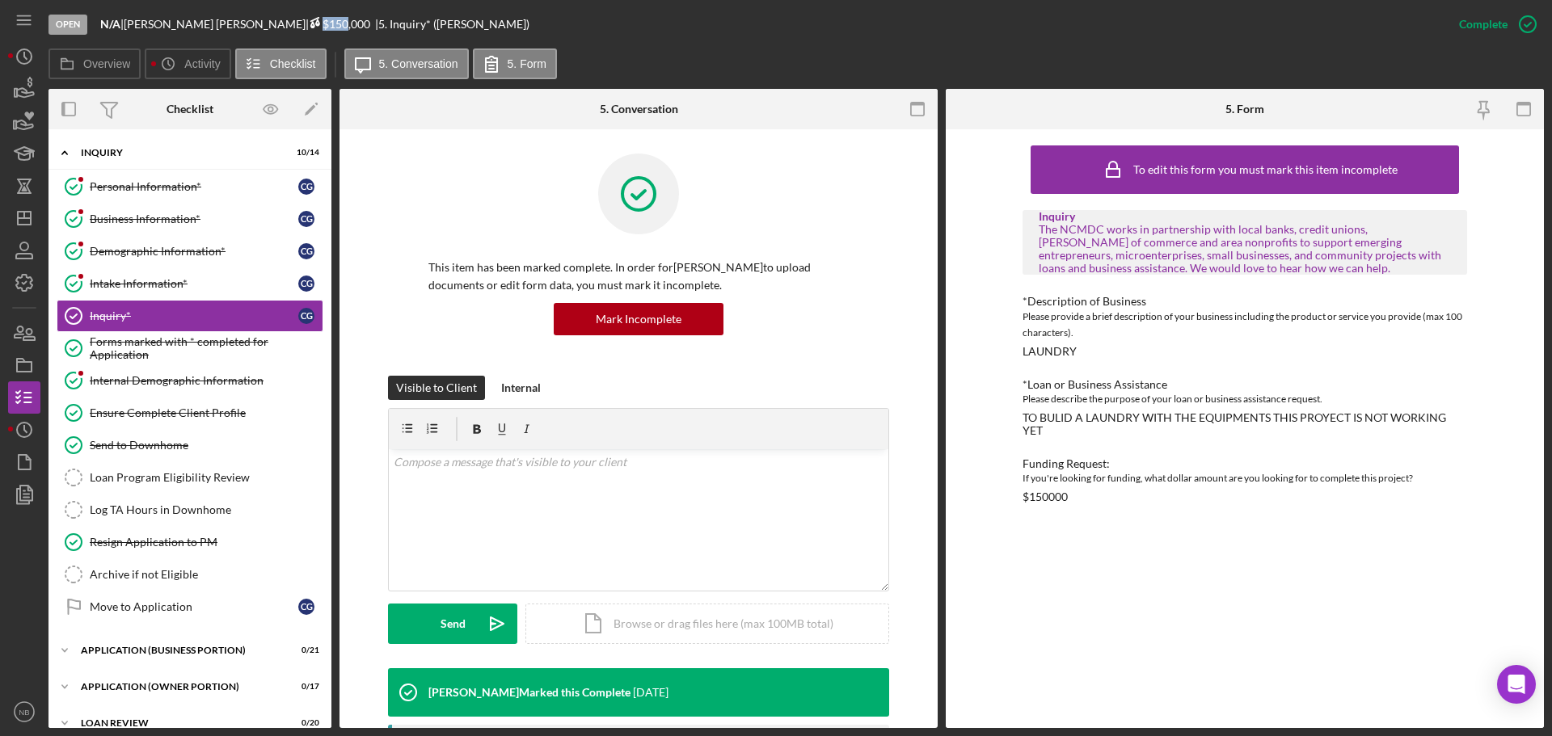
drag, startPoint x: 248, startPoint y: 27, endPoint x: 268, endPoint y: 27, distance: 20.2
click at [309, 27] on span "$150,000" at bounding box center [339, 24] width 61 height 14
drag, startPoint x: 293, startPoint y: 36, endPoint x: 288, endPoint y: 27, distance: 11.2
click at [288, 33] on div "Open N/A | Celines Gonzalez | $150,000 $150,000 | 5. Inquiry* (Celines G.)" at bounding box center [745, 24] width 1394 height 48
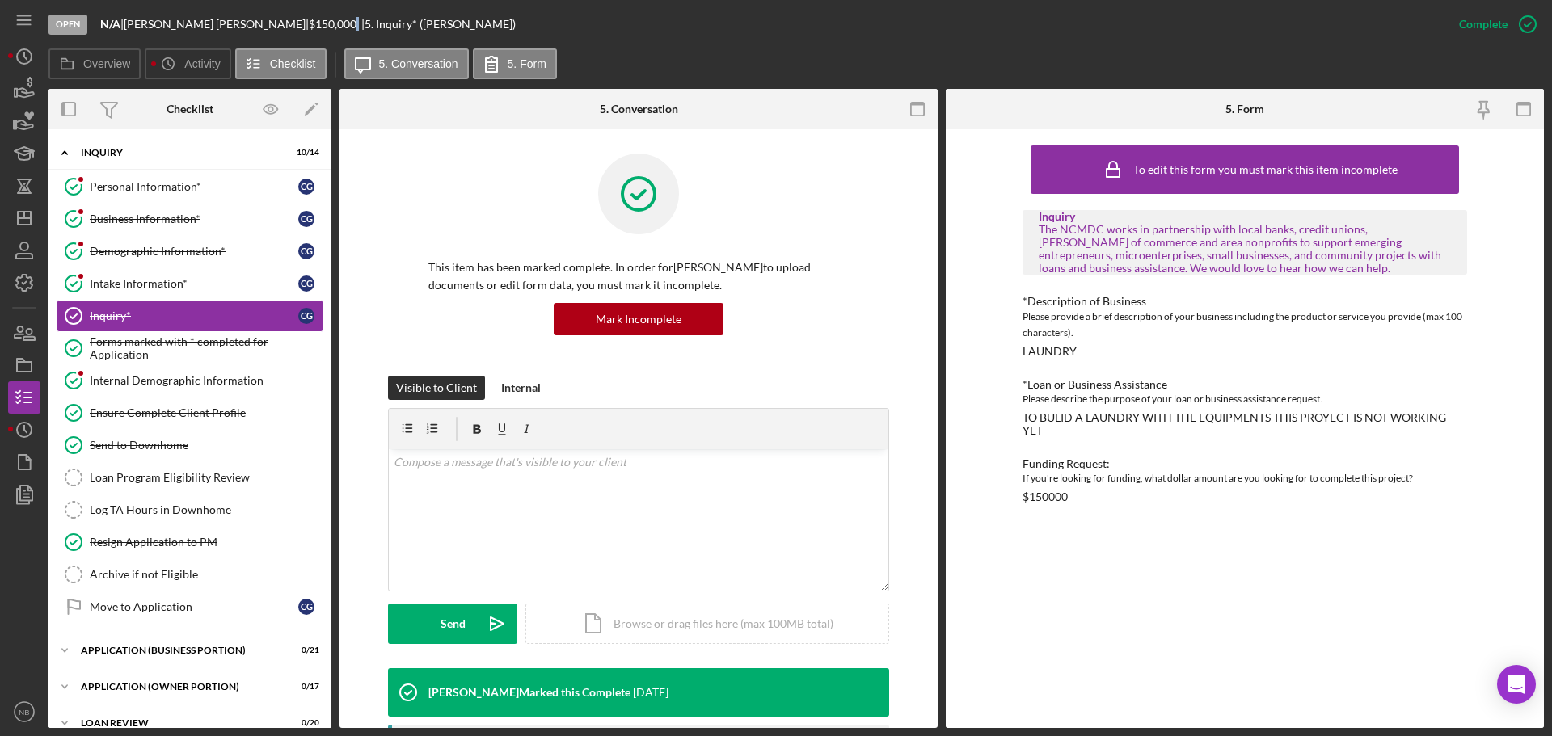
click at [309, 26] on div "$150,000 $150,000" at bounding box center [335, 24] width 53 height 13
click at [518, 32] on div "Open N/A | Celines Gonzalez | $150,000 $150,000 | 5. Inquiry* (Celines G.)" at bounding box center [745, 24] width 1394 height 48
drag, startPoint x: 411, startPoint y: 27, endPoint x: 246, endPoint y: 23, distance: 164.9
click at [246, 23] on div "Open N/A | Celines Gonzalez | $150,000 $150,000 | 5. Inquiry* (Celines G.)" at bounding box center [745, 24] width 1394 height 48
click at [175, 194] on link "Personal Information* Personal Information* C G" at bounding box center [190, 187] width 267 height 32
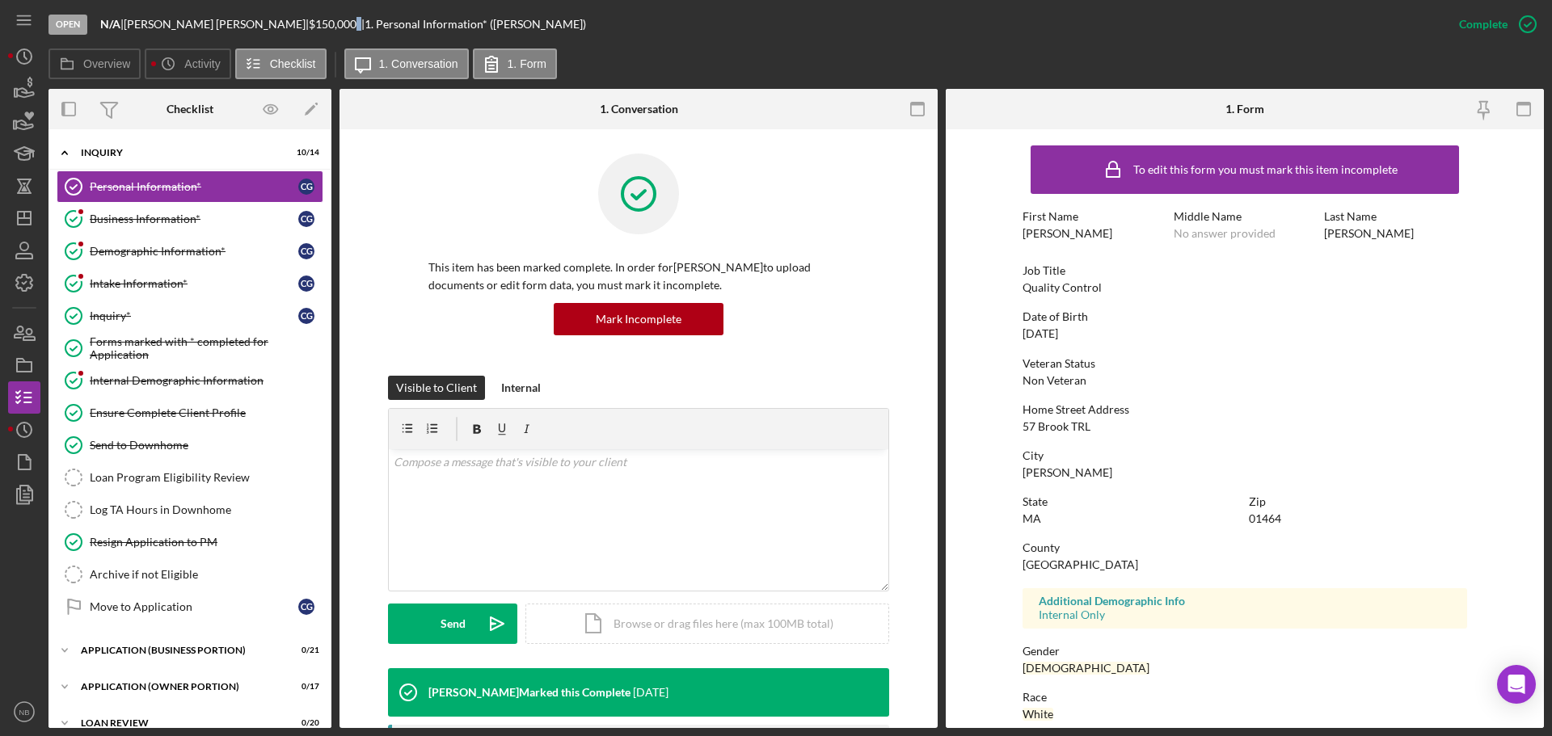
click at [309, 30] on div "$150,000 $150,000" at bounding box center [335, 24] width 53 height 13
drag, startPoint x: 282, startPoint y: 27, endPoint x: 225, endPoint y: 26, distance: 57.4
click at [225, 26] on div "N/A | Celines Gonzalez | $150,000 $150,000 | 1. Personal Information* (Celines …" at bounding box center [343, 24] width 486 height 13
click at [309, 26] on span "$150,000" at bounding box center [339, 24] width 61 height 14
click at [592, 36] on div "Open N/A | Celines Gonzalez | $150,000 $150,000 | 1. Personal Information* (Cel…" at bounding box center [745, 24] width 1394 height 48
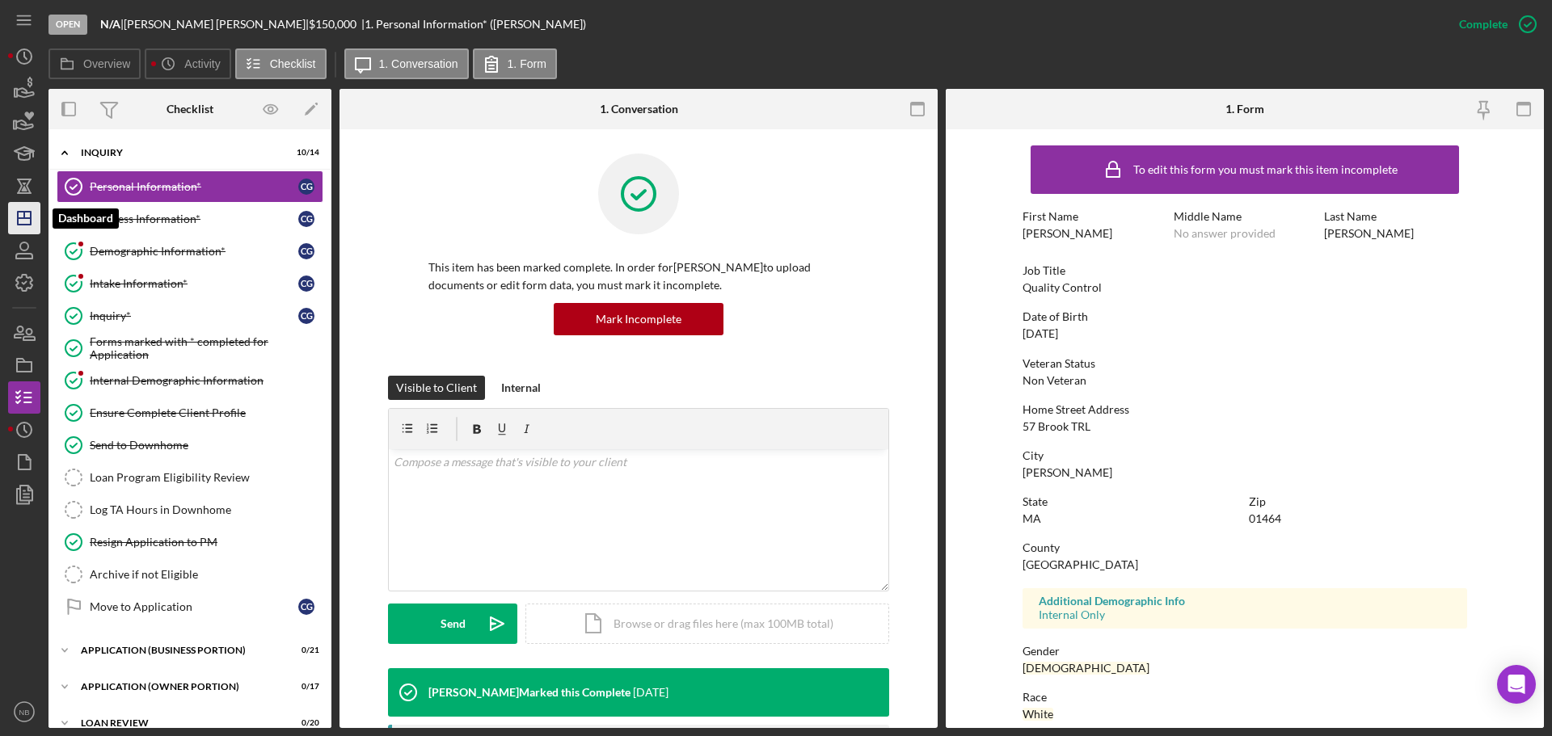
click at [25, 227] on icon "Icon/Dashboard" at bounding box center [24, 218] width 40 height 40
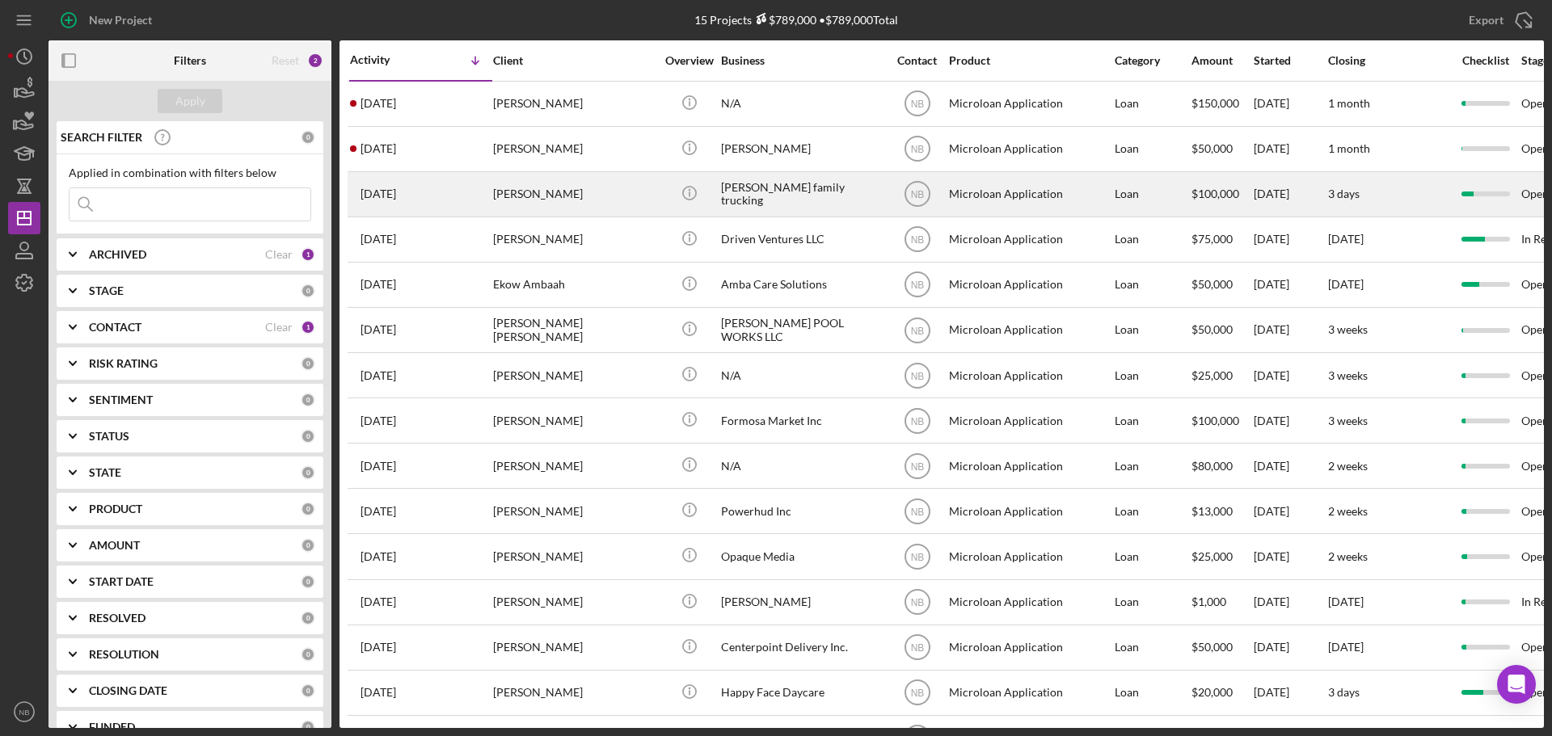
click at [586, 198] on div "Jimmy Milner" at bounding box center [574, 194] width 162 height 43
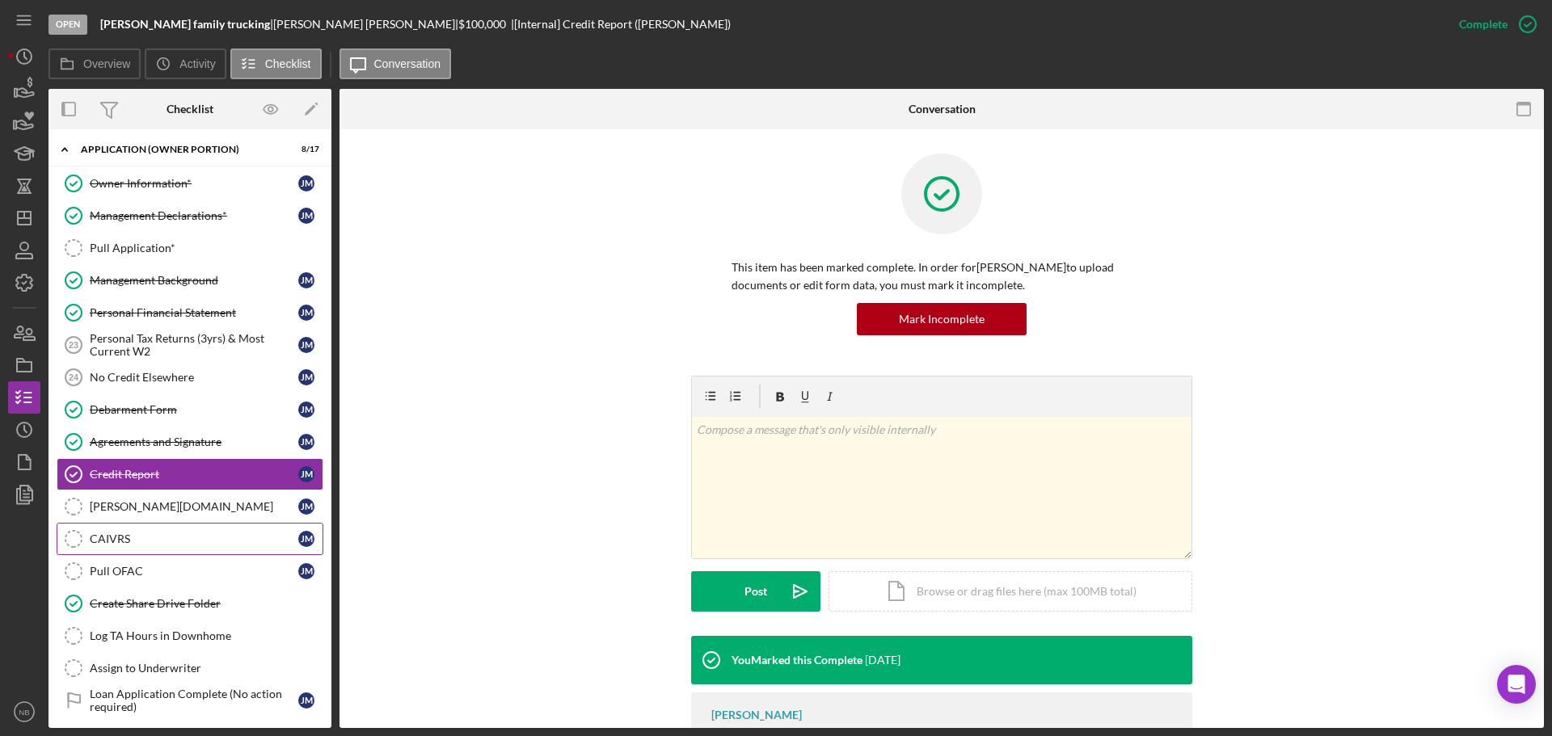
scroll to position [121, 0]
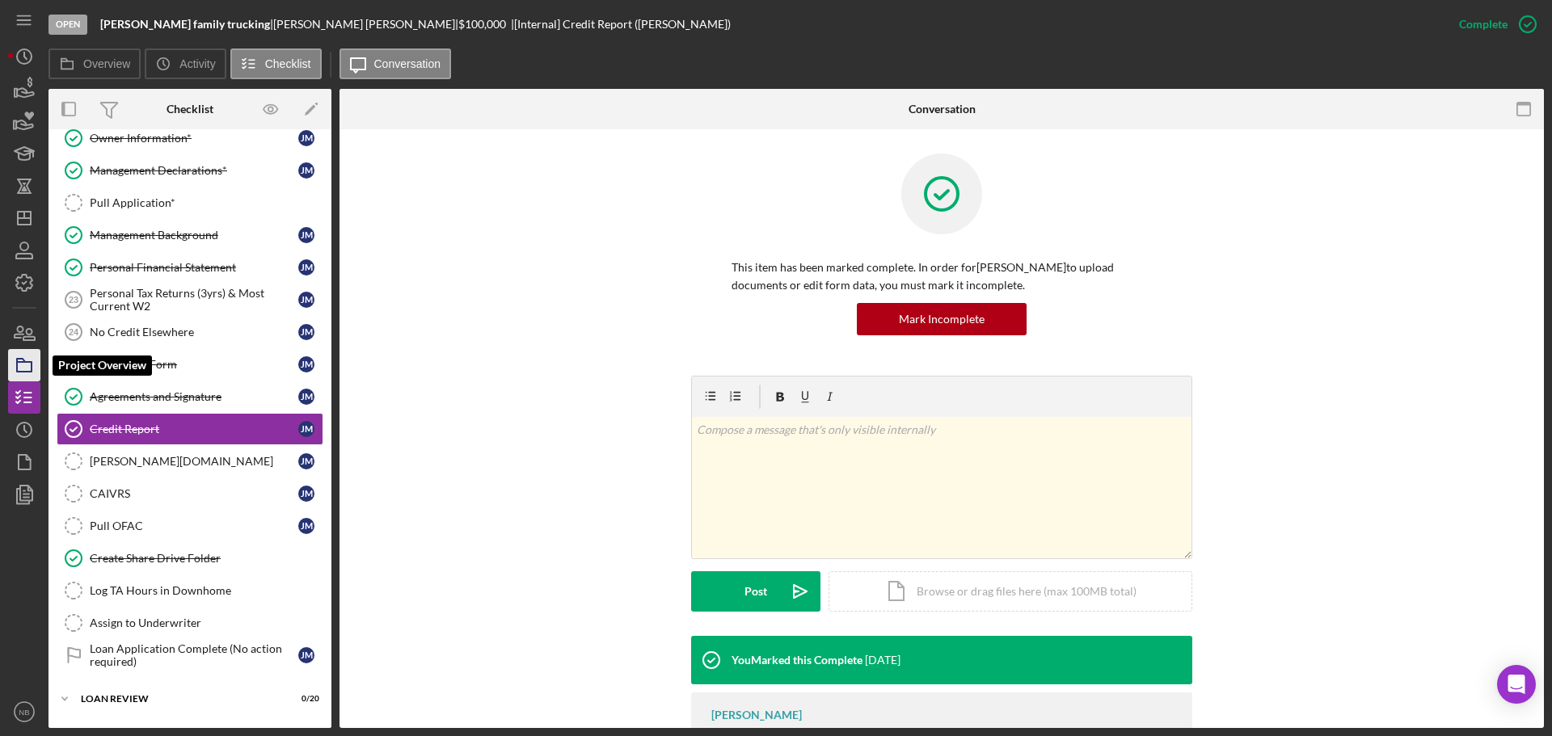
click at [27, 372] on rect "button" at bounding box center [24, 367] width 15 height 10
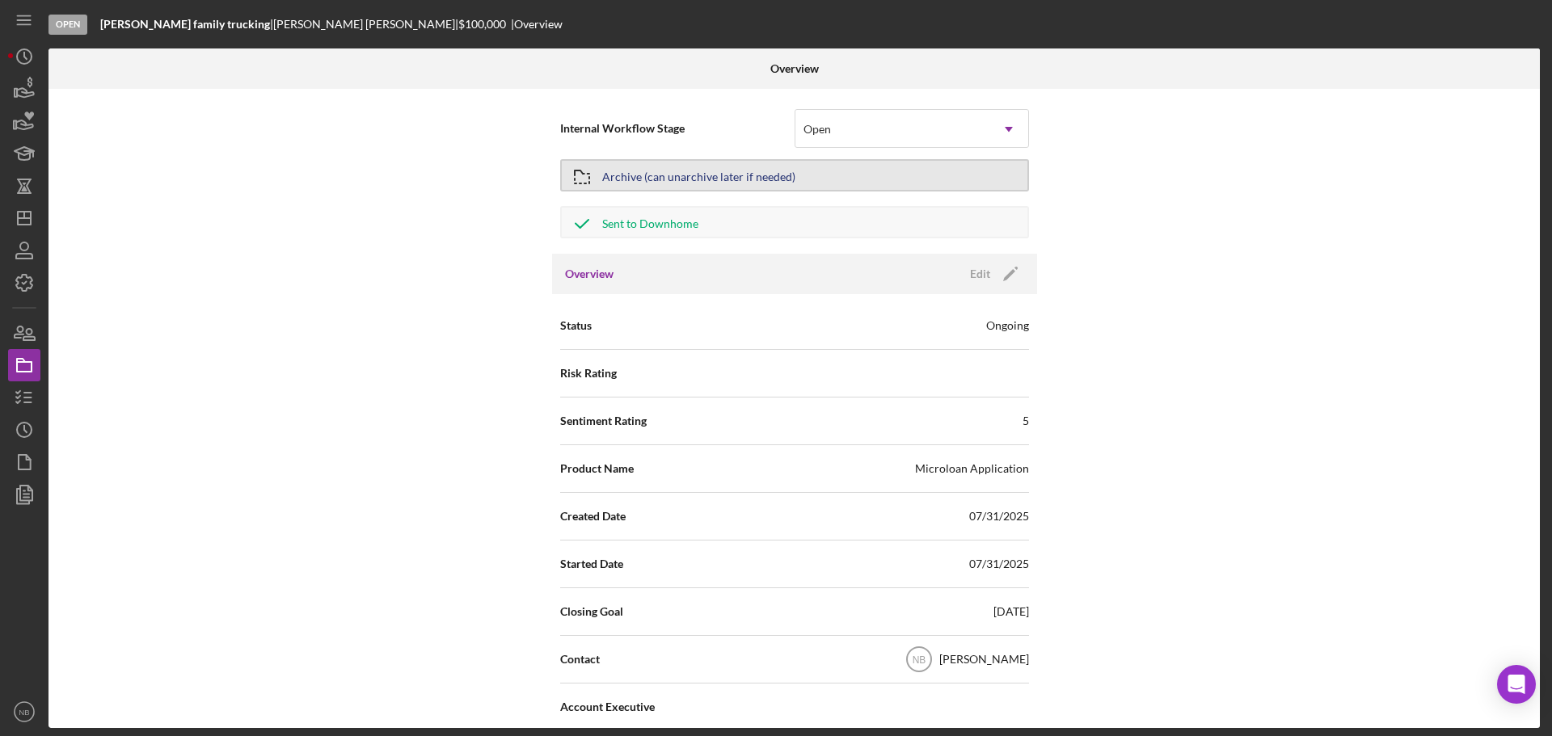
click at [650, 181] on div "Archive (can unarchive later if needed)" at bounding box center [698, 175] width 193 height 29
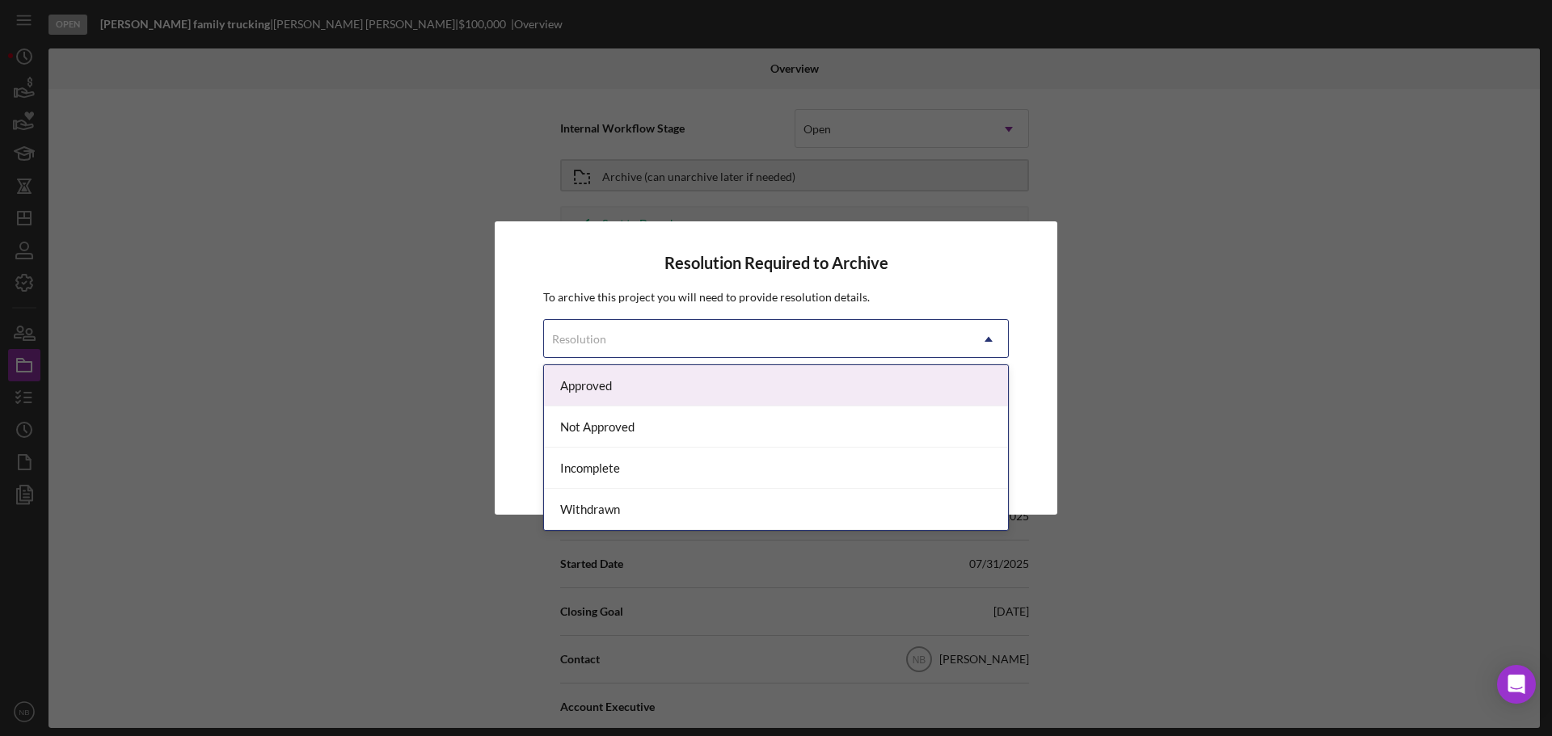
click at [822, 341] on div "Resolution" at bounding box center [756, 339] width 425 height 37
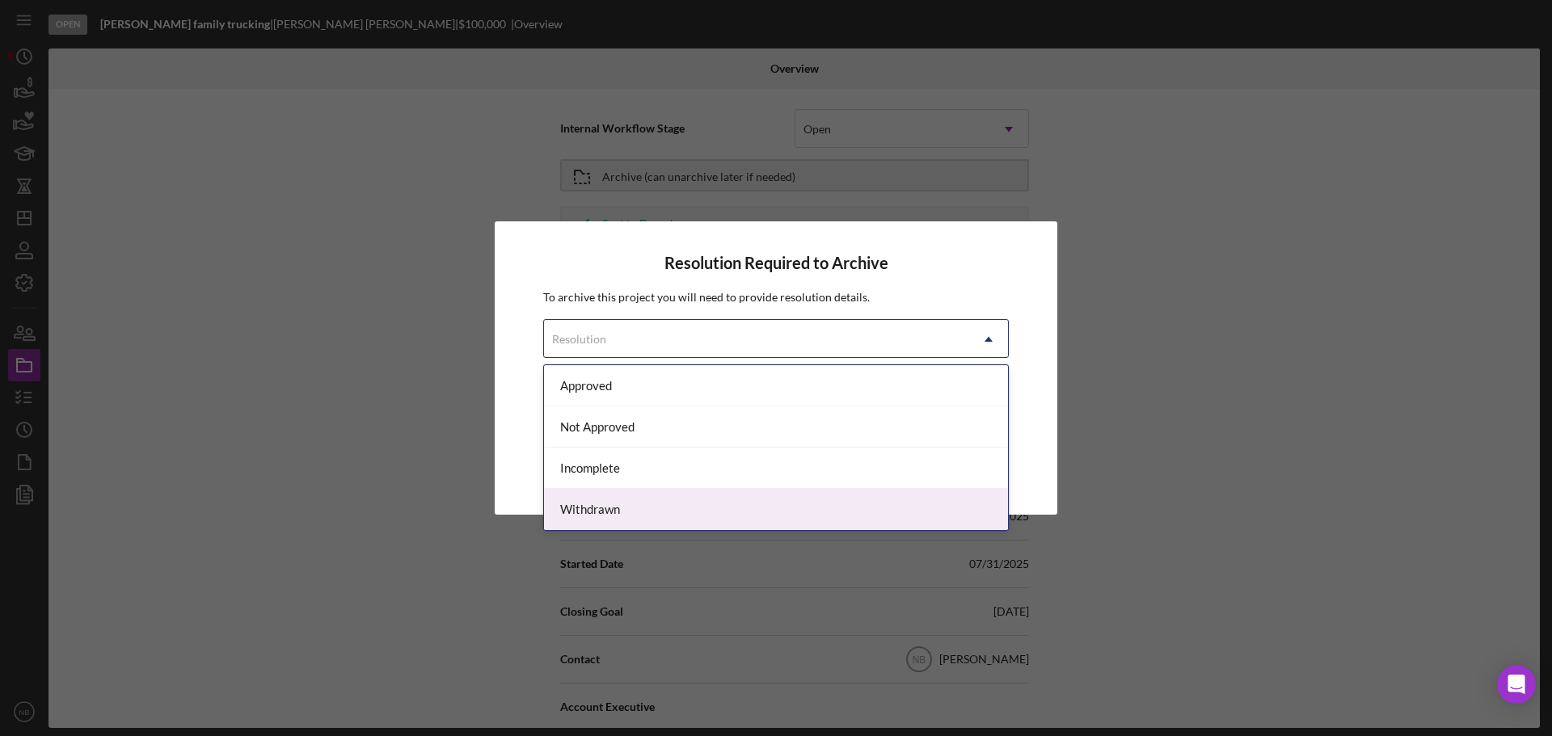
click at [760, 507] on div "Withdrawn" at bounding box center [776, 509] width 464 height 41
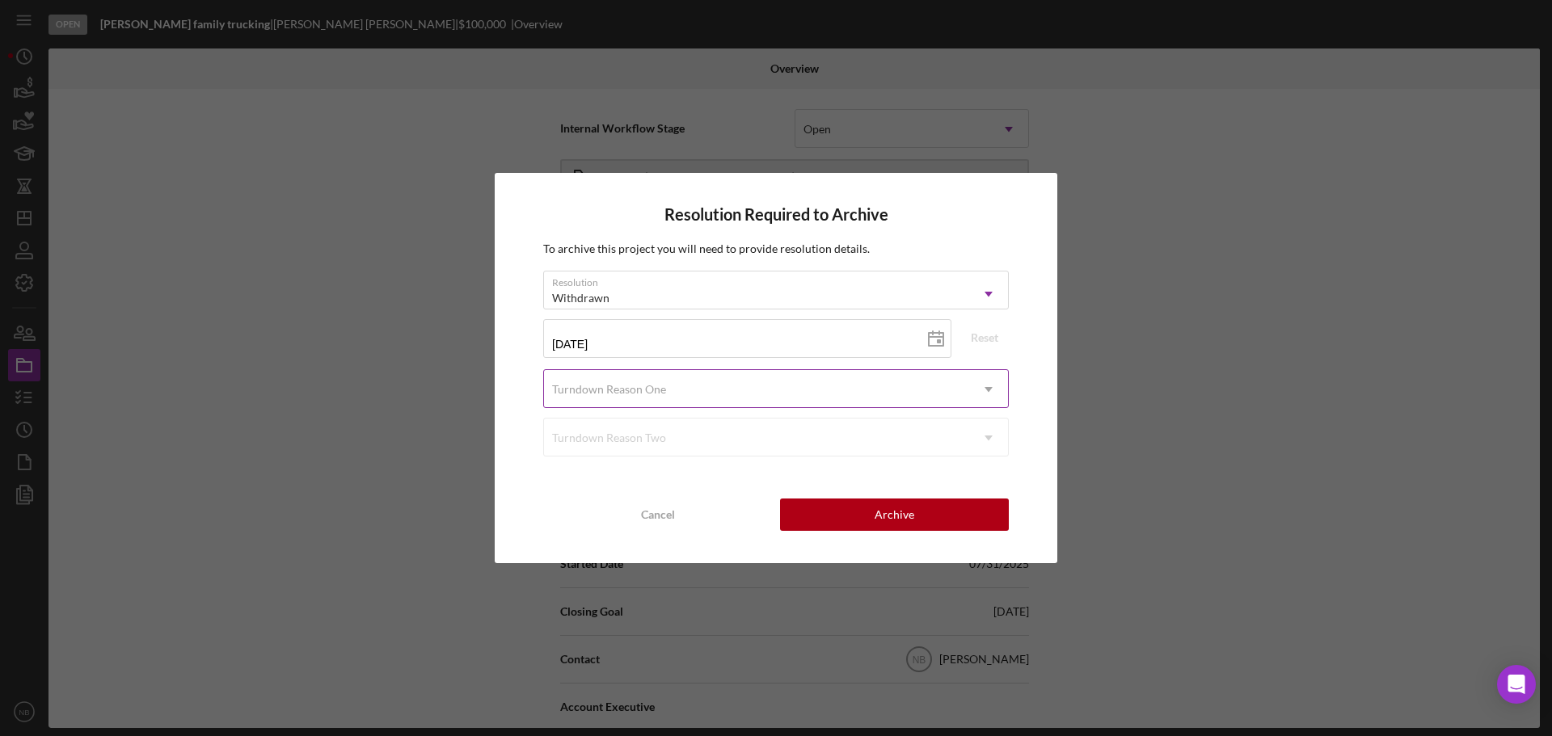
click at [710, 398] on div "Turndown Reason One" at bounding box center [756, 389] width 425 height 37
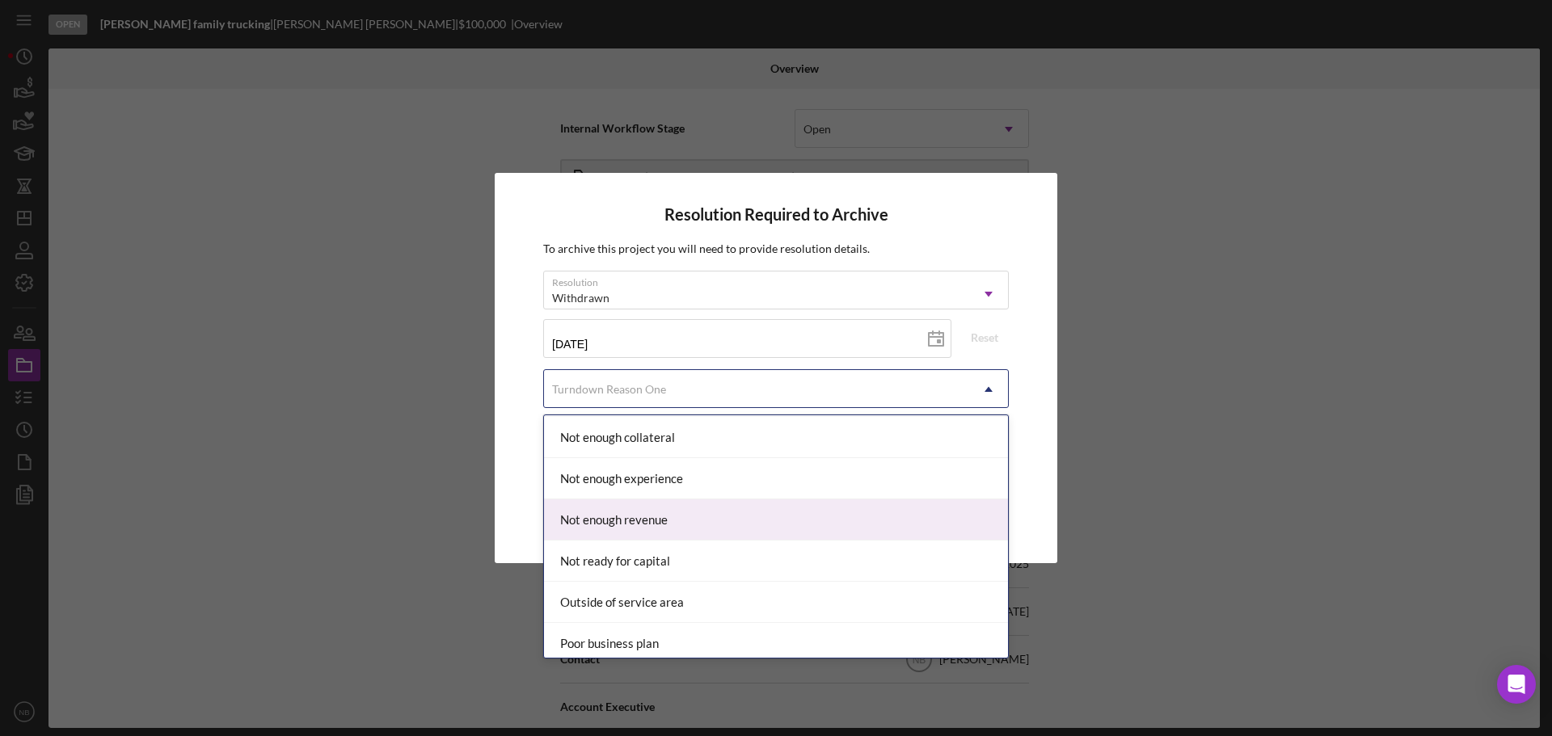
scroll to position [1211, 0]
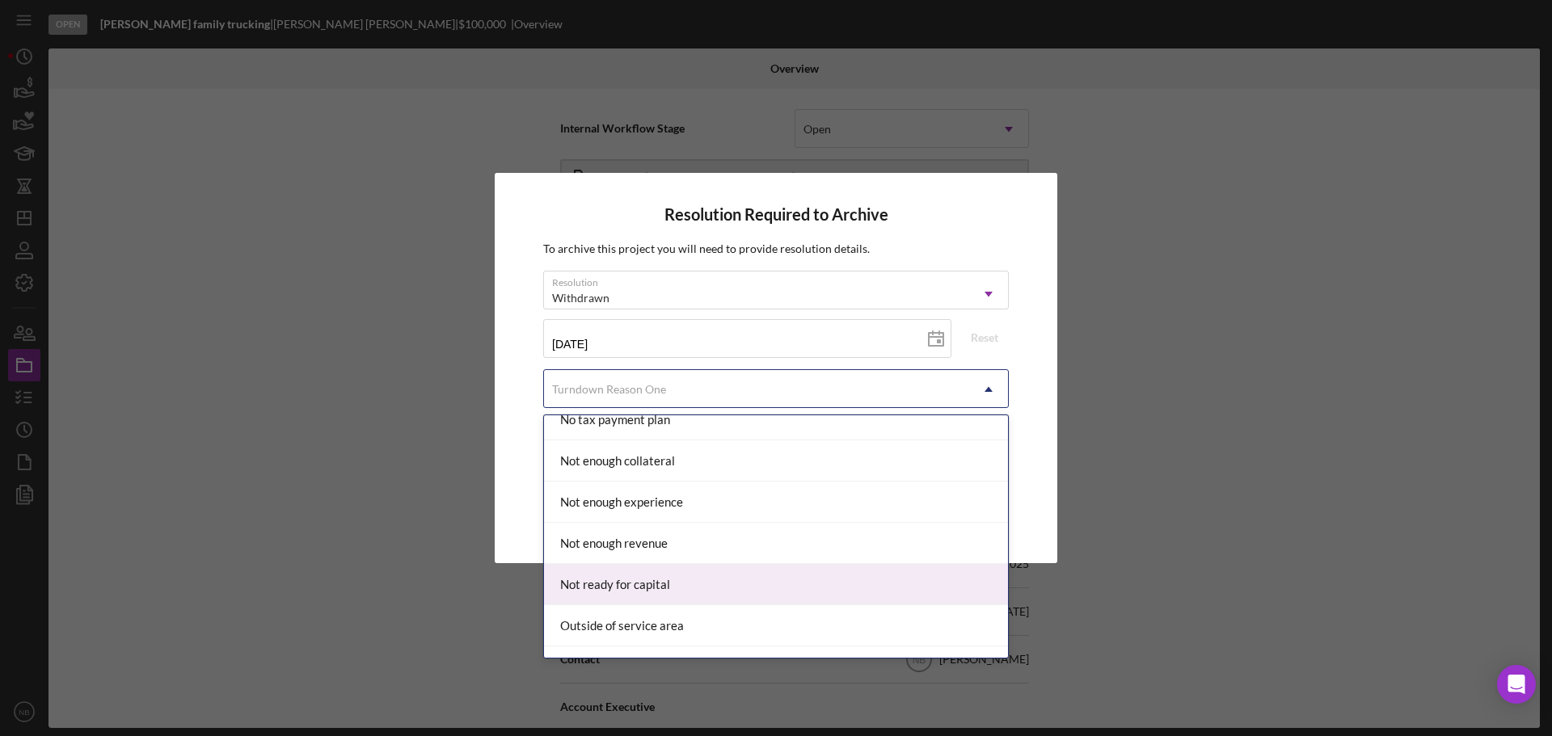
click at [780, 581] on div "Not ready for capital" at bounding box center [776, 584] width 464 height 41
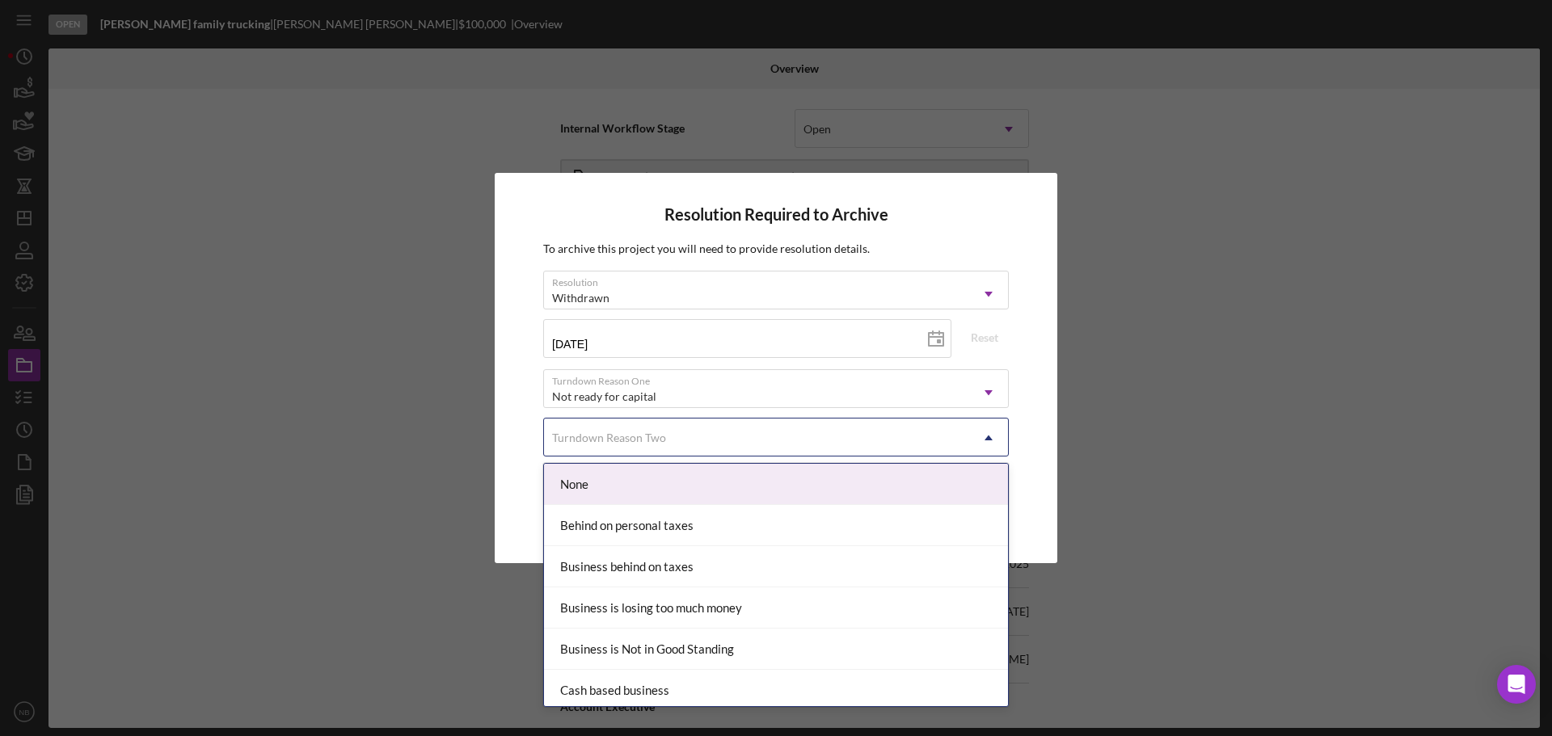
click at [669, 452] on div "Turndown Reason Two" at bounding box center [756, 437] width 425 height 37
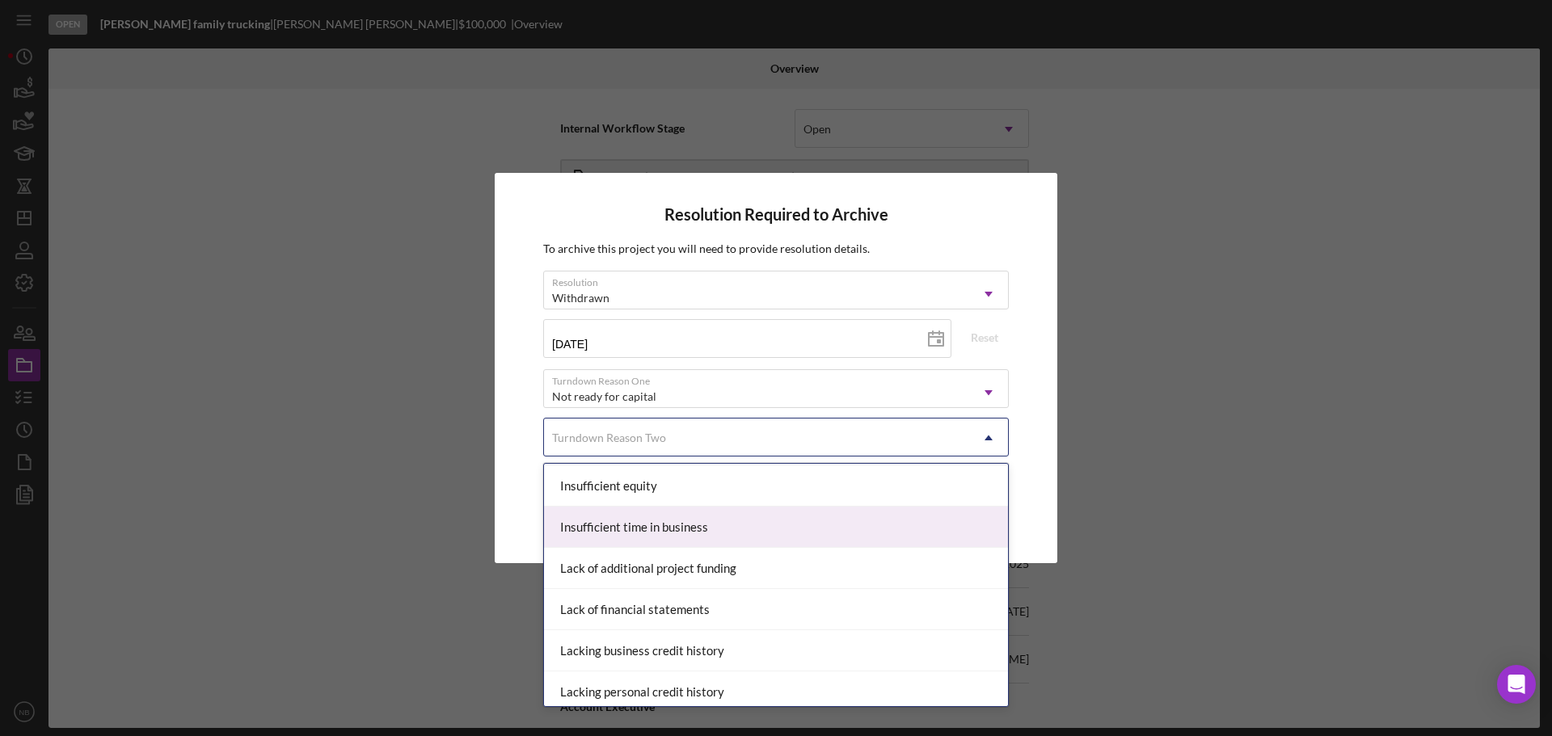
scroll to position [727, 0]
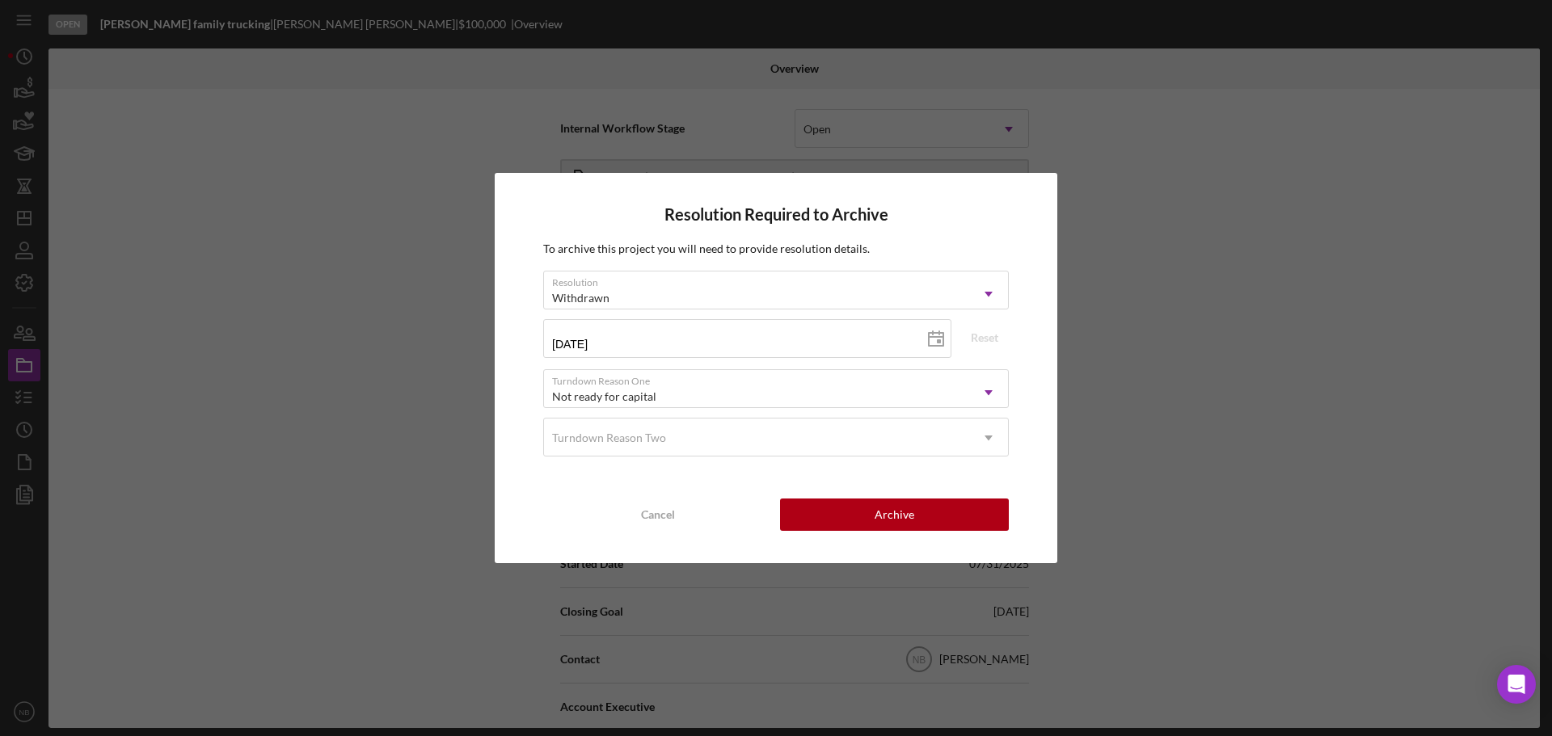
click at [1042, 422] on div "Resolution Required to Archive To archive this project you will need to provide…" at bounding box center [776, 368] width 562 height 390
click at [912, 512] on div "Archive" at bounding box center [894, 515] width 40 height 32
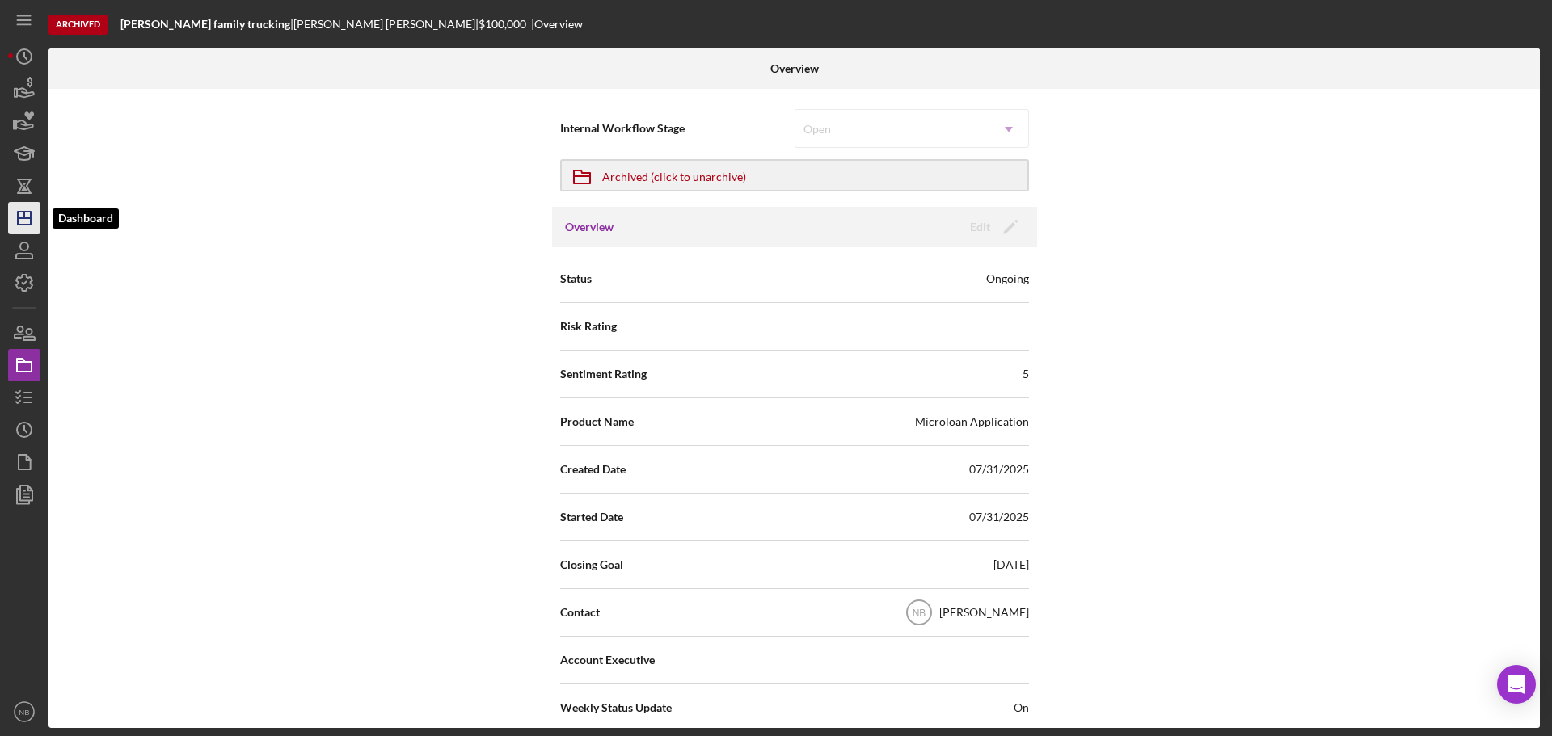
click at [22, 208] on icon "Icon/Dashboard" at bounding box center [24, 218] width 40 height 40
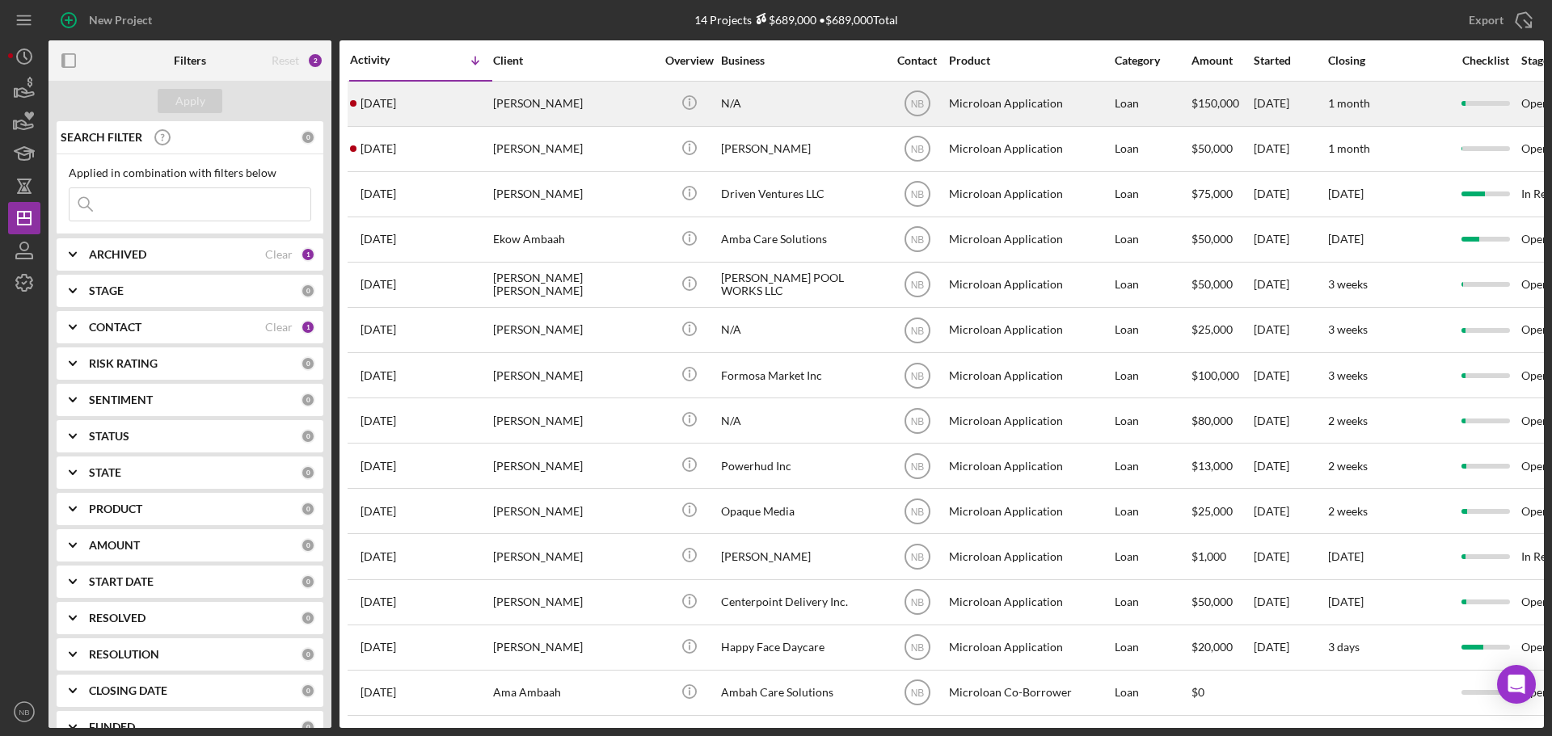
click at [579, 103] on div "Celines Gonzalez" at bounding box center [574, 103] width 162 height 43
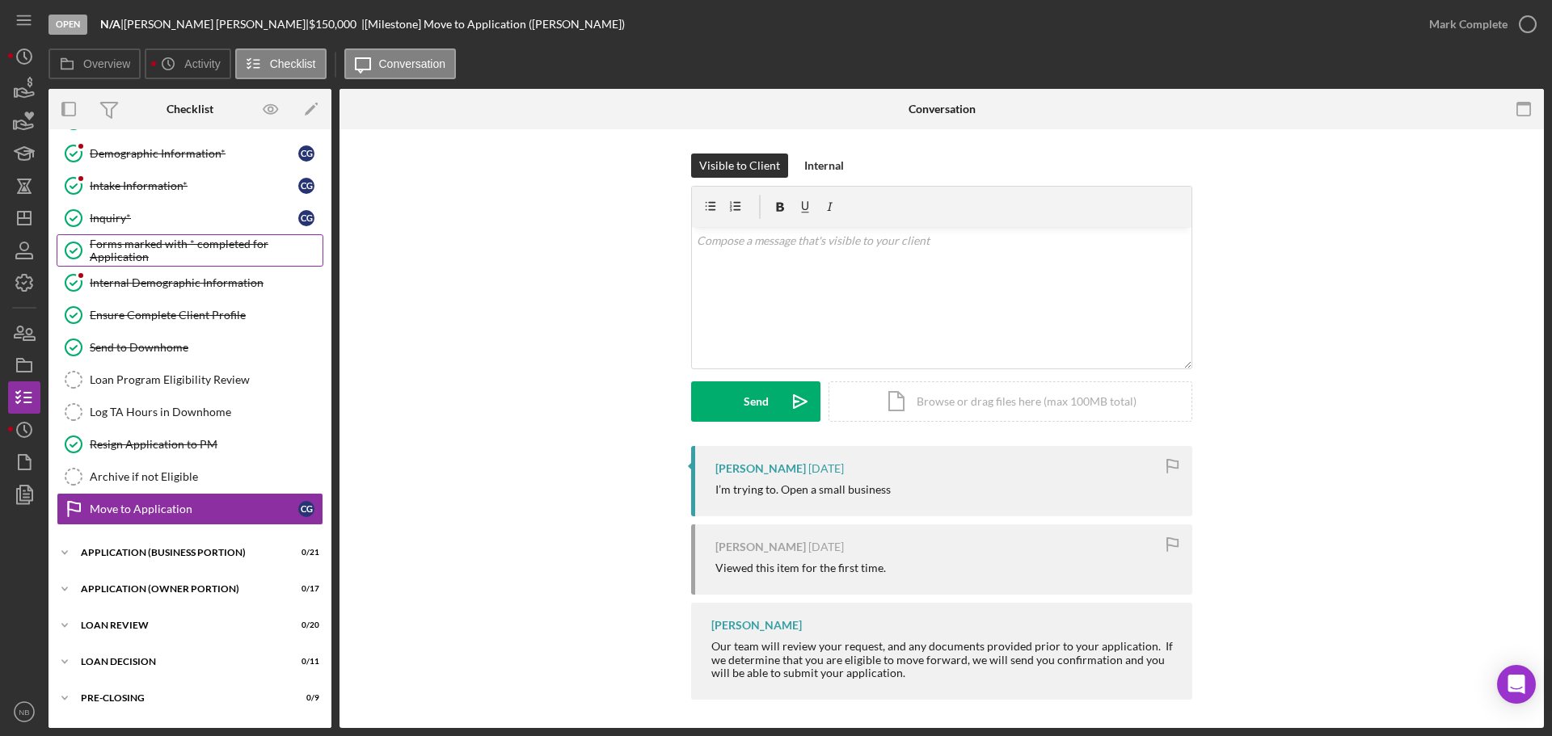
scroll to position [47, 0]
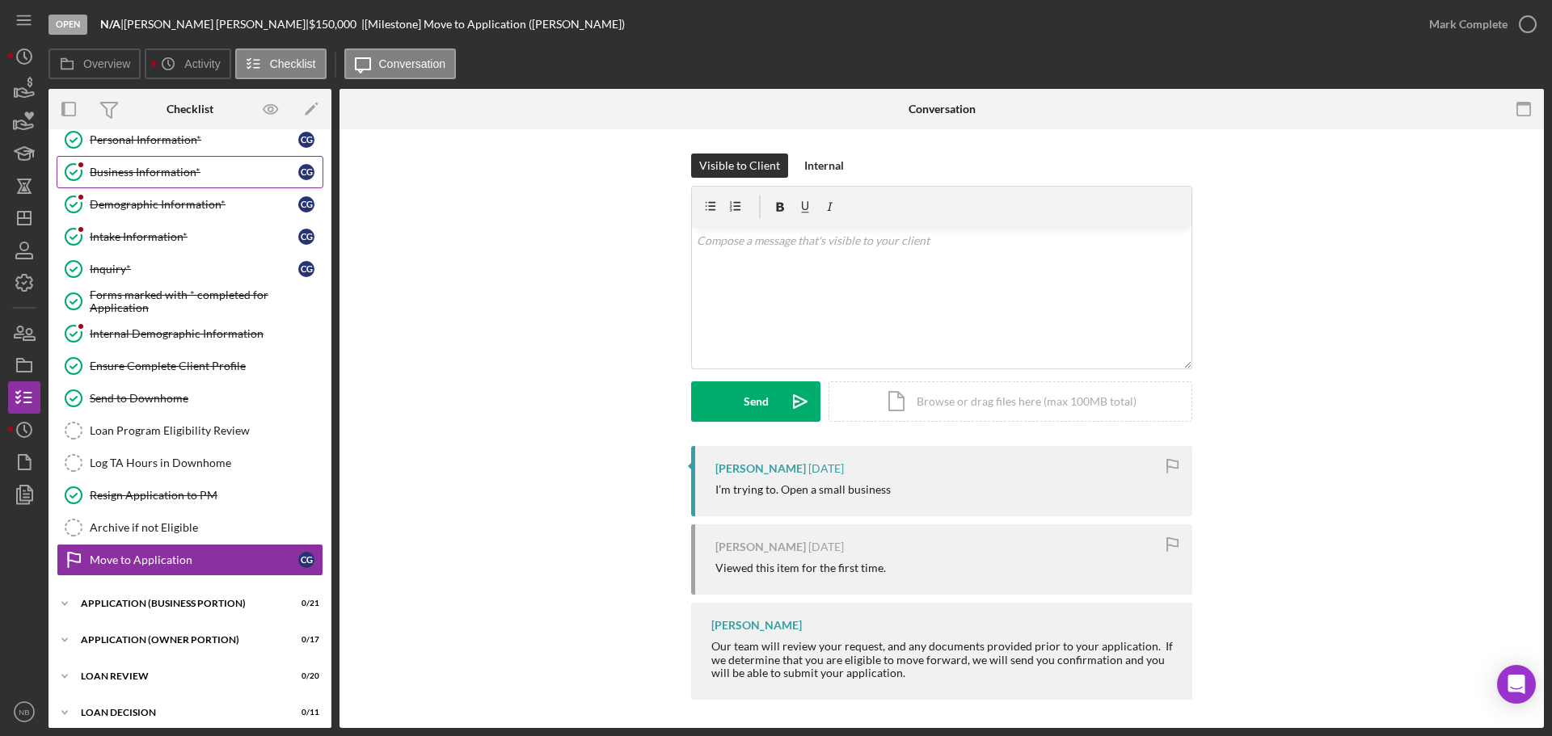
click at [178, 175] on div "Business Information*" at bounding box center [194, 172] width 208 height 13
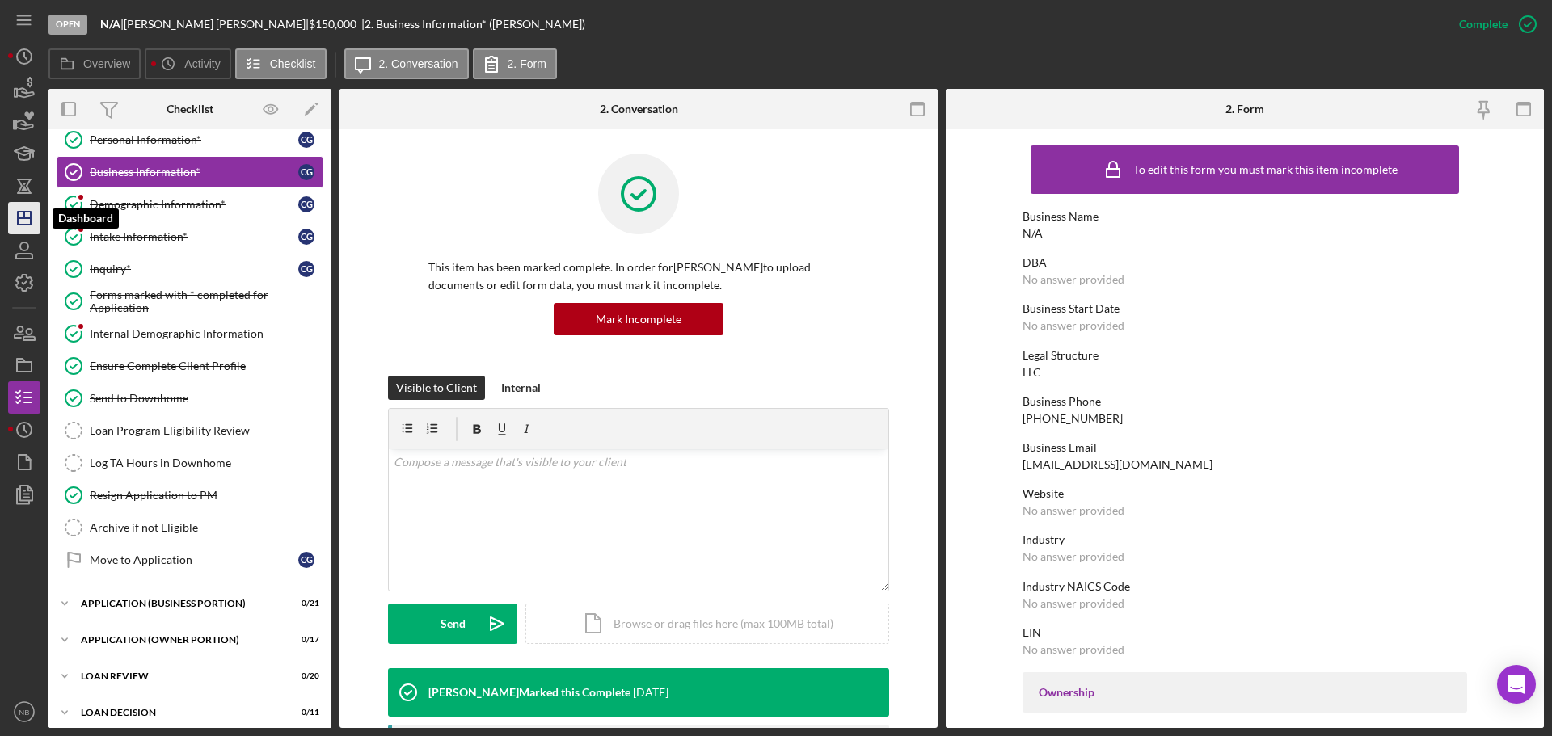
click at [12, 218] on icon "Icon/Dashboard" at bounding box center [24, 218] width 40 height 40
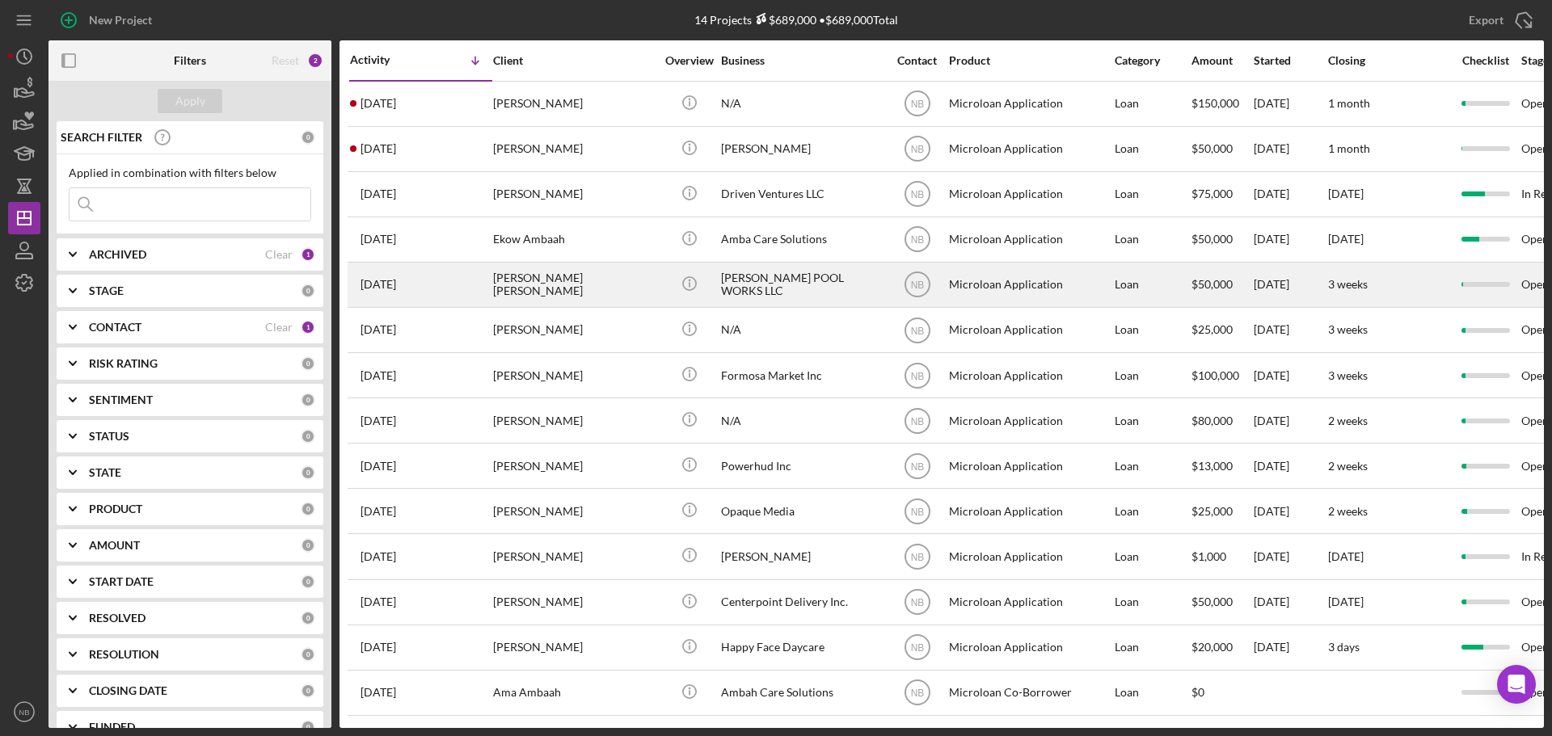
scroll to position [8, 0]
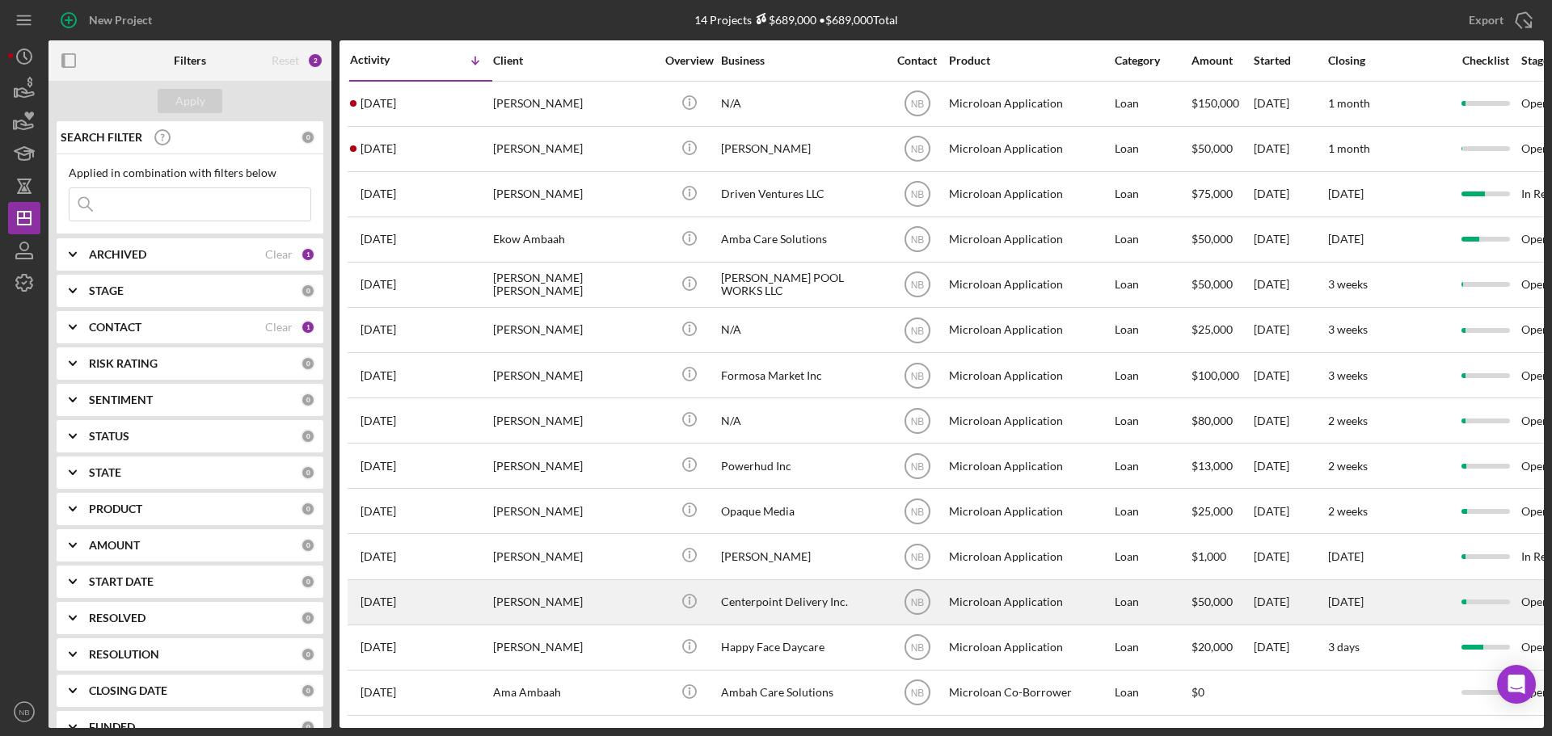
click at [801, 603] on div "Centerpoint Delivery Inc." at bounding box center [802, 602] width 162 height 43
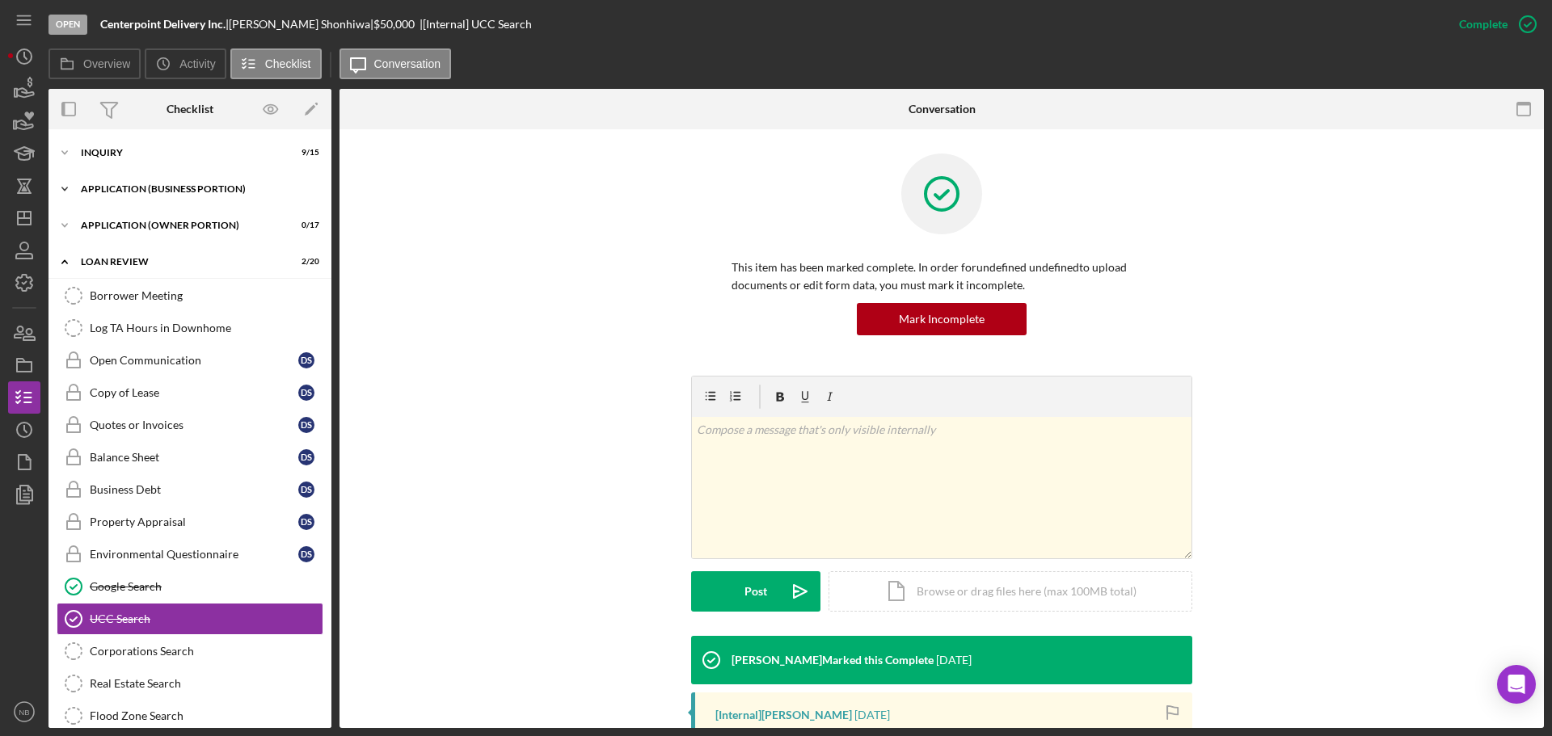
click at [177, 185] on div "APPLICATION (BUSINESS PORTION)" at bounding box center [196, 189] width 230 height 10
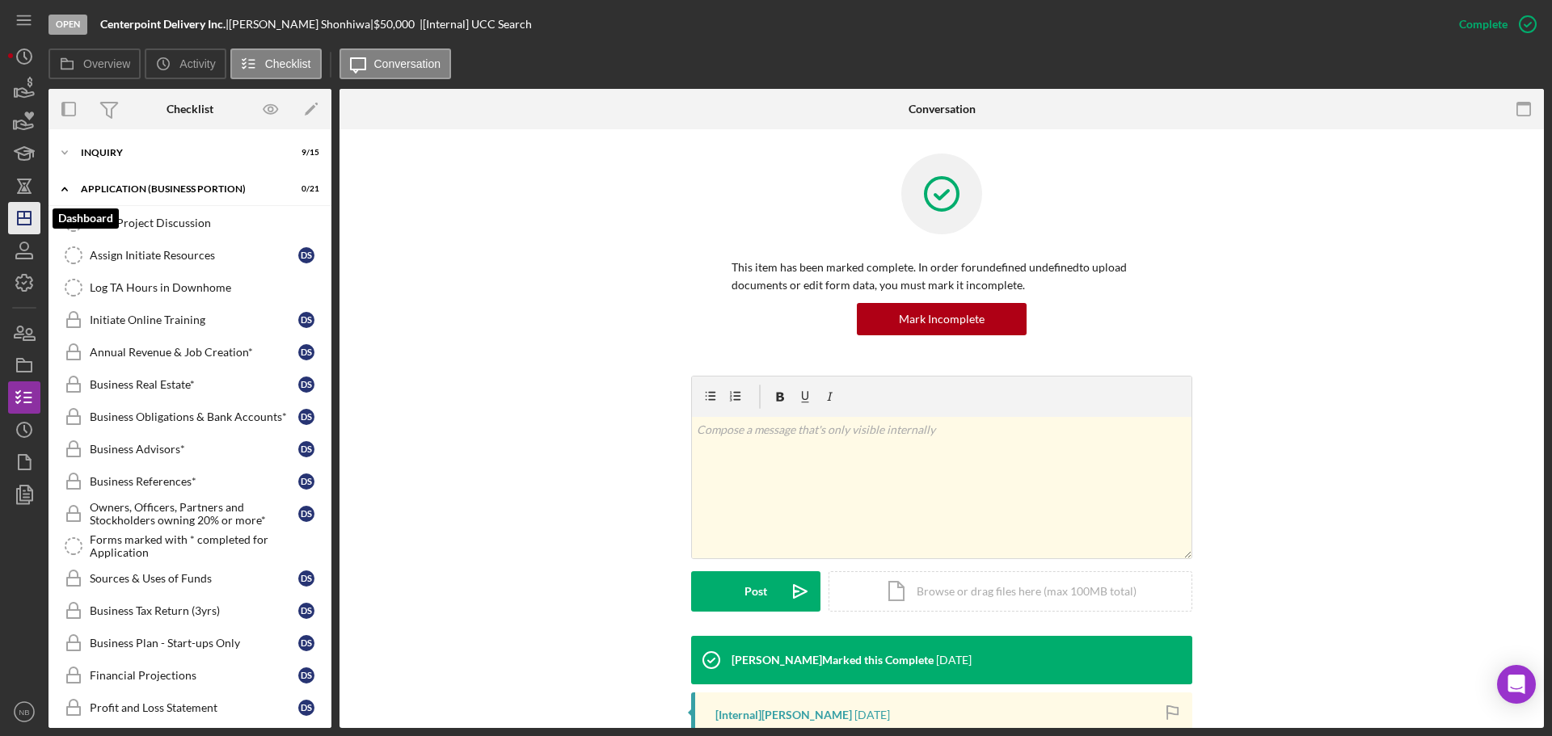
click at [29, 229] on icon "Icon/Dashboard" at bounding box center [24, 218] width 40 height 40
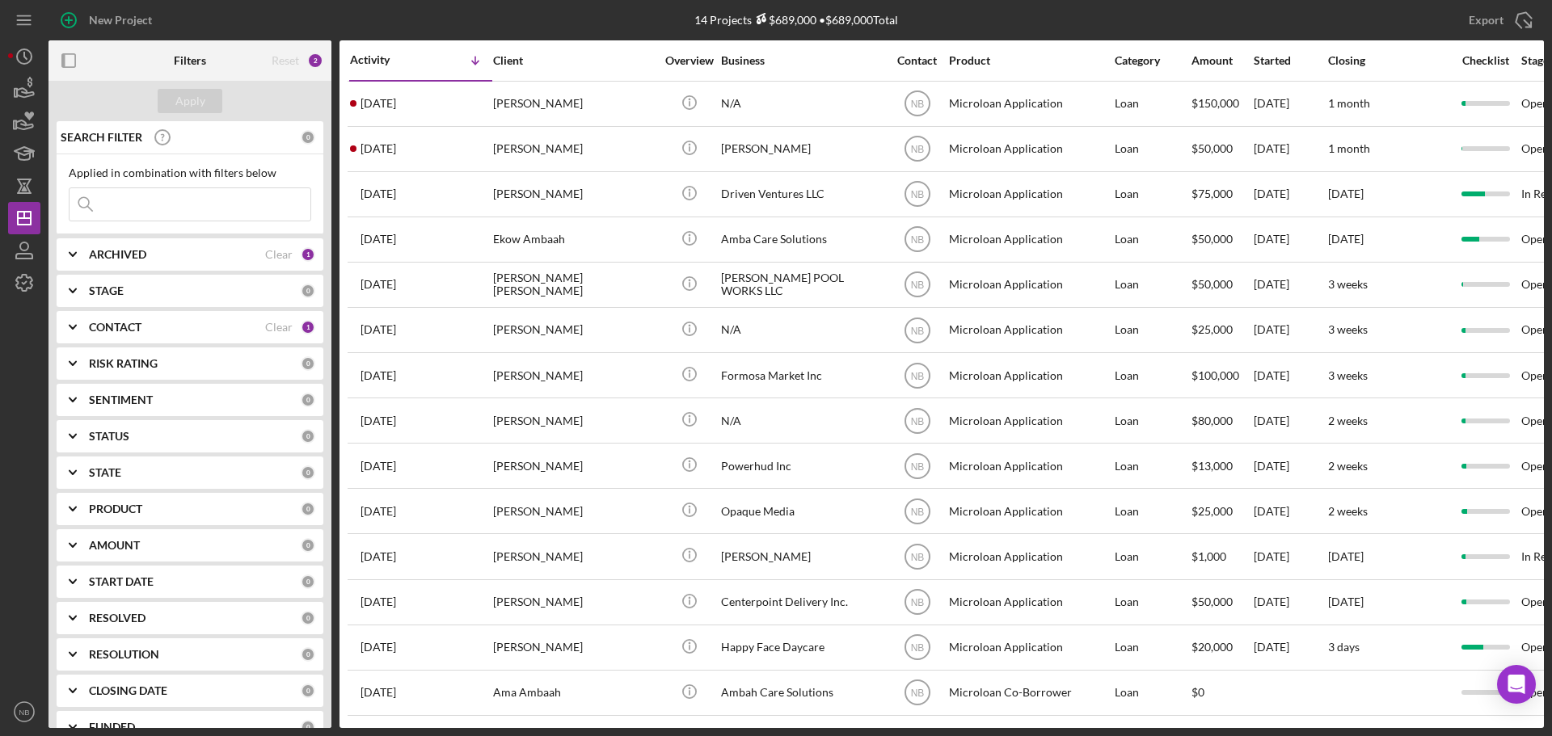
scroll to position [8, 0]
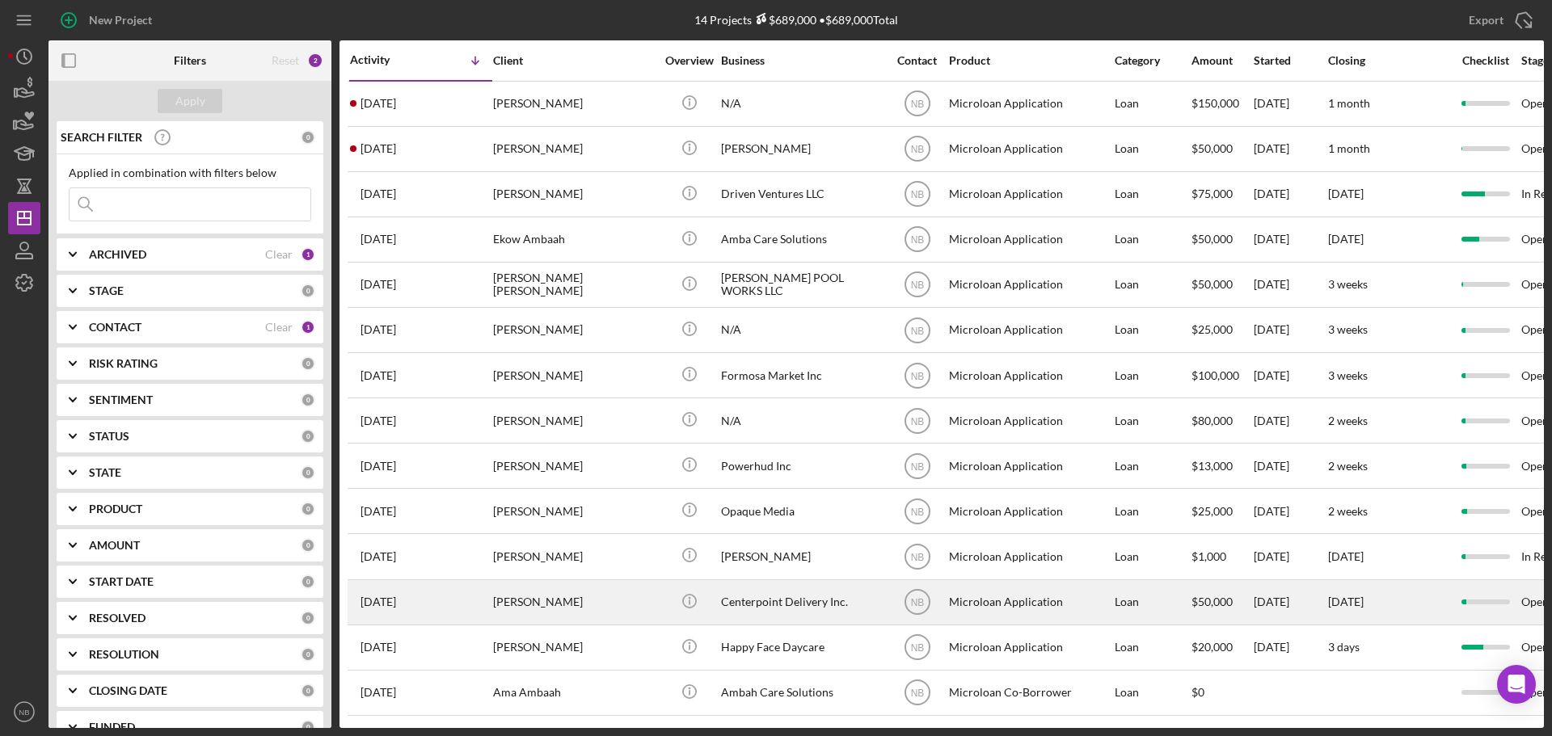
click at [587, 599] on div "Dereck Shonhiwa" at bounding box center [574, 602] width 162 height 43
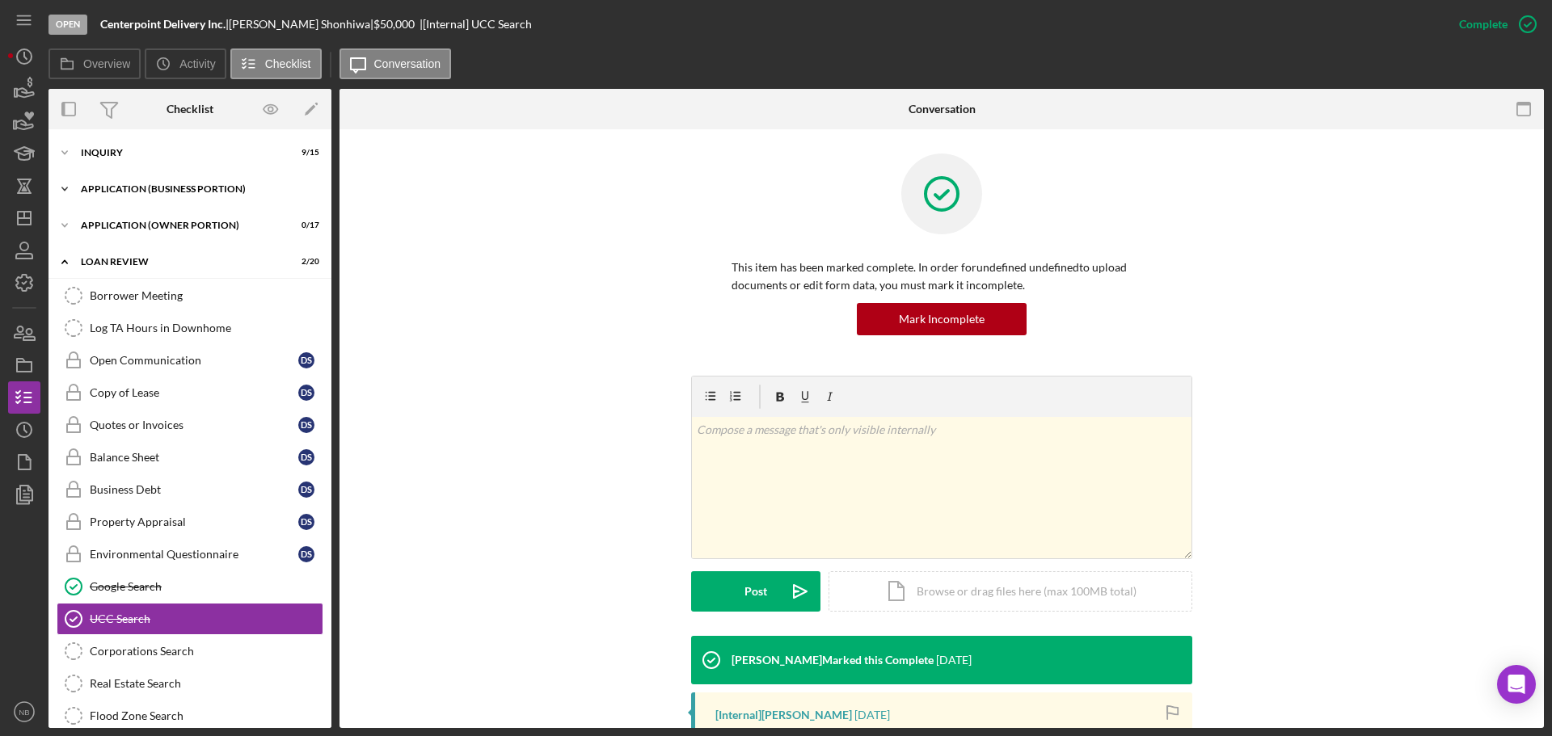
click at [145, 183] on div "Icon/Expander APPLICATION (BUSINESS PORTION) 0 / 21" at bounding box center [189, 189] width 283 height 32
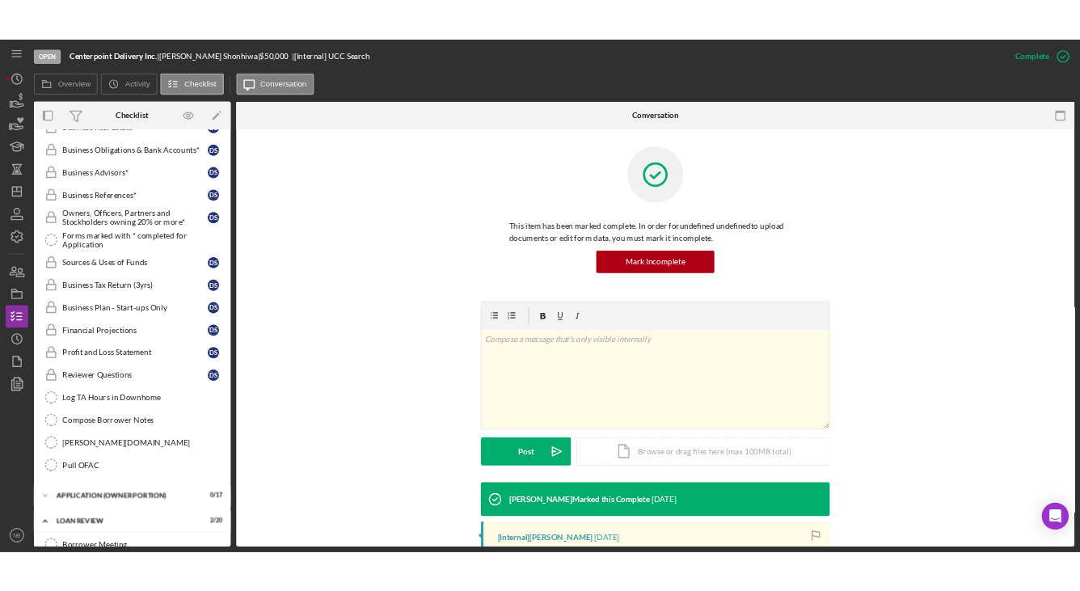
scroll to position [242, 0]
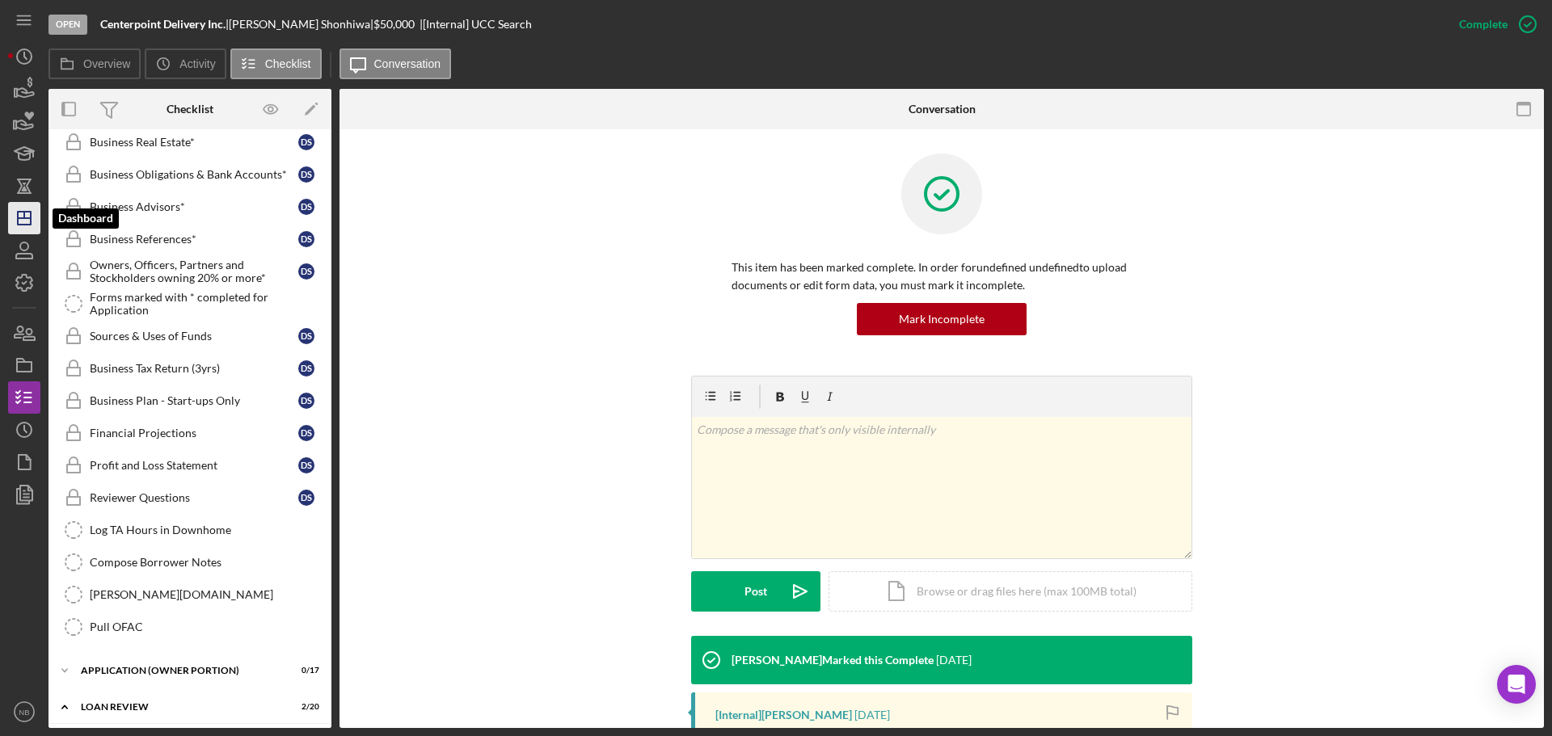
click at [37, 230] on icon "Icon/Dashboard" at bounding box center [24, 218] width 40 height 40
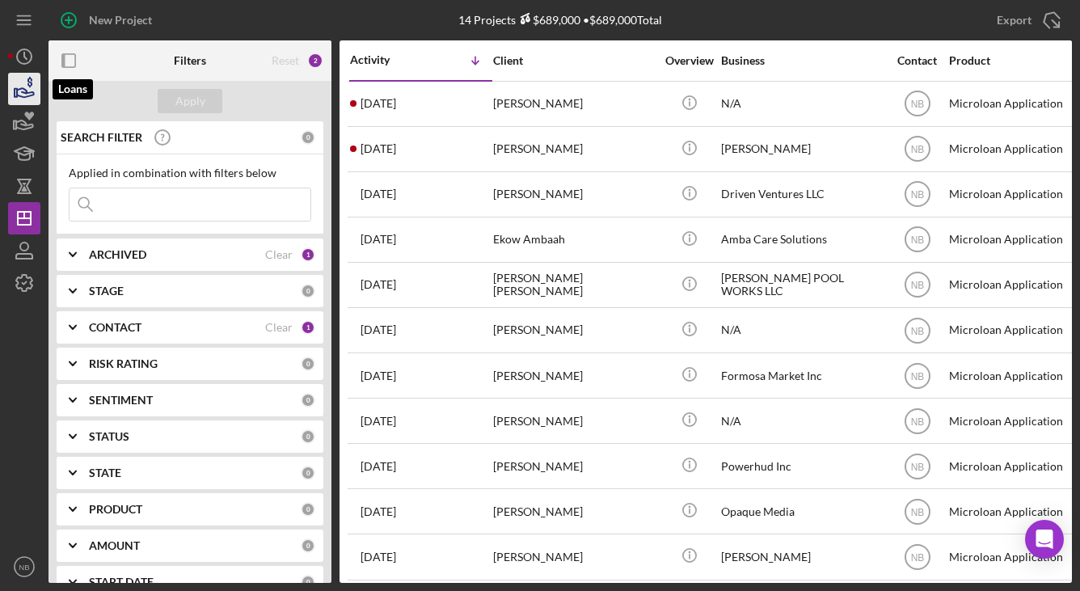
click at [22, 92] on icon "button" at bounding box center [25, 92] width 17 height 9
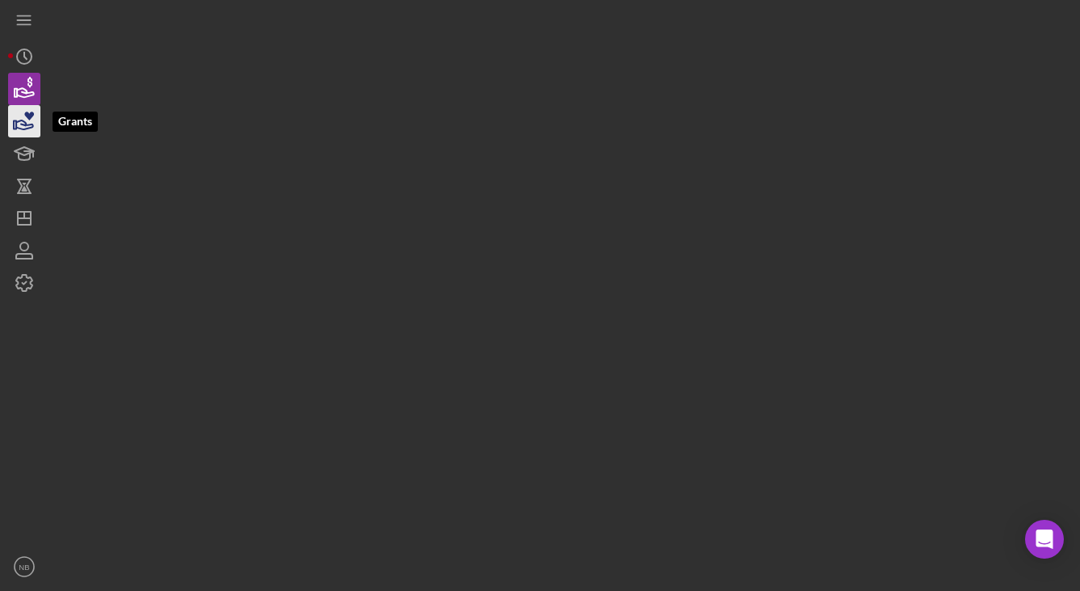
click at [22, 127] on icon "button" at bounding box center [24, 121] width 40 height 40
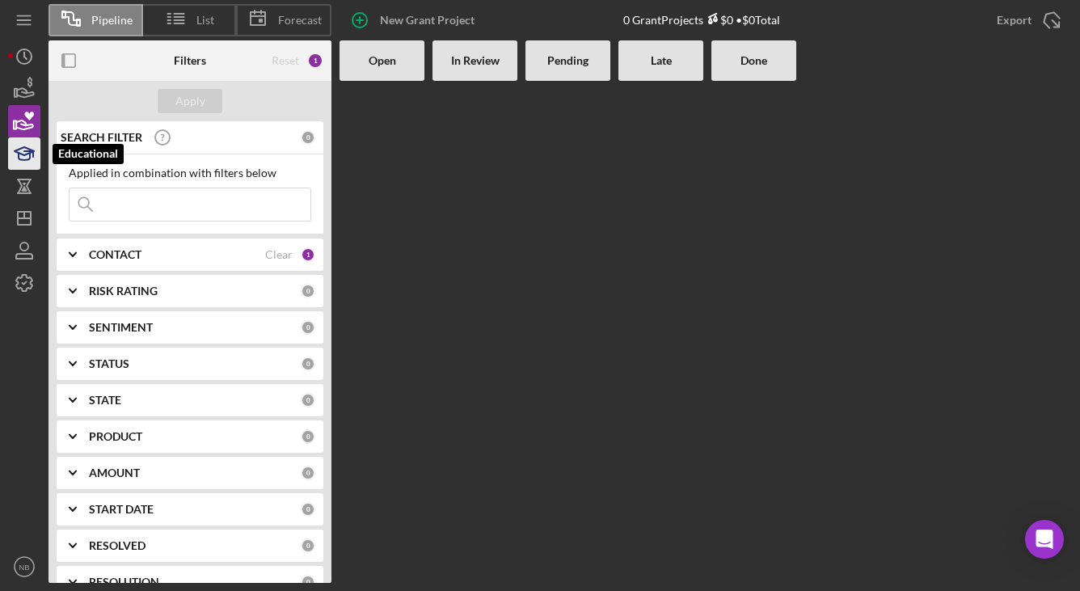
click at [22, 149] on polygon "button" at bounding box center [24, 151] width 19 height 8
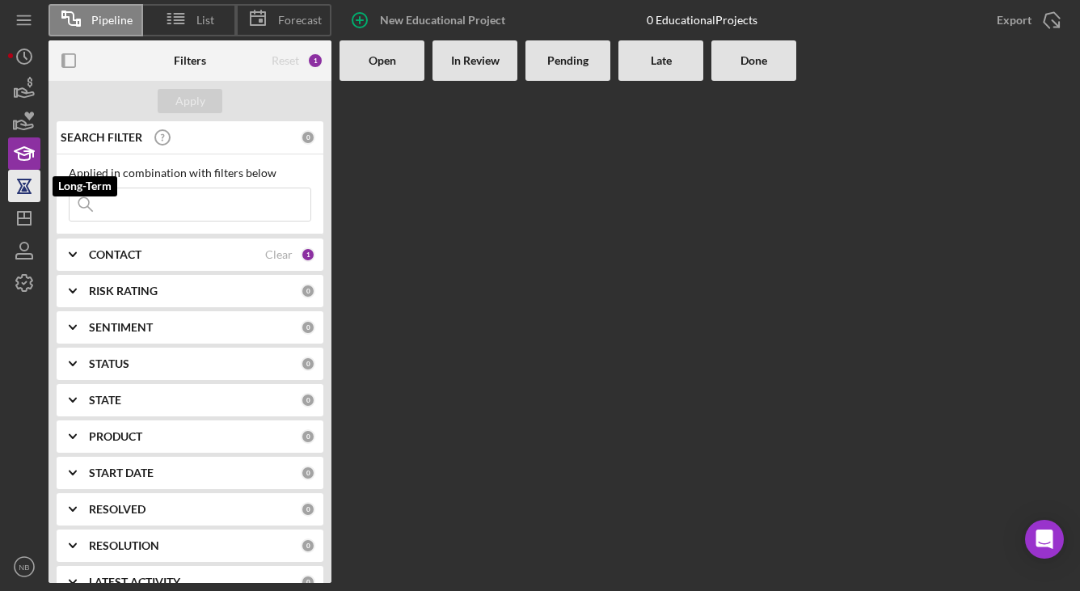
click at [23, 176] on icon "button" at bounding box center [24, 186] width 40 height 40
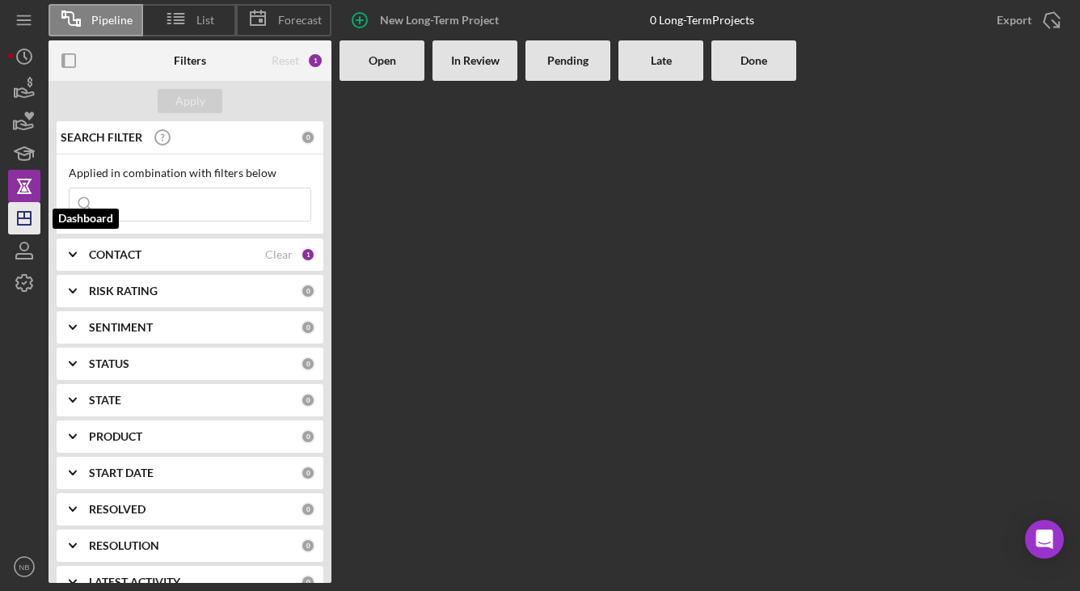
click at [31, 221] on polygon "button" at bounding box center [24, 218] width 13 height 13
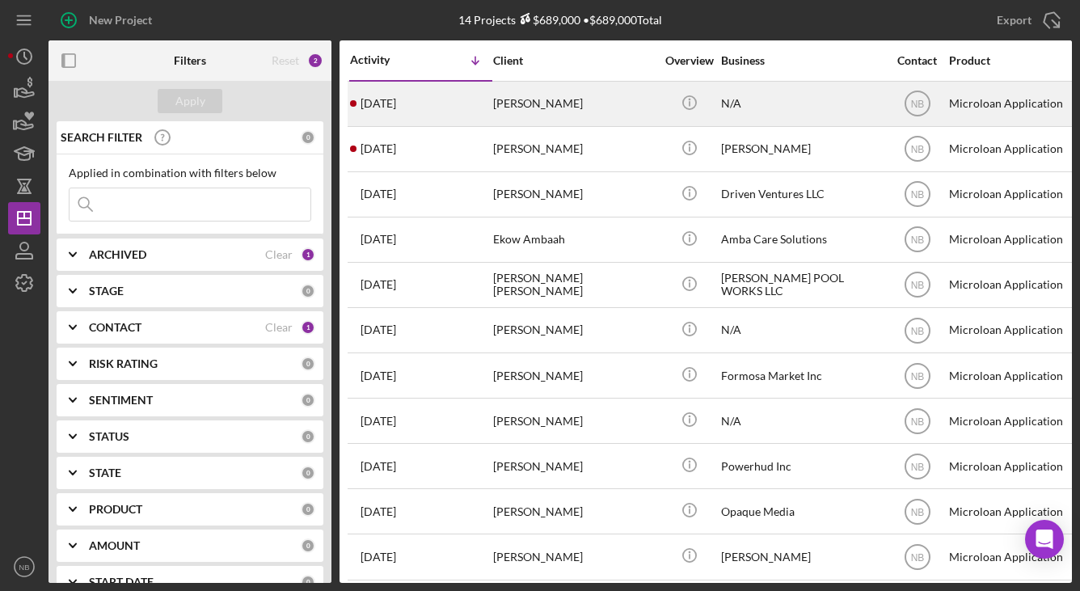
click at [568, 96] on div "Celines Gonzalez" at bounding box center [574, 103] width 162 height 43
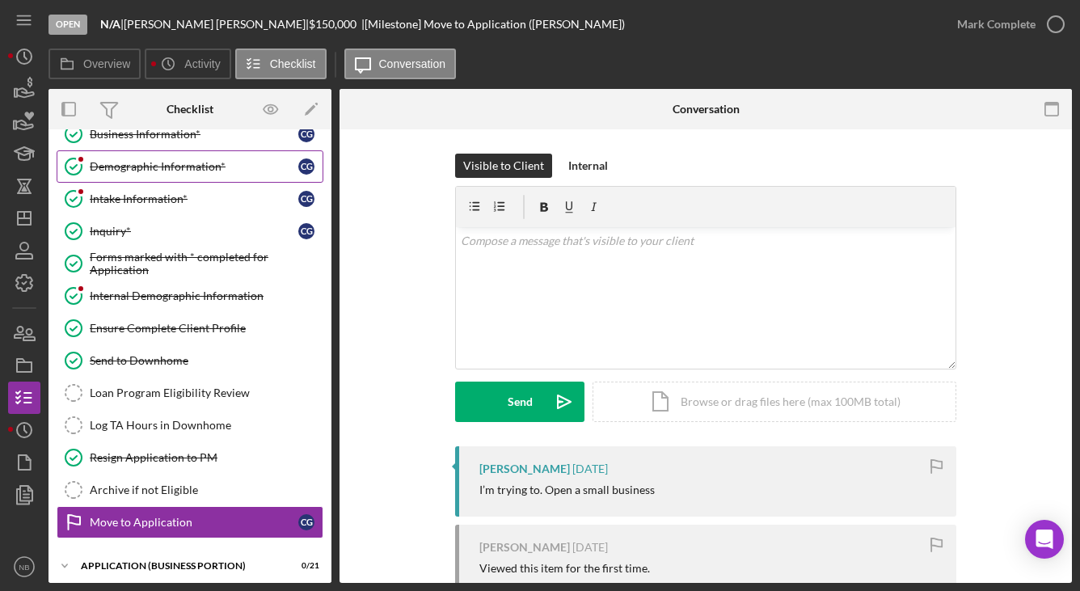
scroll to position [8, 0]
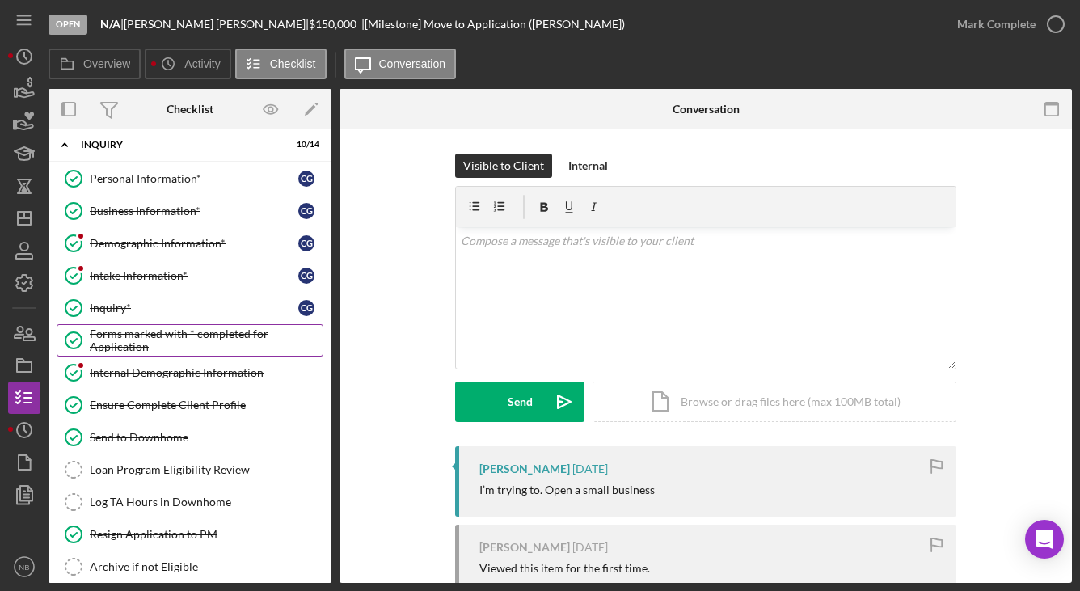
drag, startPoint x: 255, startPoint y: 30, endPoint x: 160, endPoint y: 333, distance: 317.5
click at [160, 333] on div "Forms marked with * completed for Application" at bounding box center [206, 340] width 233 height 26
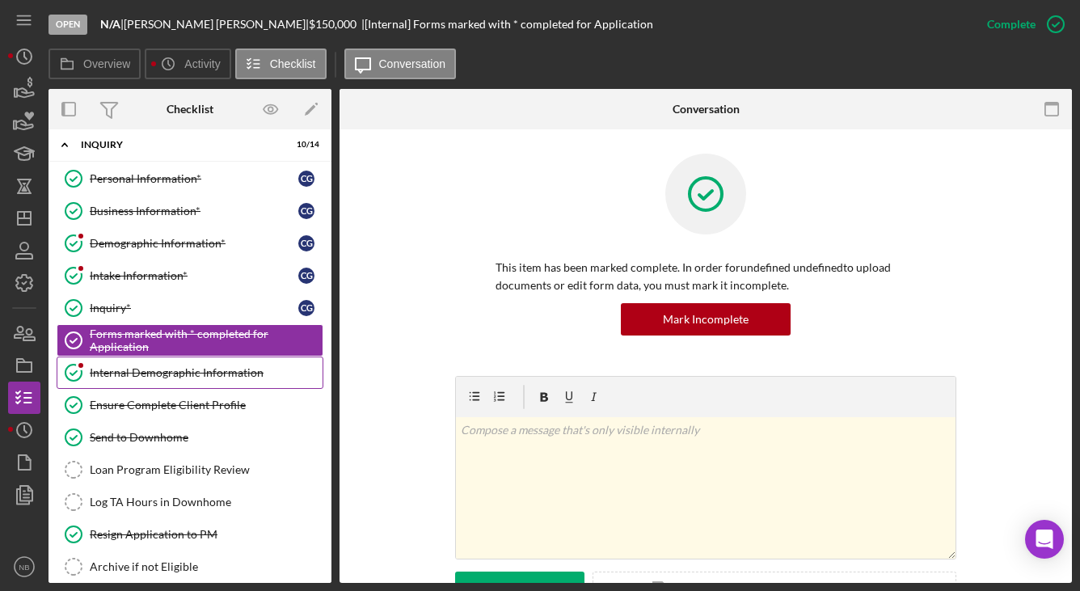
click at [141, 378] on div "Internal Demographic Information" at bounding box center [206, 372] width 233 height 13
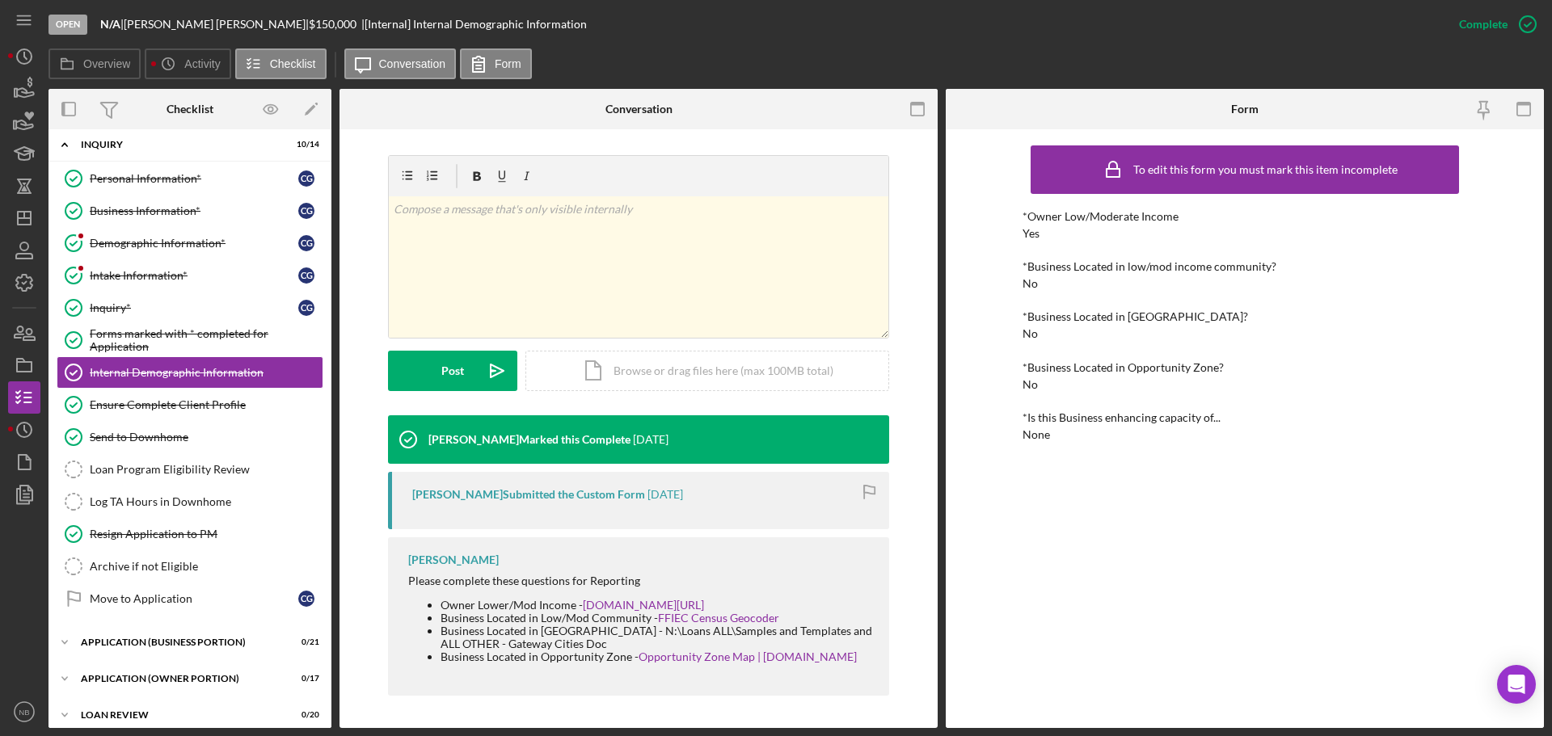
scroll to position [234, 0]
click at [706, 619] on link "FFIEC Census Geocoder" at bounding box center [718, 618] width 121 height 14
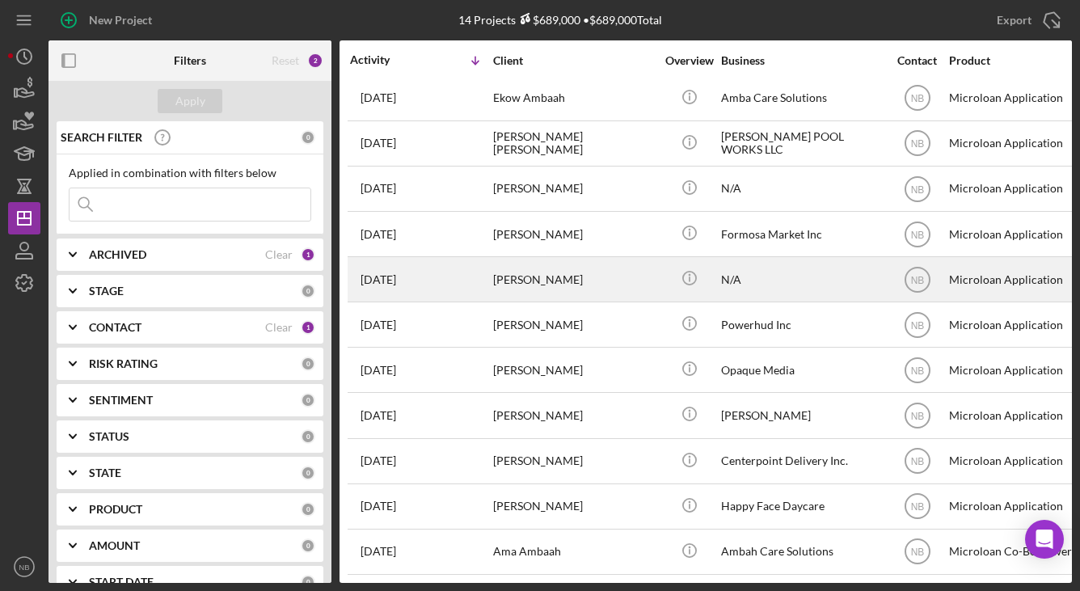
scroll to position [154, 0]
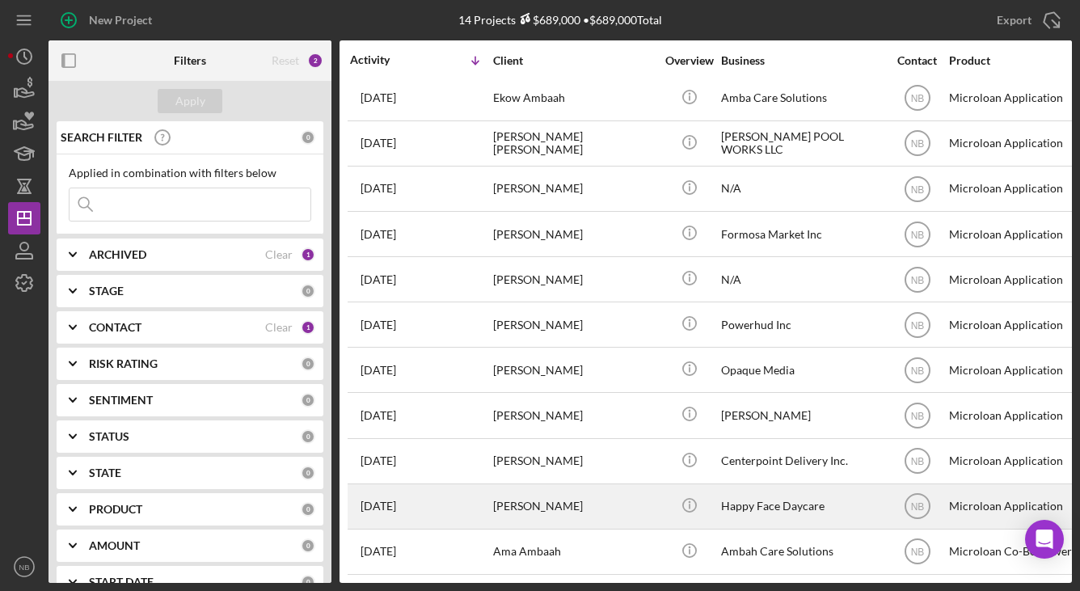
click at [562, 492] on div "[PERSON_NAME]" at bounding box center [574, 506] width 162 height 43
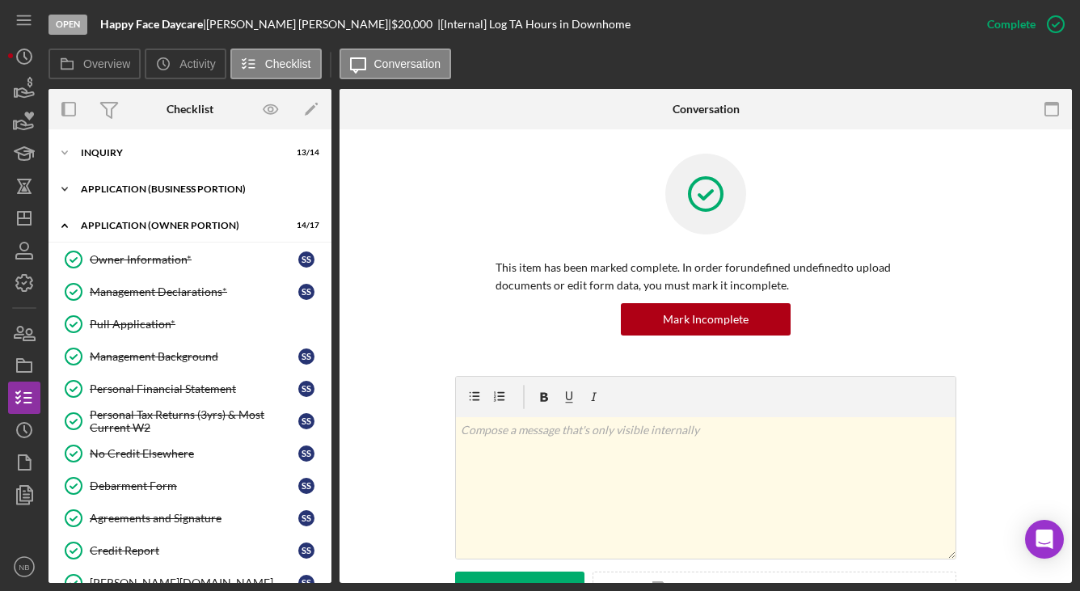
click at [197, 178] on div "Icon/Expander APPLICATION (BUSINESS PORTION) 20 / 21" at bounding box center [189, 189] width 283 height 32
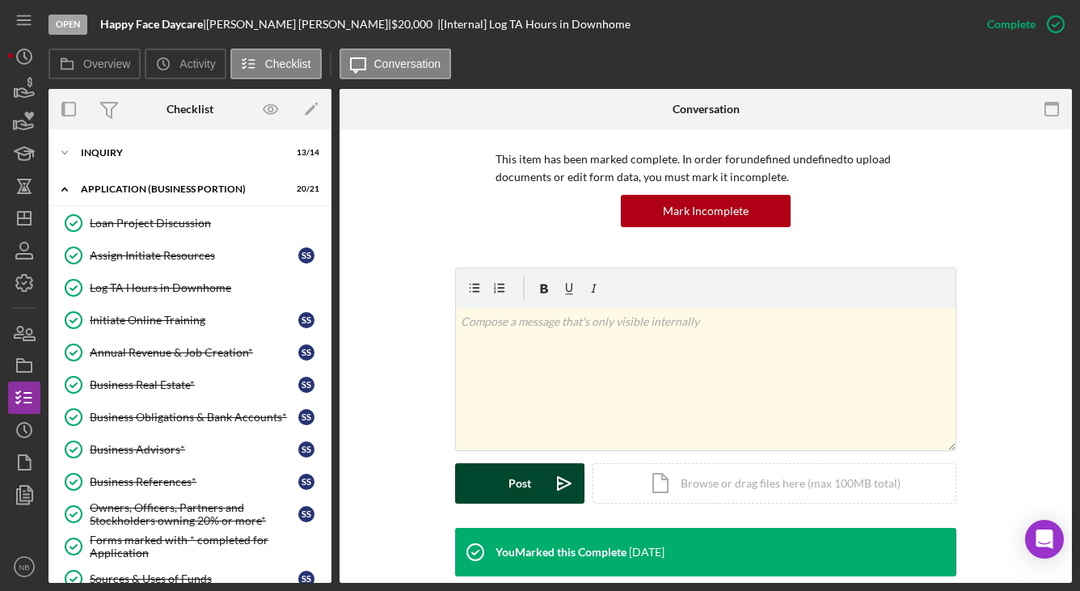
scroll to position [223, 0]
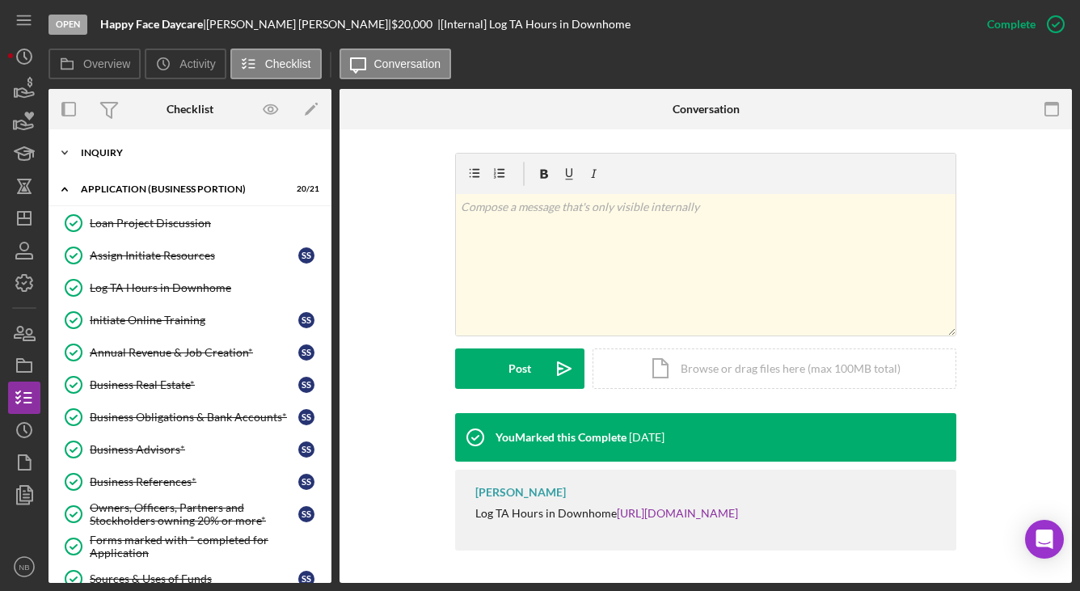
click at [124, 137] on div "Icon/Expander INQUIRY 13 / 14" at bounding box center [189, 153] width 283 height 32
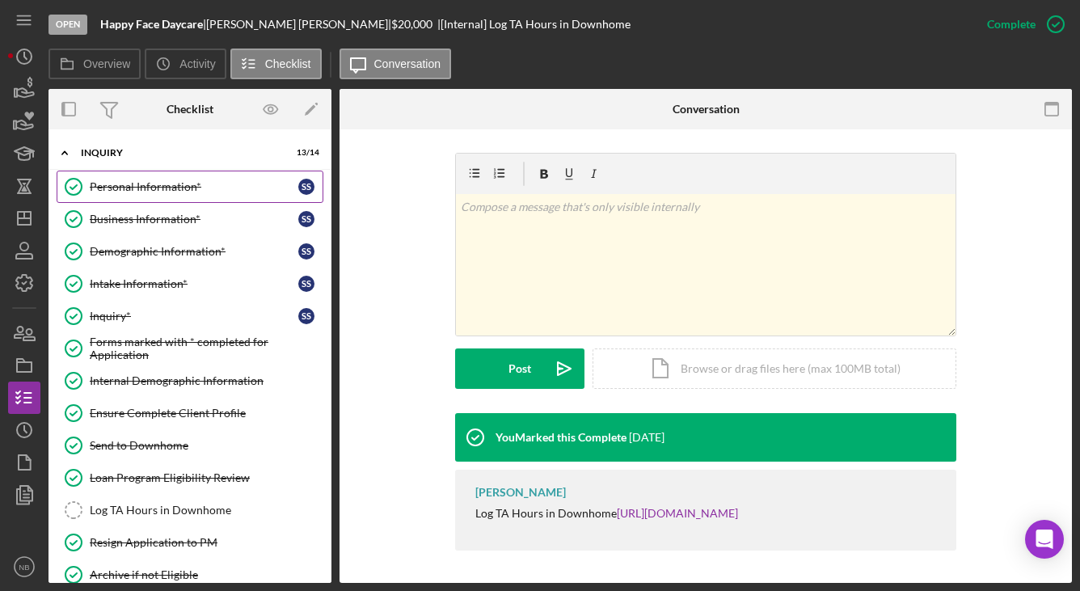
click at [145, 190] on div "Personal Information*" at bounding box center [194, 186] width 208 height 13
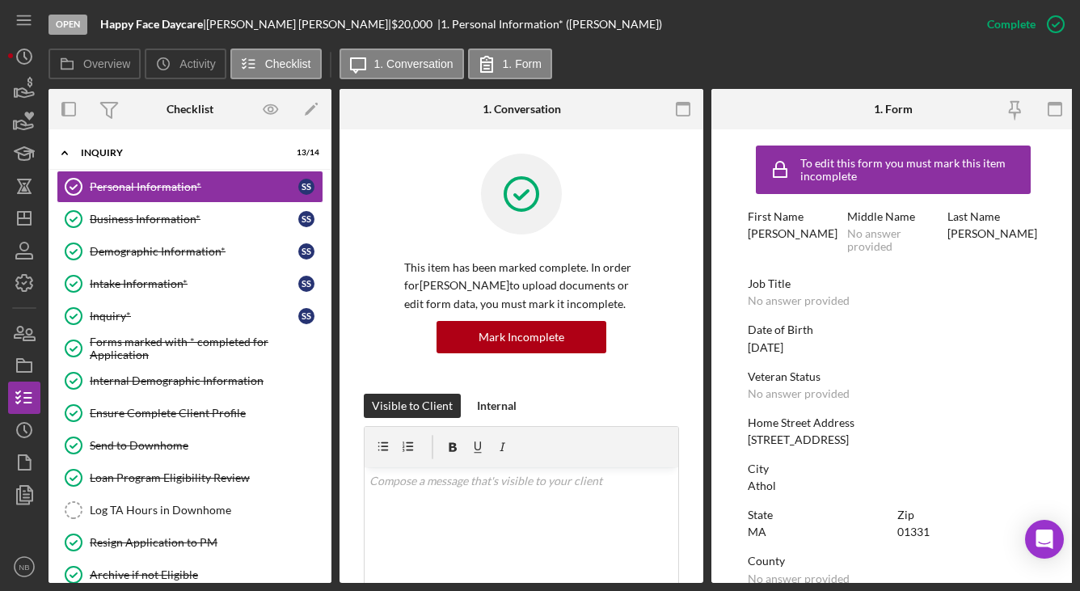
scroll to position [81, 0]
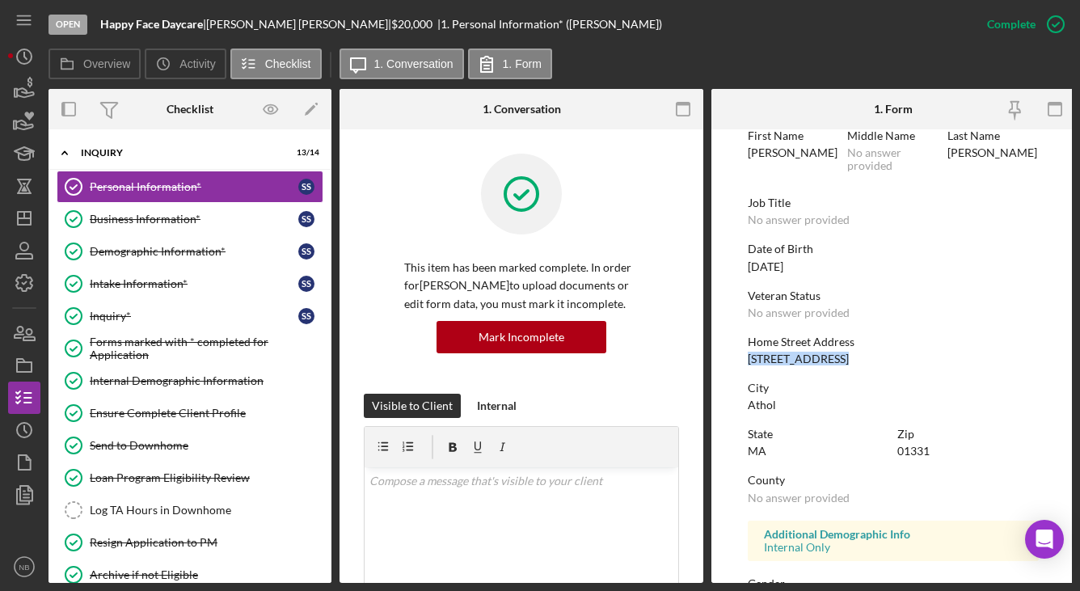
drag, startPoint x: 836, startPoint y: 362, endPoint x: 745, endPoint y: 363, distance: 90.5
click at [745, 363] on form "To edit this form you must mark this item incomplete First Name Stephanie Middl…" at bounding box center [893, 355] width 364 height 453
copy div "227 Riverbend St"
